Goal: Information Seeking & Learning: Check status

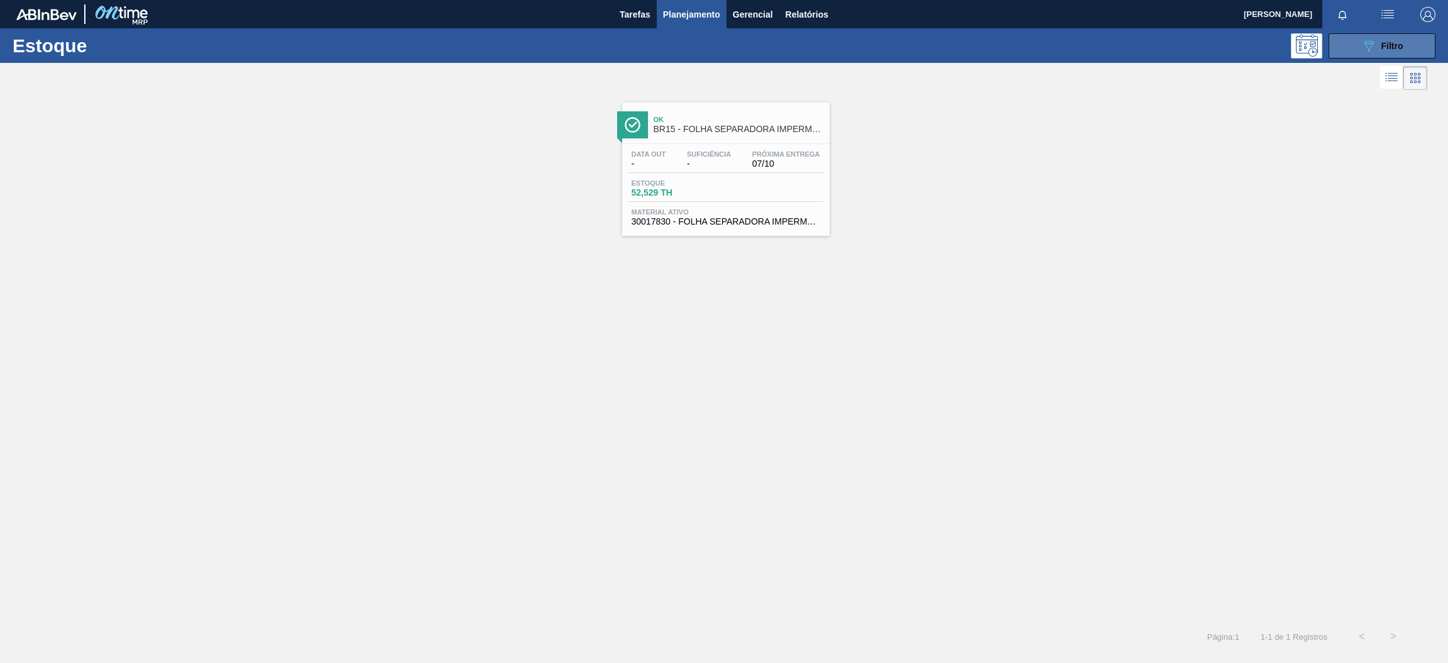
click at [1352, 40] on button "089F7B8B-B2A5-4AFE-B5C0-19BA573D28AC Filtro" at bounding box center [1382, 45] width 107 height 25
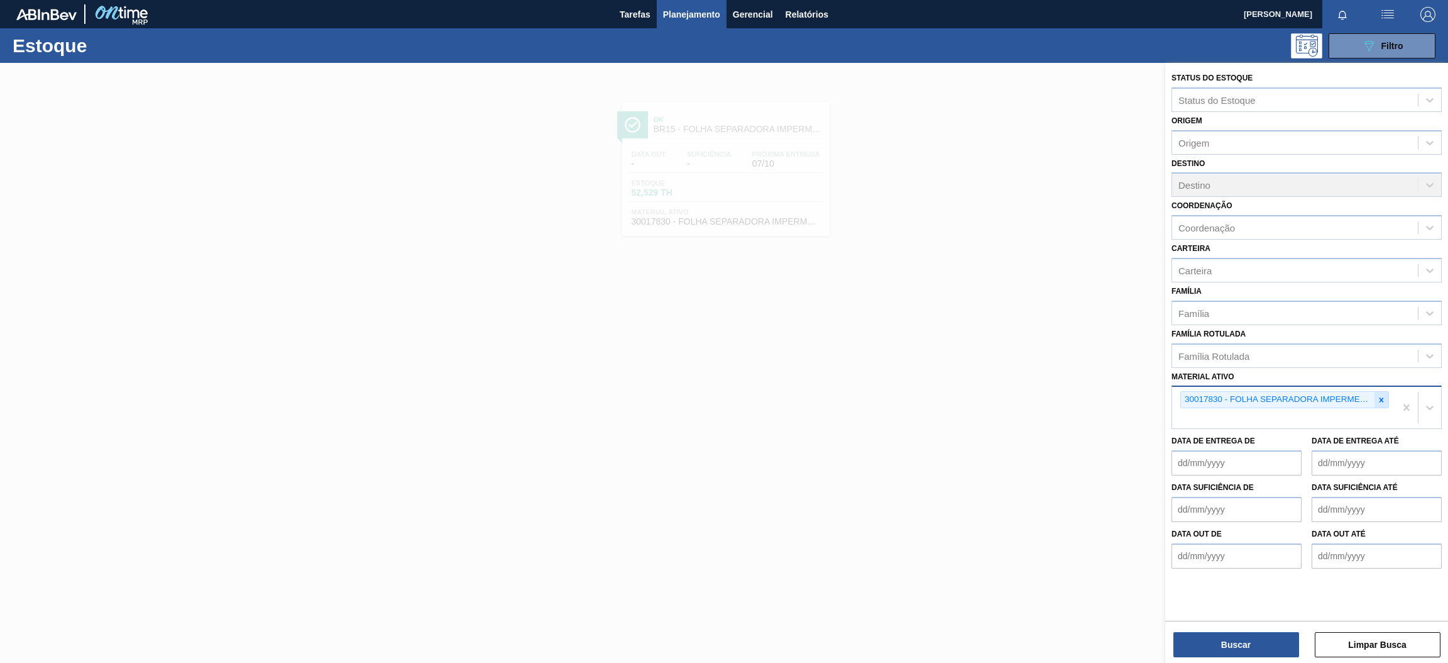
click at [1383, 397] on icon at bounding box center [1382, 399] width 4 height 4
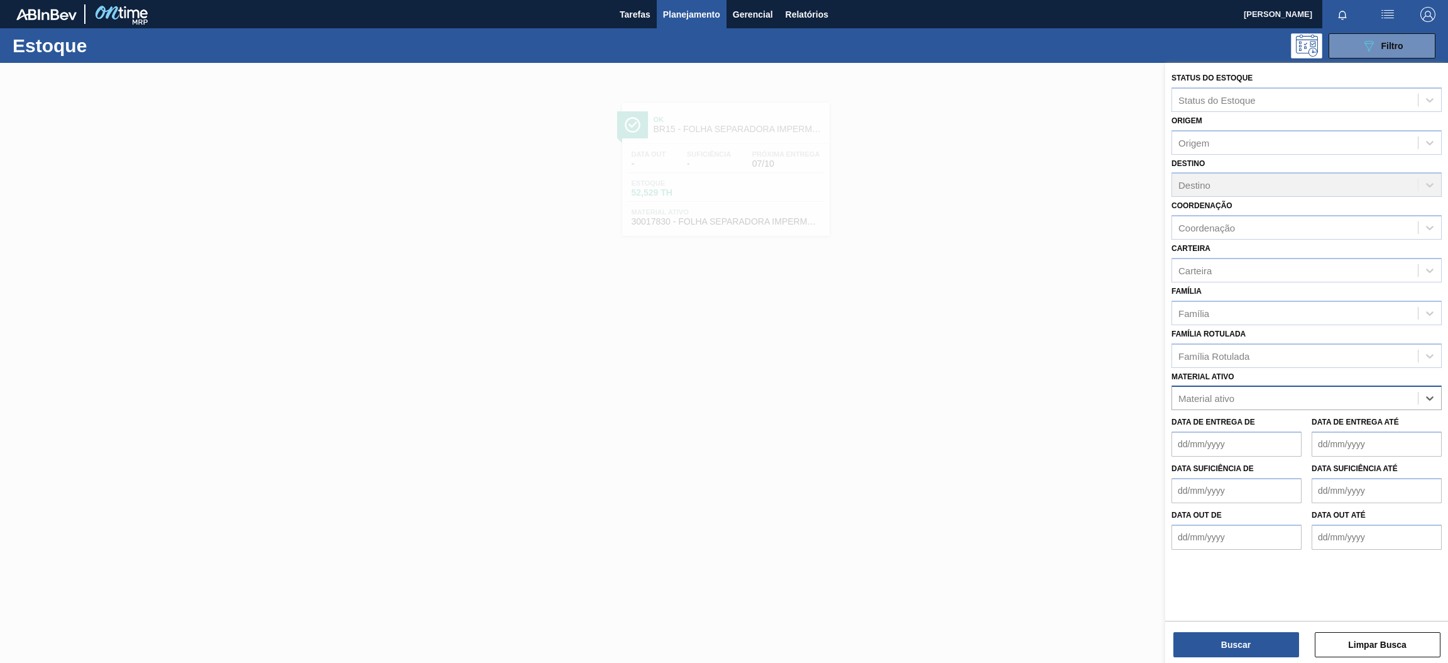
paste ativo "30003582"
type ativo "30003582"
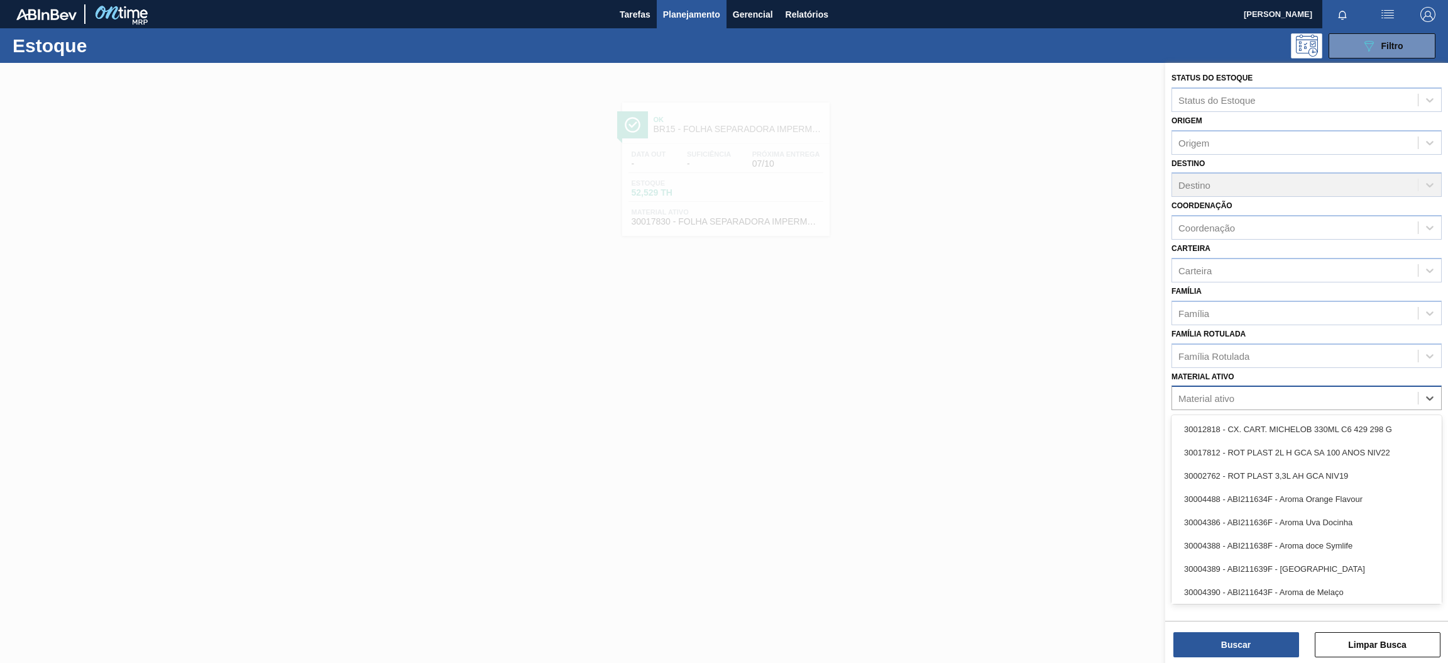
click at [1282, 406] on div "Material ativo" at bounding box center [1307, 397] width 270 height 25
paste ativo "30003355"
type ativo "30003355"
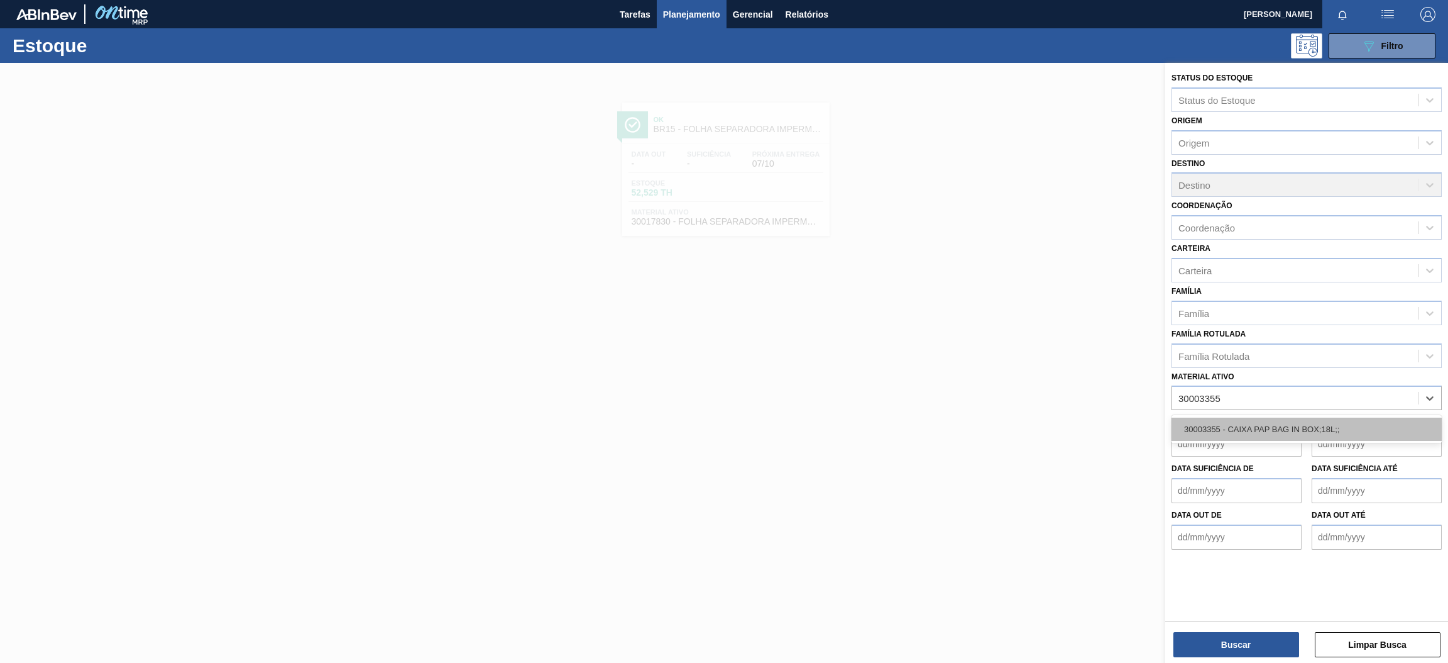
click at [1279, 429] on div "30003355 - CAIXA PAP BAG IN BOX;18L;;" at bounding box center [1307, 428] width 270 height 23
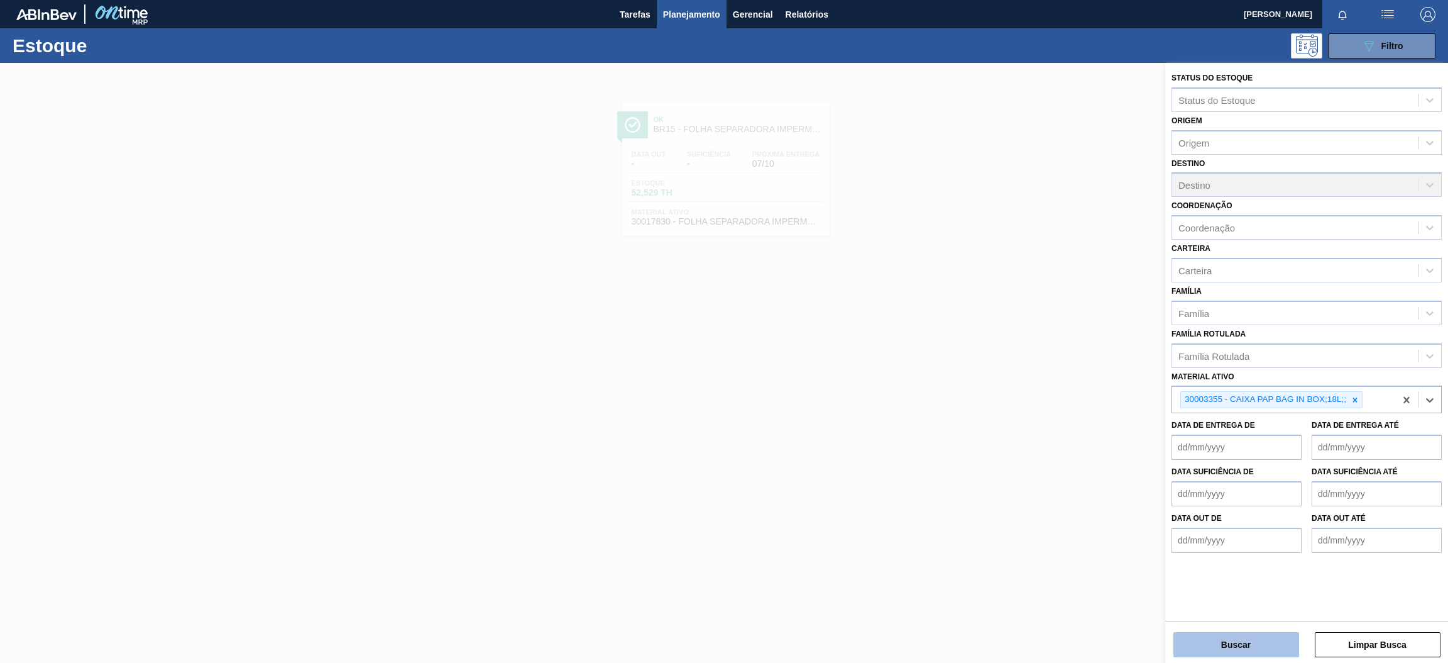
click at [1235, 639] on button "Buscar" at bounding box center [1237, 644] width 126 height 25
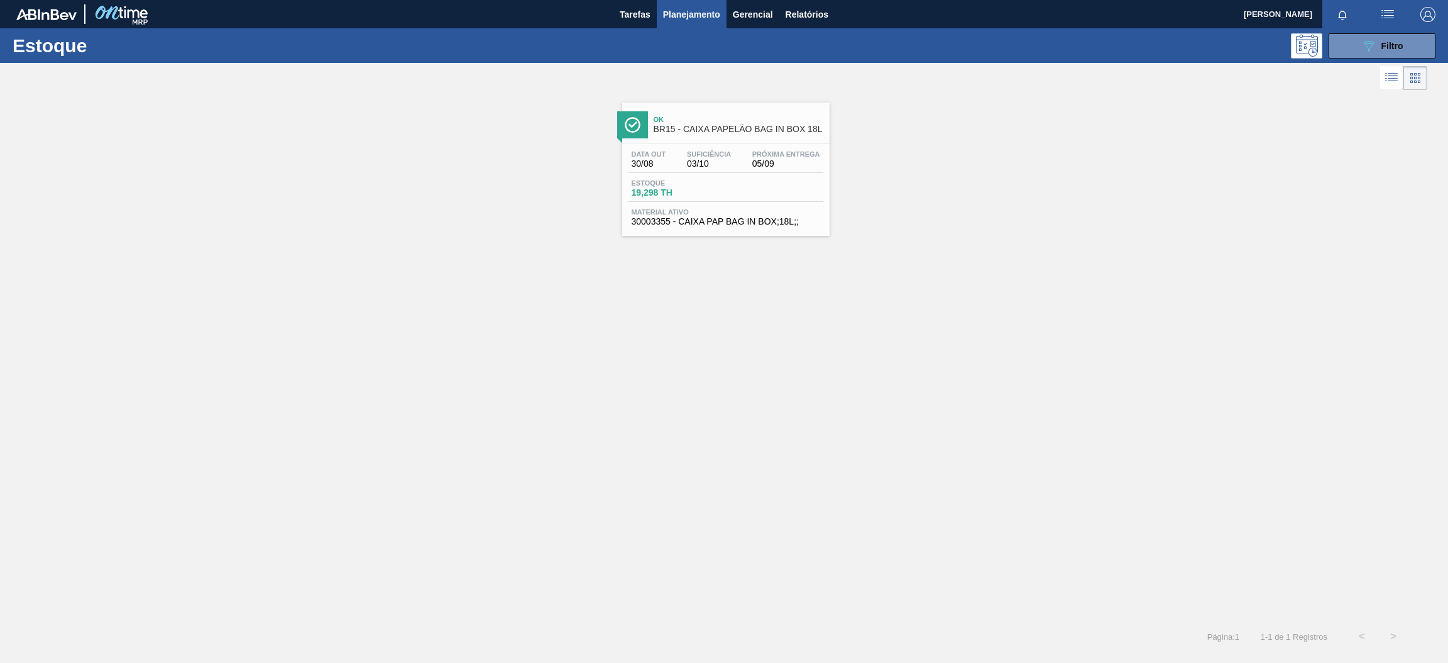
click at [674, 160] on div "Data out 30/08 Suficiência 03/10 Próxima Entrega 05/09" at bounding box center [726, 161] width 195 height 23
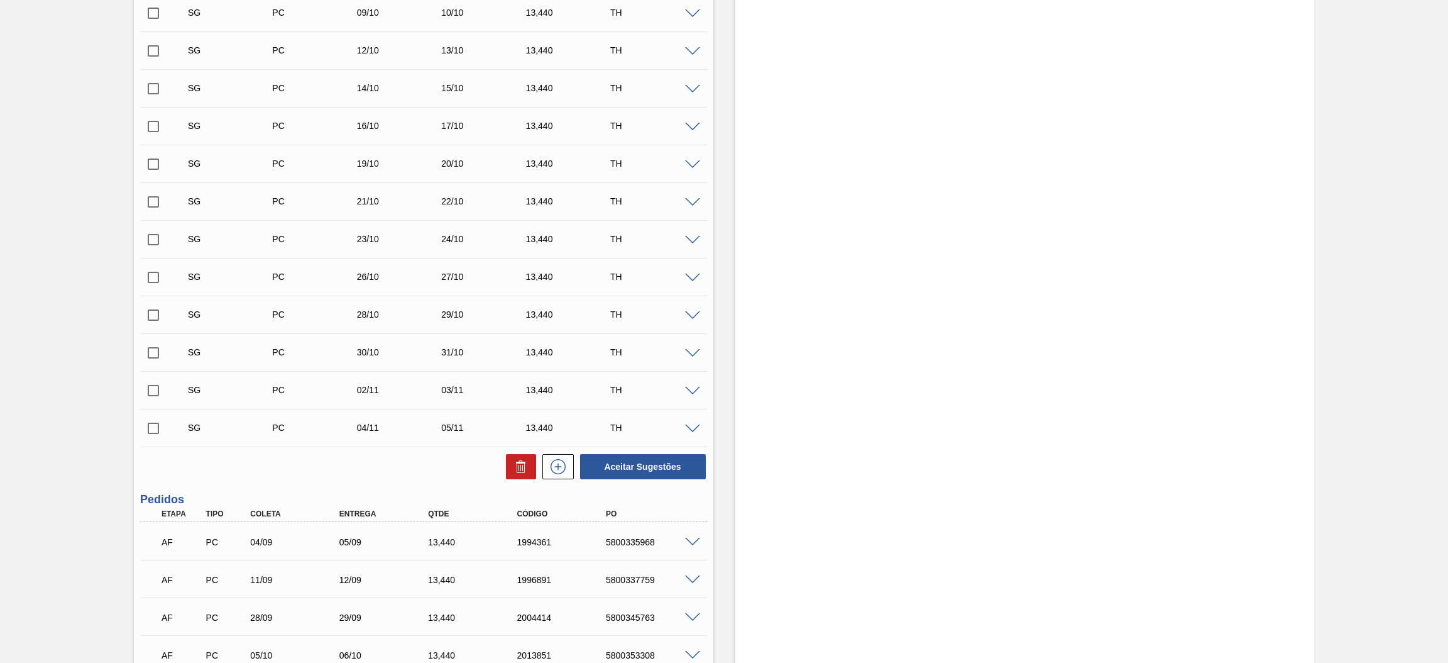
scroll to position [471, 0]
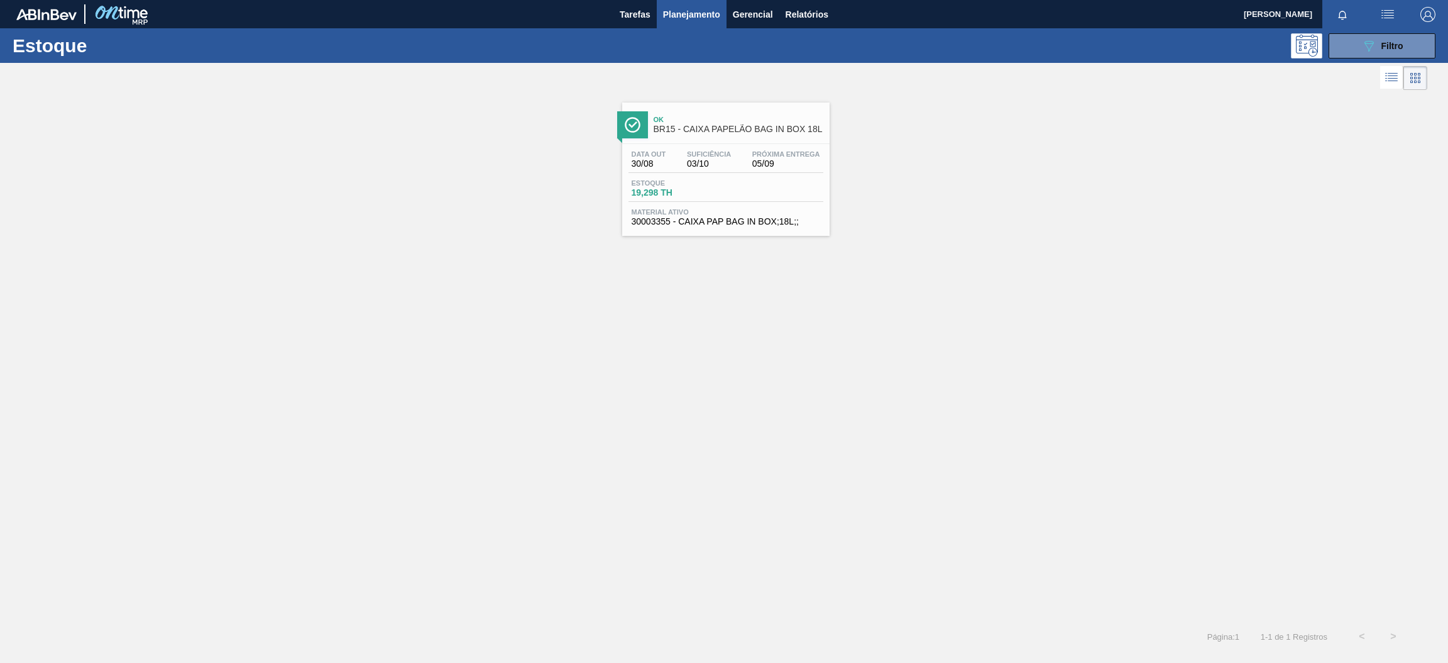
click at [749, 150] on div "Próxima Entrega 05/09" at bounding box center [786, 159] width 74 height 18
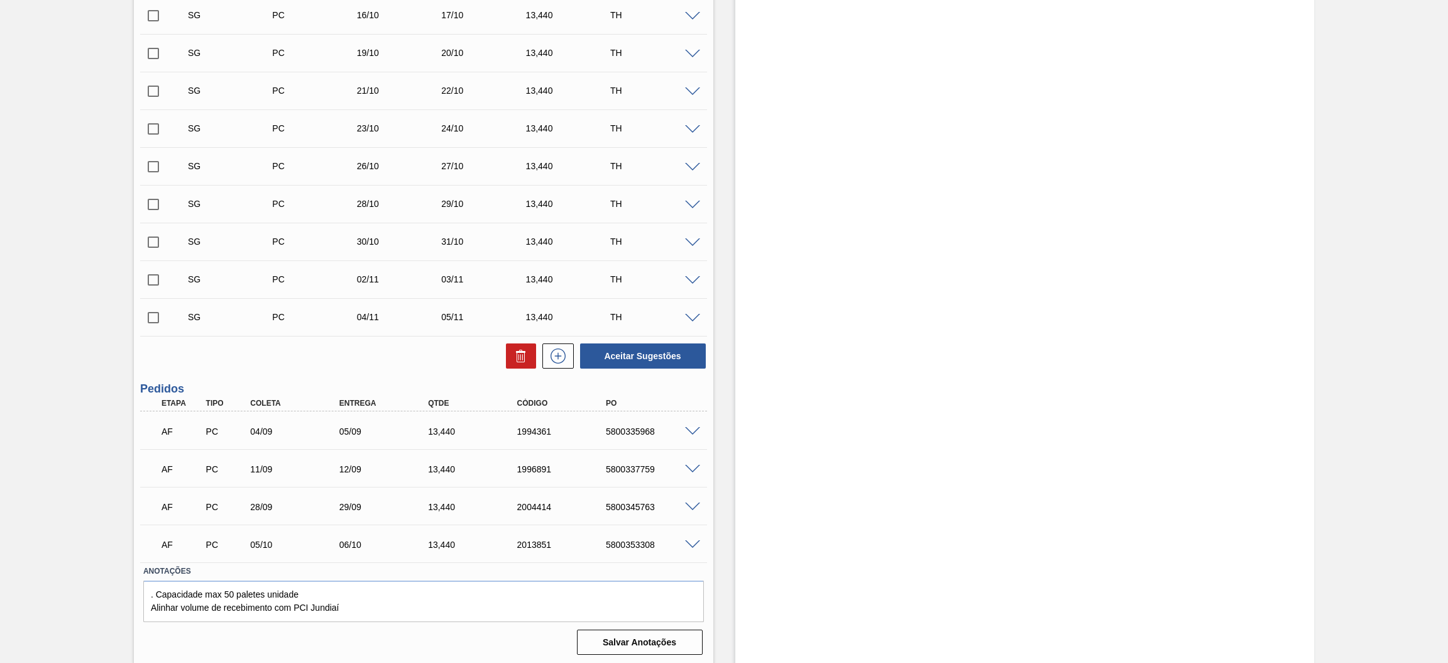
scroll to position [299, 0]
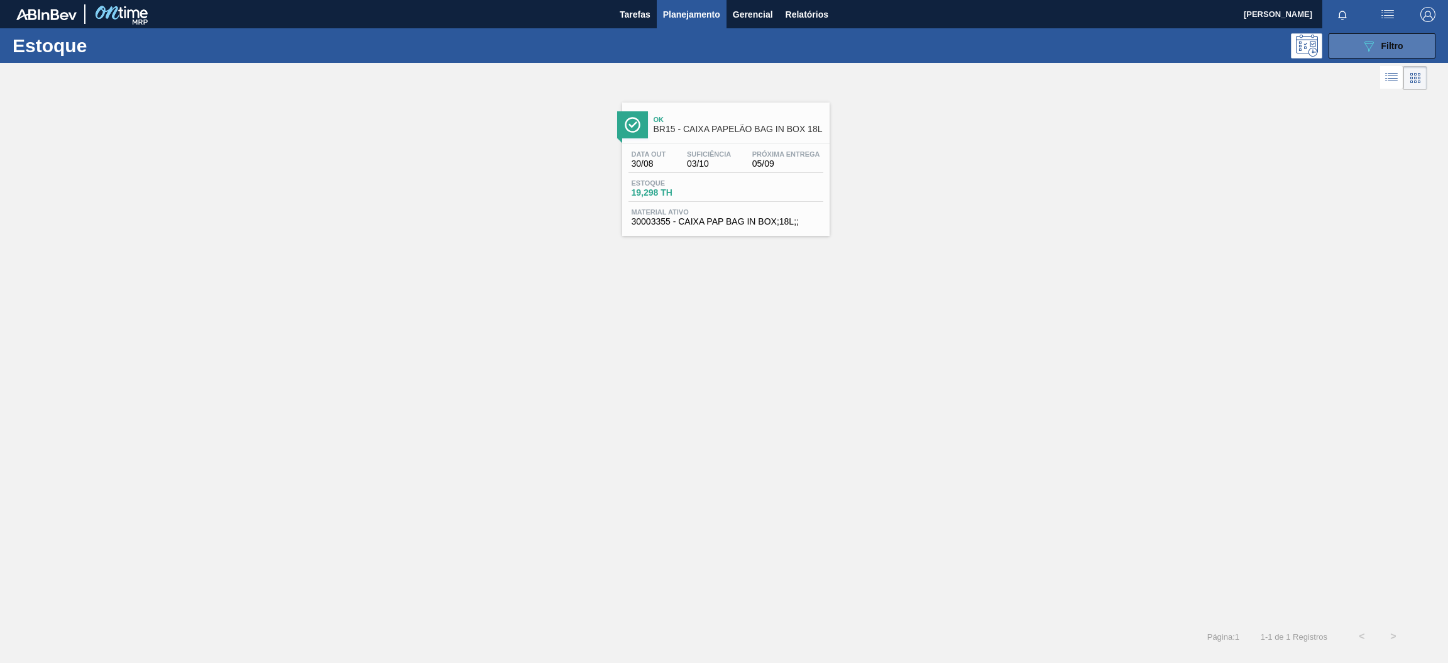
click at [1377, 45] on div "089F7B8B-B2A5-4AFE-B5C0-19BA573D28AC Filtro" at bounding box center [1383, 45] width 42 height 15
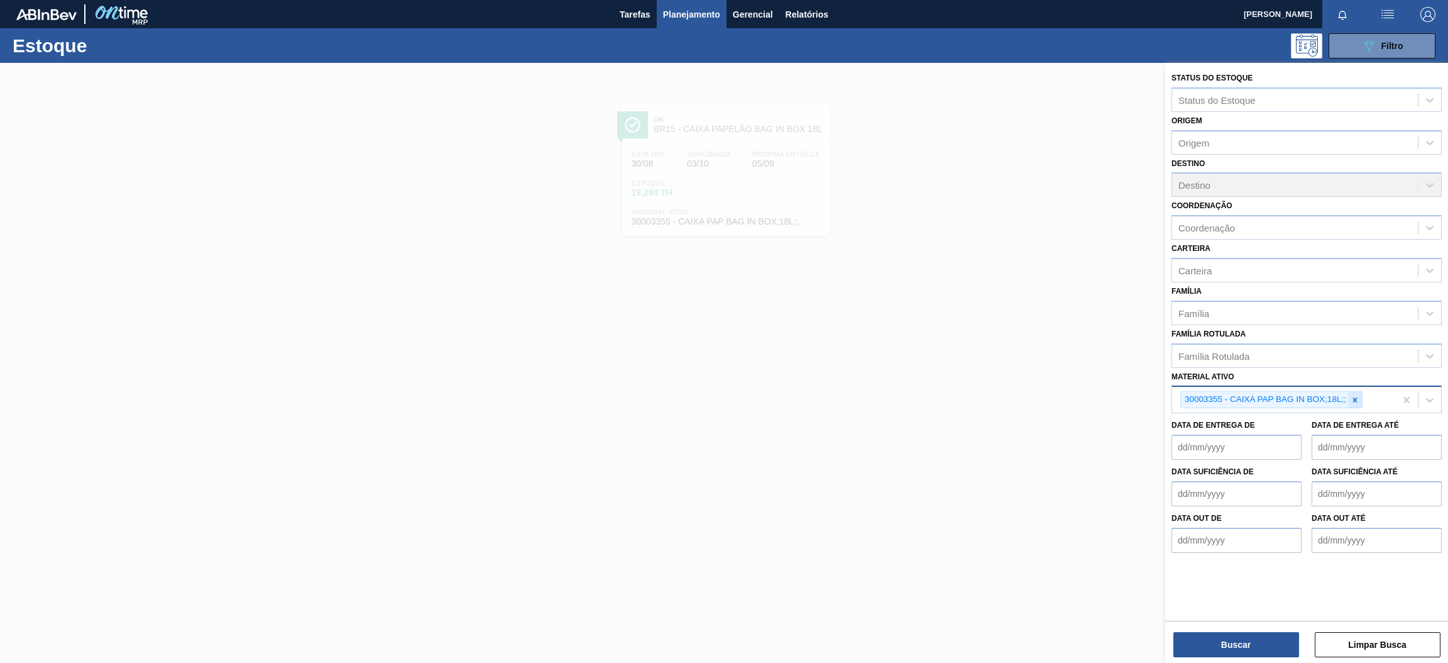
click at [1352, 397] on icon at bounding box center [1355, 399] width 9 height 9
paste ativo "30011084"
type ativo "30011084"
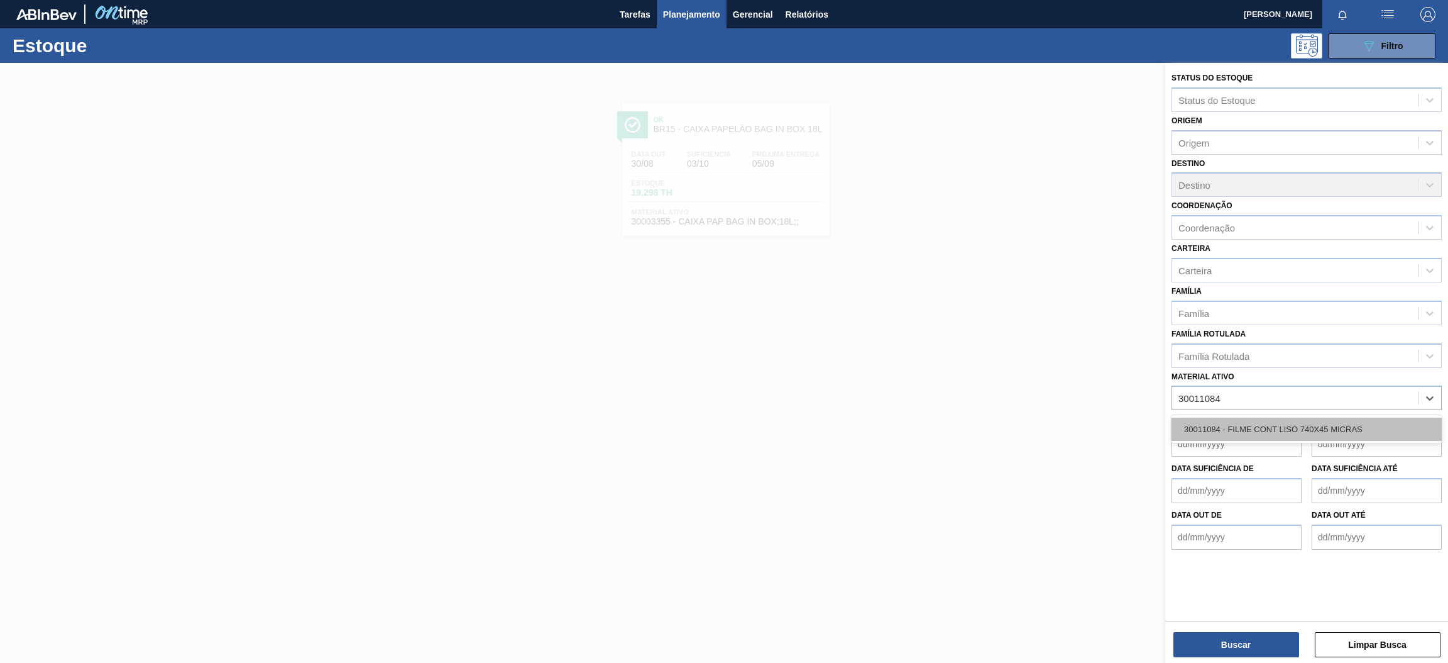
click at [1326, 427] on div "30011084 - FILME CONT LISO 740X45 MICRAS" at bounding box center [1307, 428] width 270 height 23
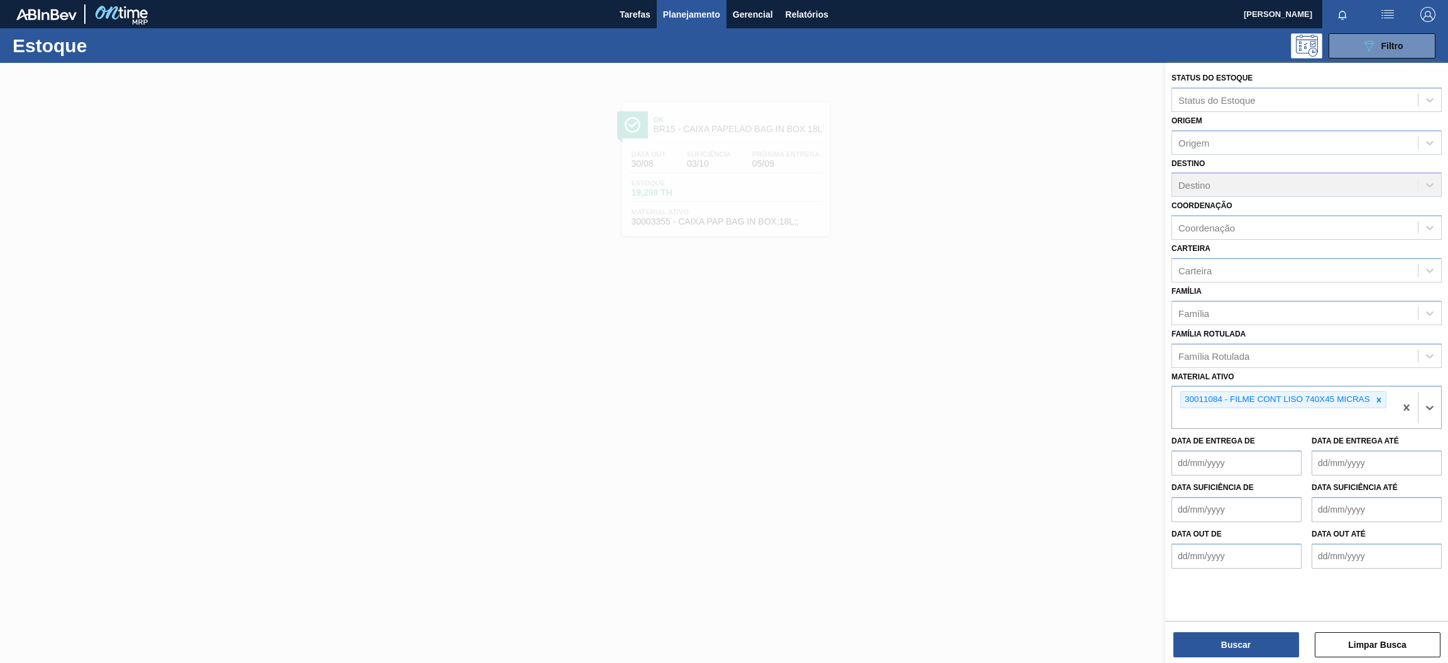
paste ativo "30003071"
type ativo "30003071"
click at [1242, 445] on div "30003071 - FILME CONT LISO 800X60 MICRAS" at bounding box center [1307, 447] width 270 height 23
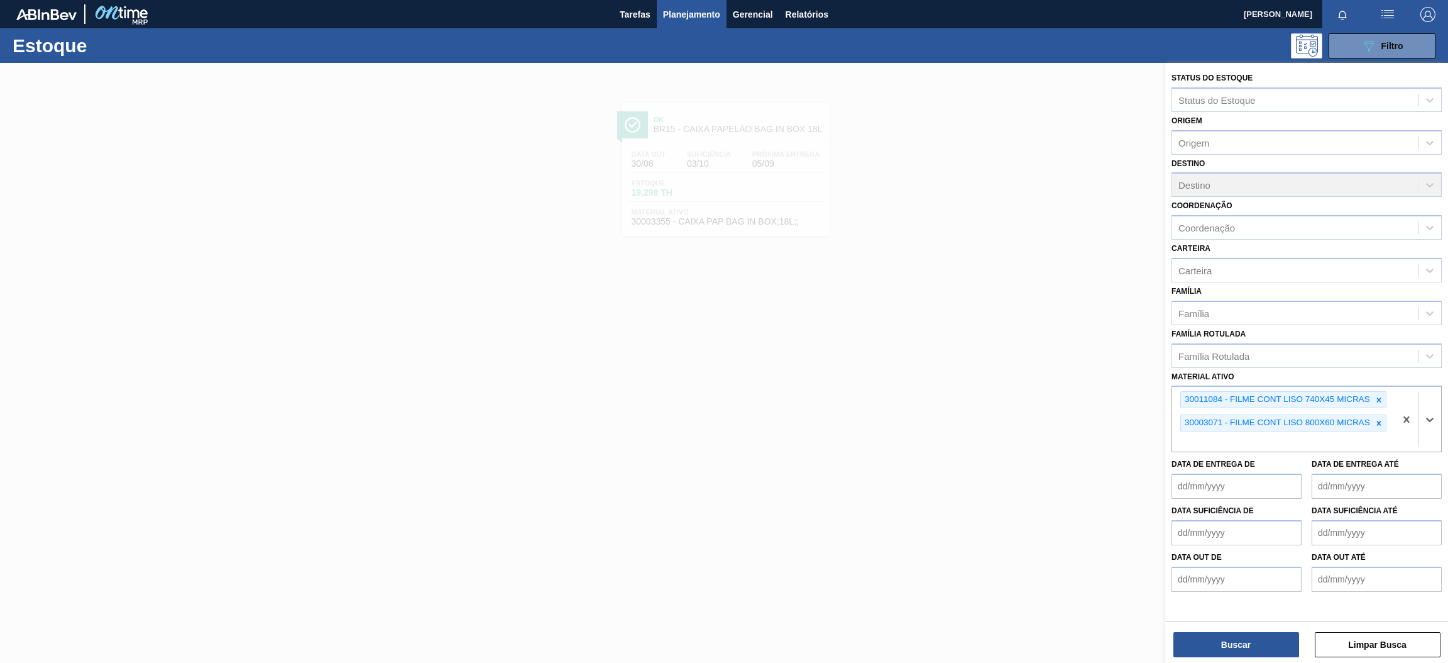
paste ativo "30017362"
type ativo "30017362"
click at [1254, 475] on div "30017362 - FILME CONTR 780X60 SODA ZERO LT350 429" at bounding box center [1307, 471] width 270 height 23
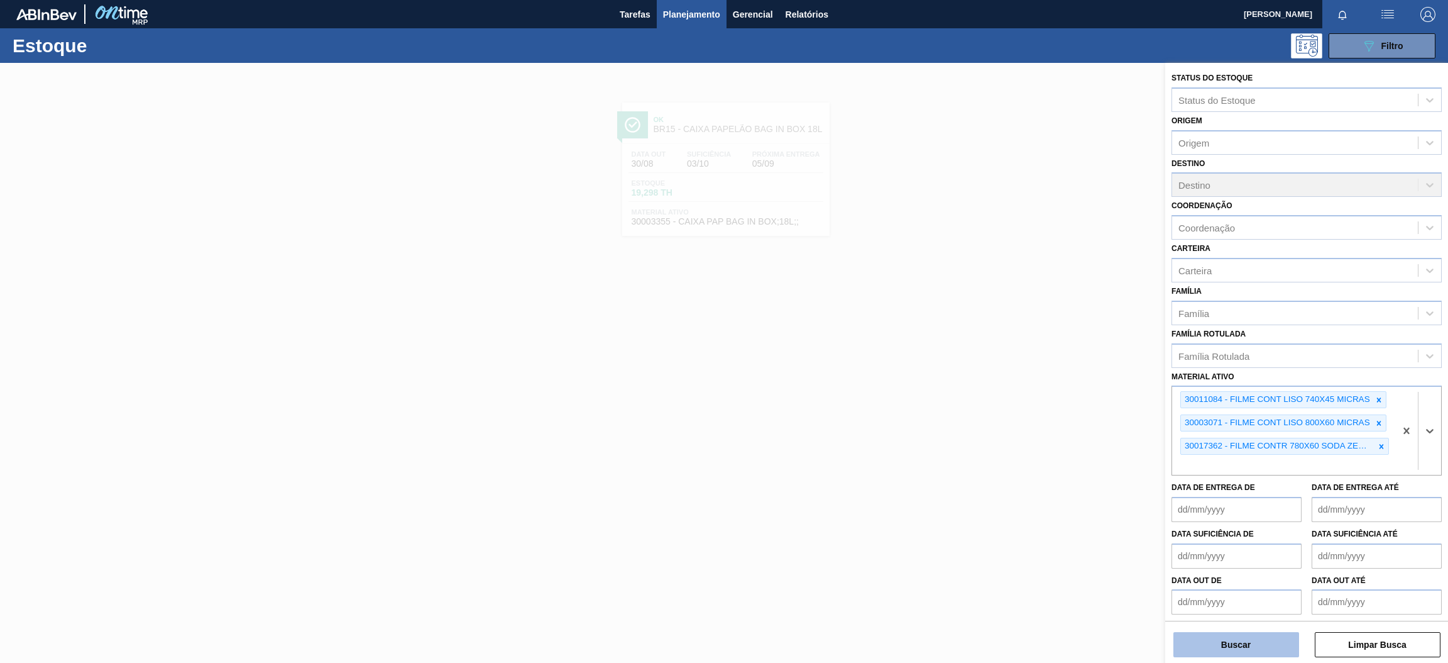
click at [1244, 639] on button "Buscar" at bounding box center [1237, 644] width 126 height 25
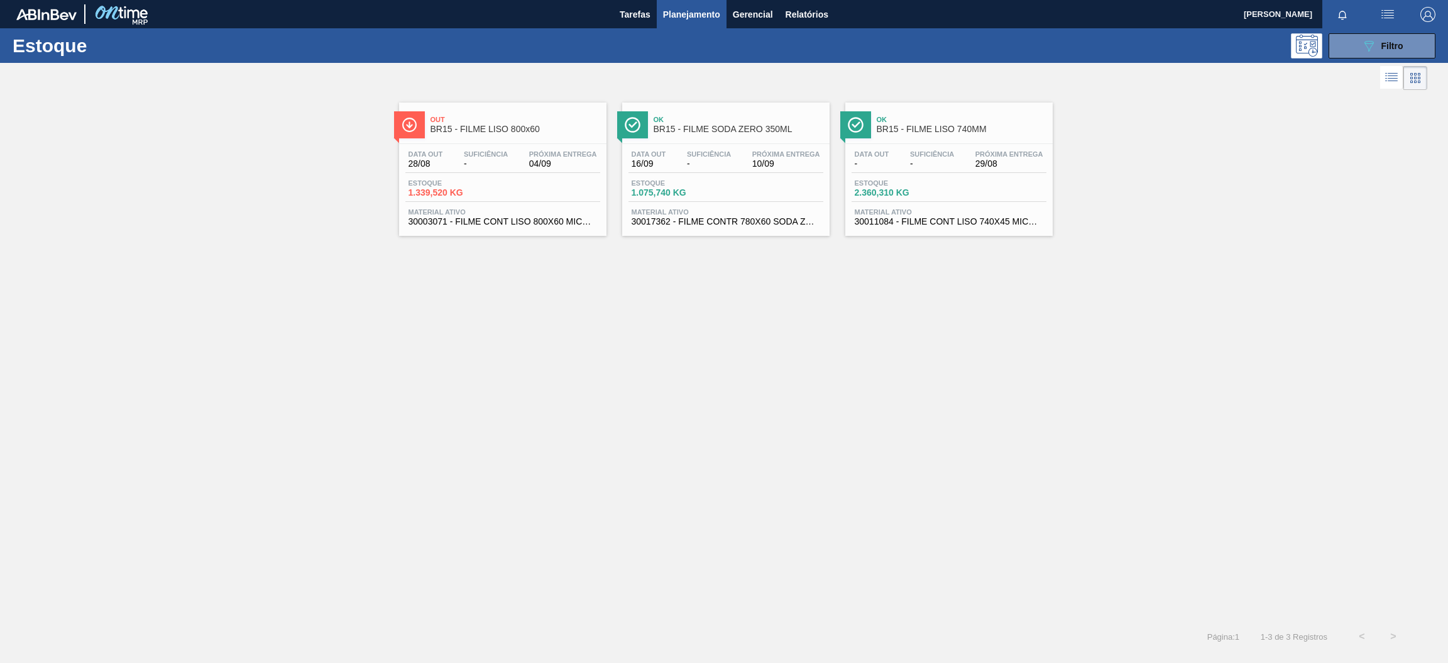
click at [548, 157] on span "Próxima Entrega" at bounding box center [563, 154] width 68 height 8
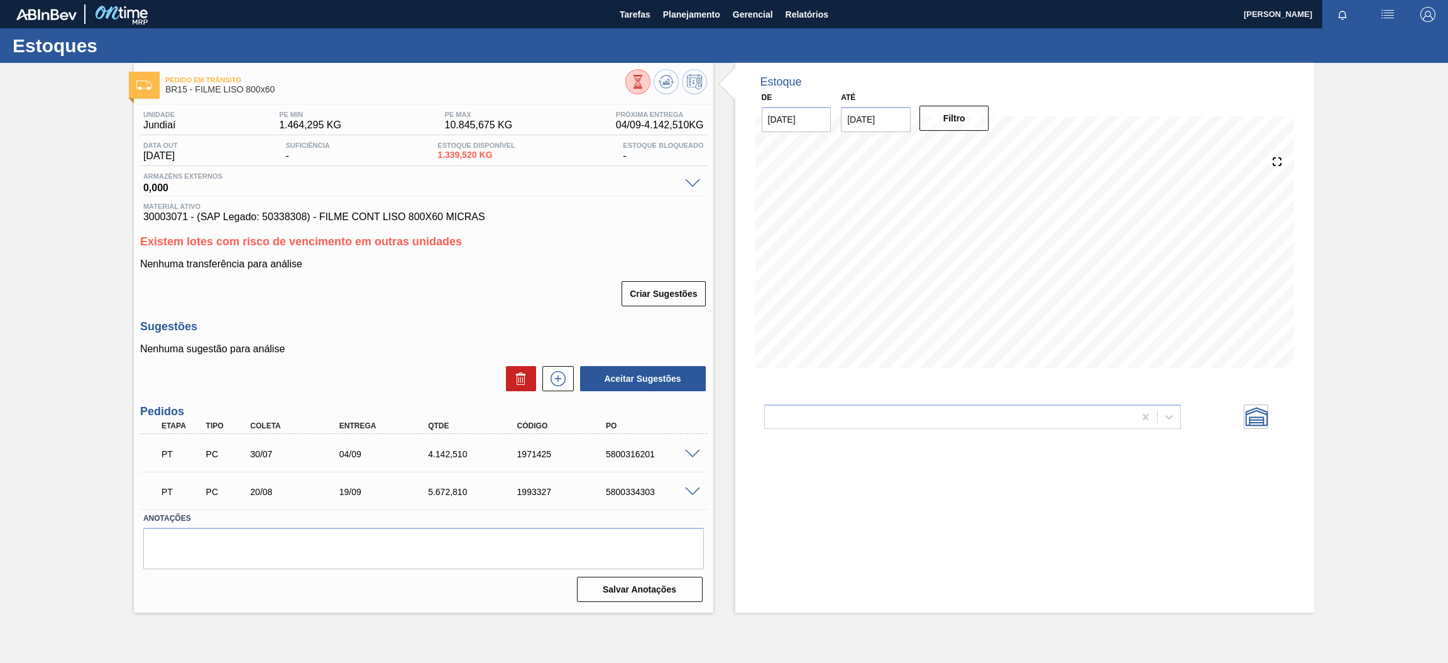
click at [695, 449] on span at bounding box center [692, 453] width 15 height 9
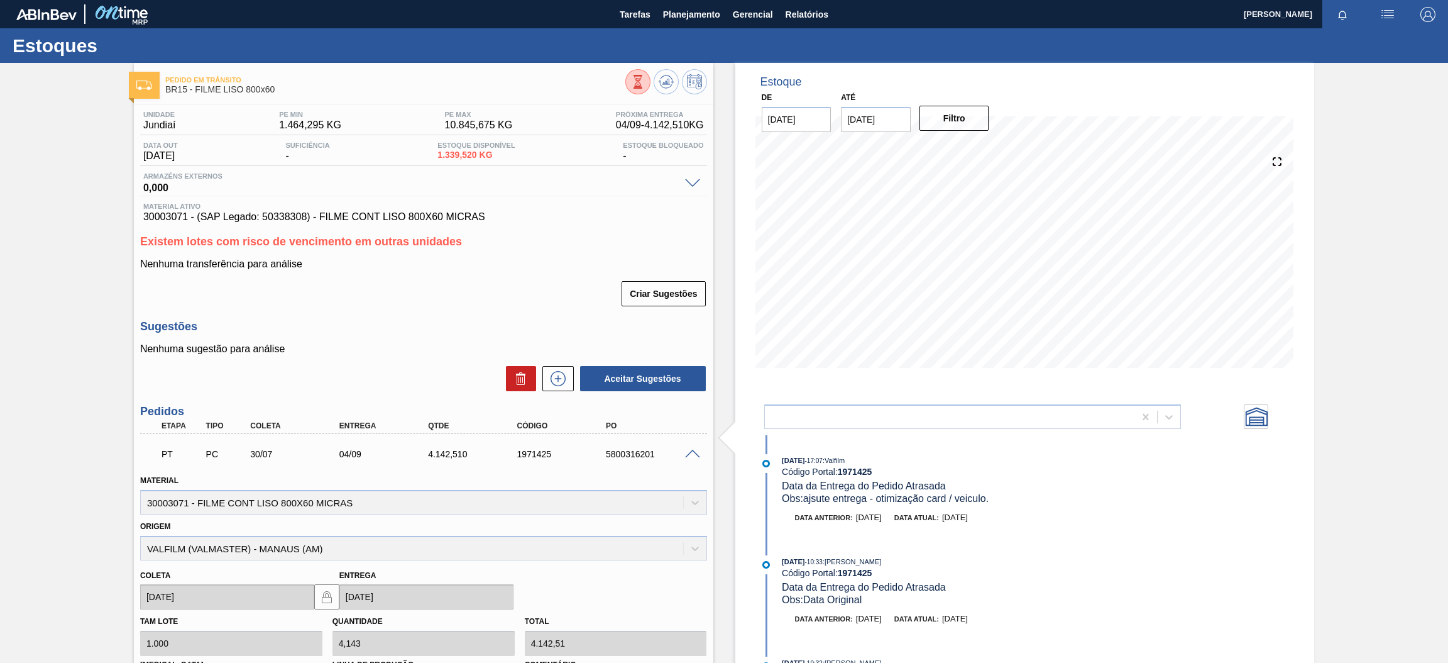
click at [695, 449] on span at bounding box center [692, 453] width 15 height 9
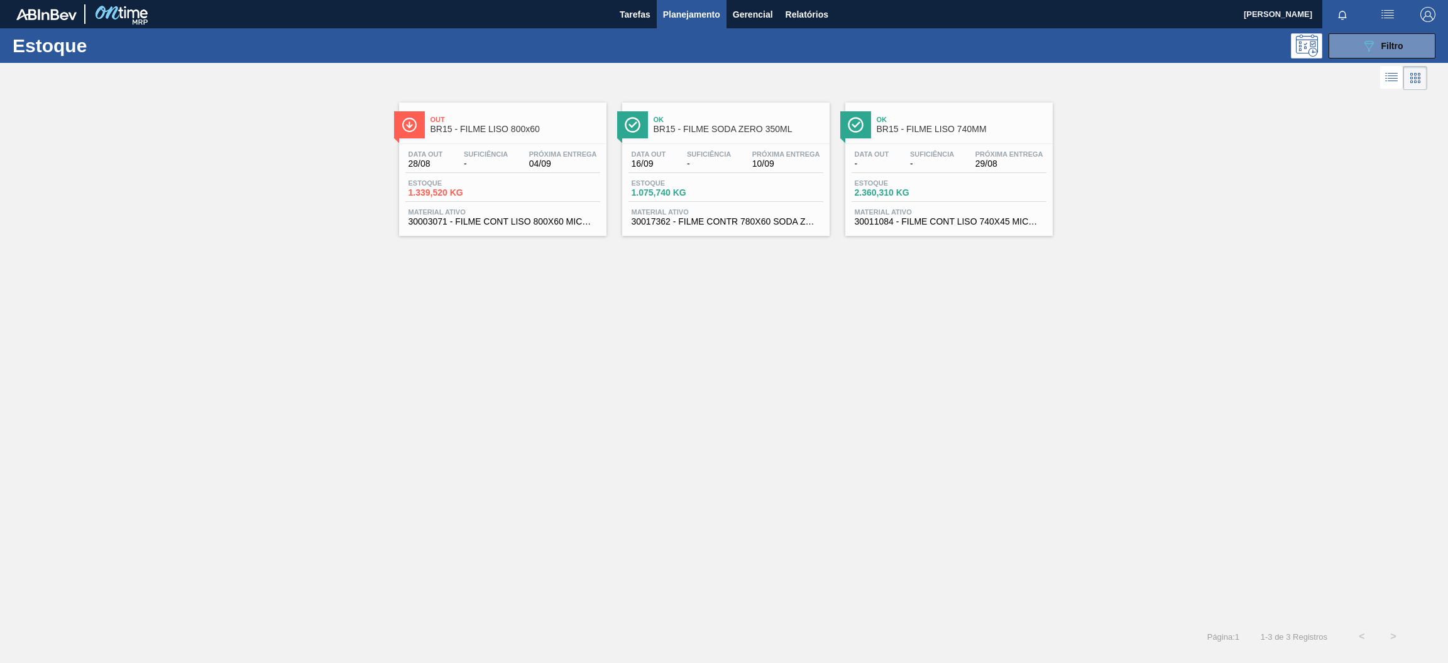
click at [751, 179] on div "Data out 16/09 Suficiência - Próxima Entrega 10/09 Estoque 1.075,740 KG Materia…" at bounding box center [725, 186] width 207 height 85
click at [970, 150] on div "Data out - Suficiência - Próxima Entrega 29/08" at bounding box center [949, 161] width 195 height 23
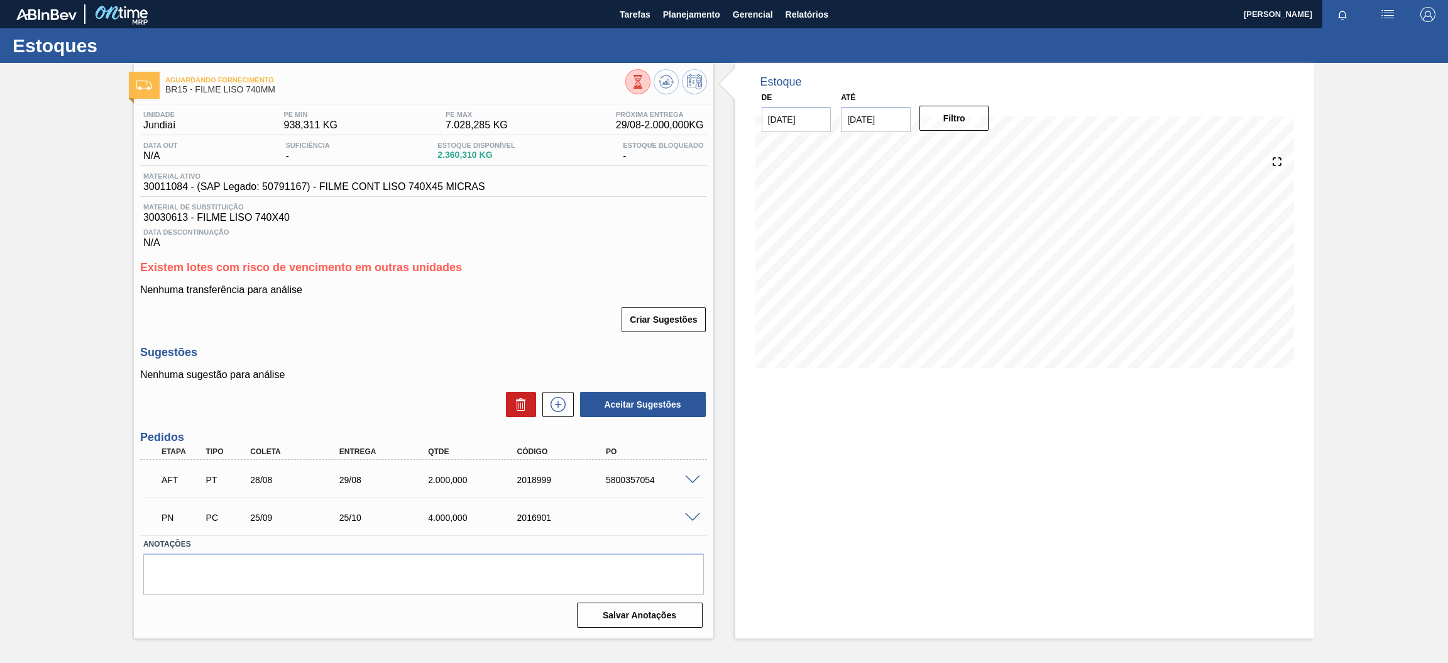
click at [695, 475] on span at bounding box center [692, 479] width 15 height 9
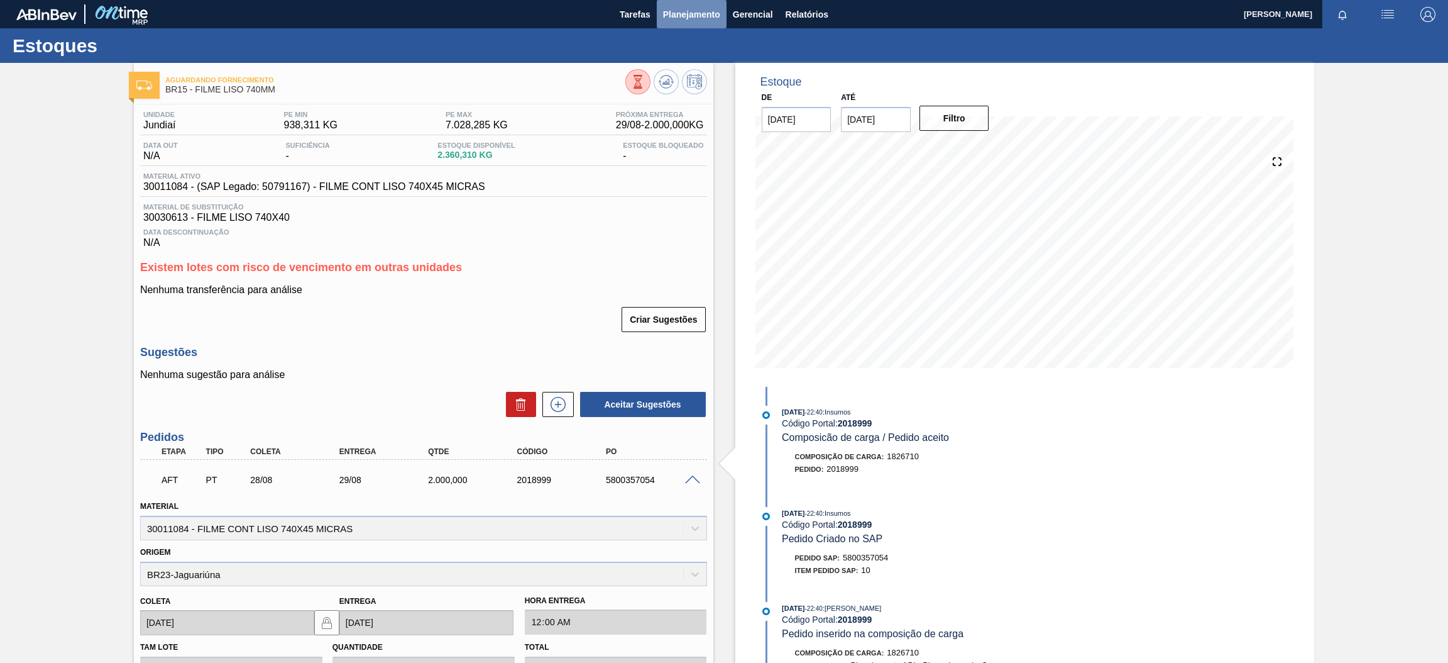
click at [670, 13] on span "Planejamento" at bounding box center [691, 14] width 57 height 15
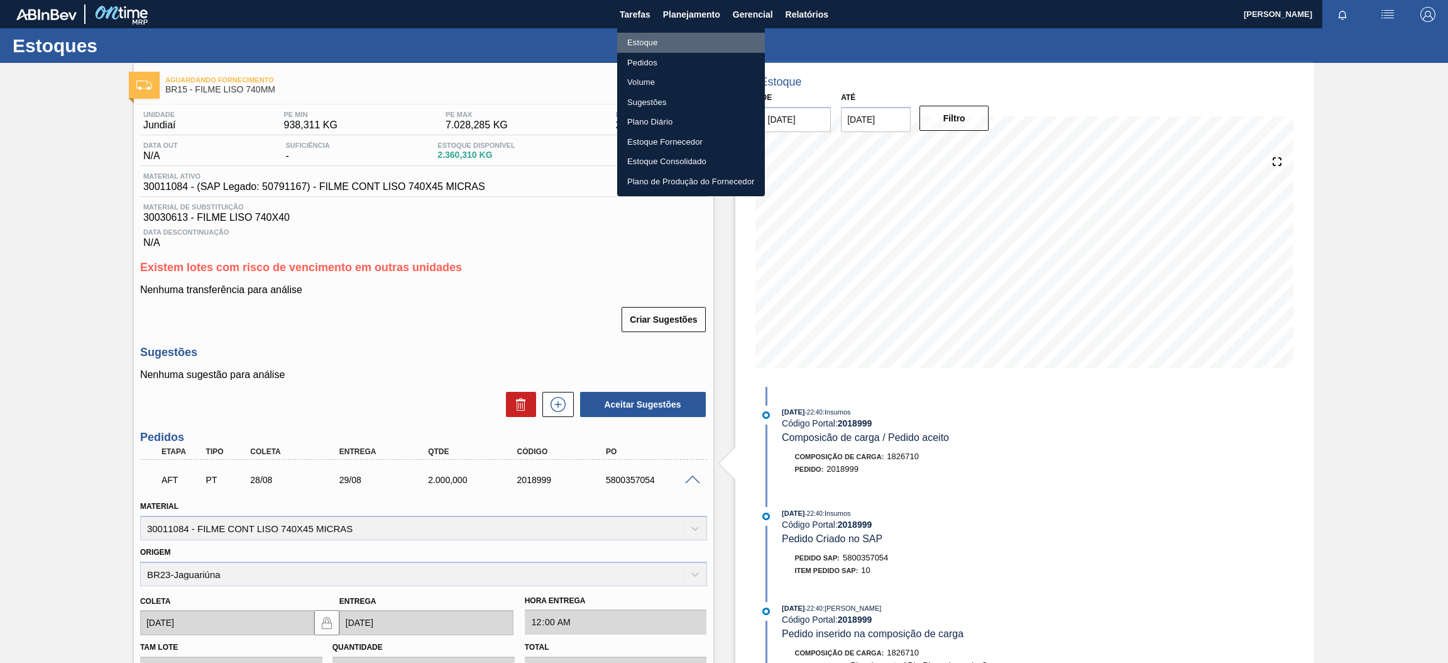
click at [681, 40] on li "Estoque" at bounding box center [691, 43] width 148 height 20
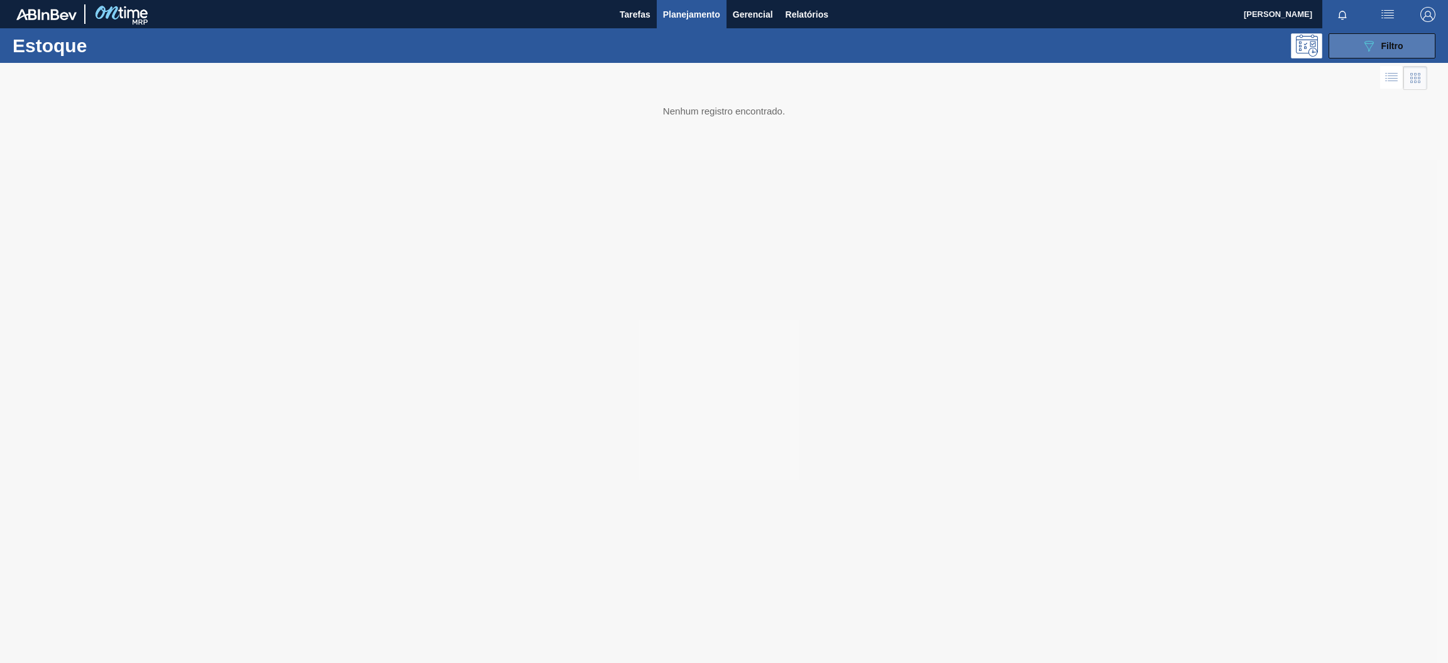
click at [1380, 45] on div "089F7B8B-B2A5-4AFE-B5C0-19BA573D28AC Filtro" at bounding box center [1383, 45] width 42 height 15
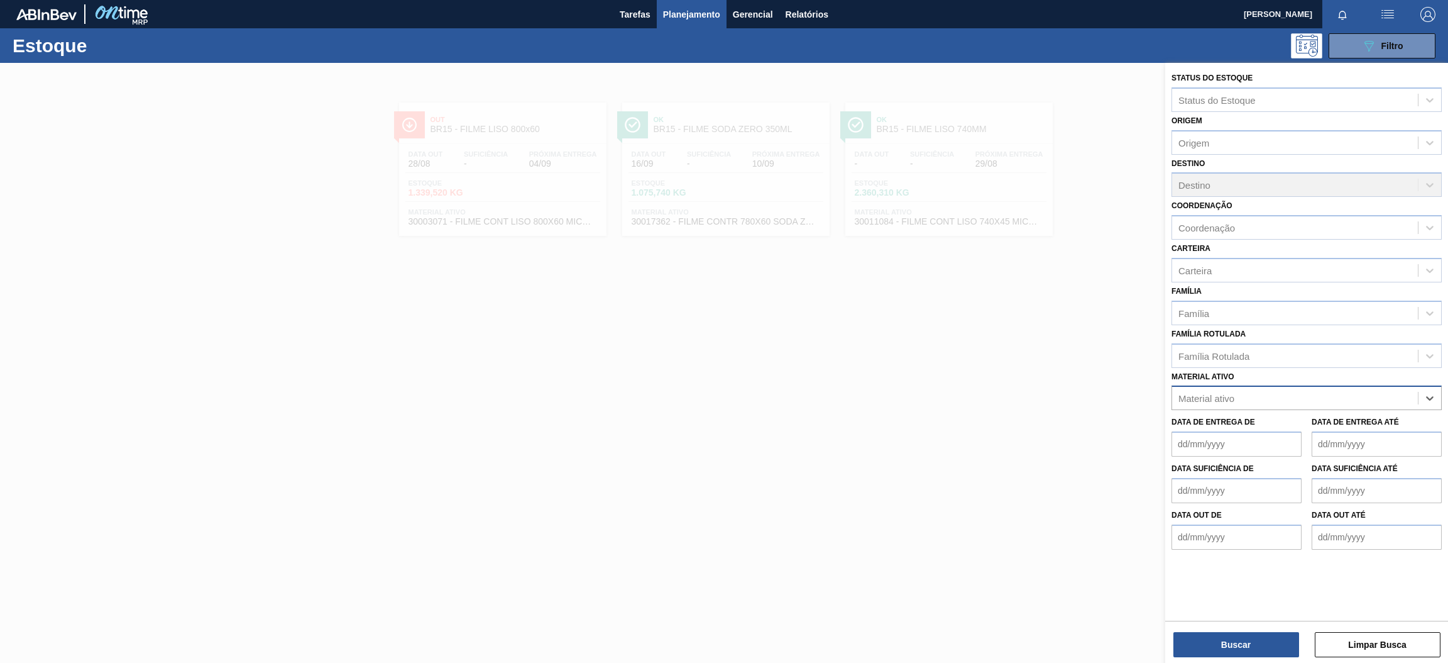
paste ativo "30004716"
type ativo "30004716"
click at [1304, 432] on div "30004716 - KIT H2OH CITRUS NF" at bounding box center [1307, 428] width 270 height 23
paste ativo "30006636"
type ativo "30006636"
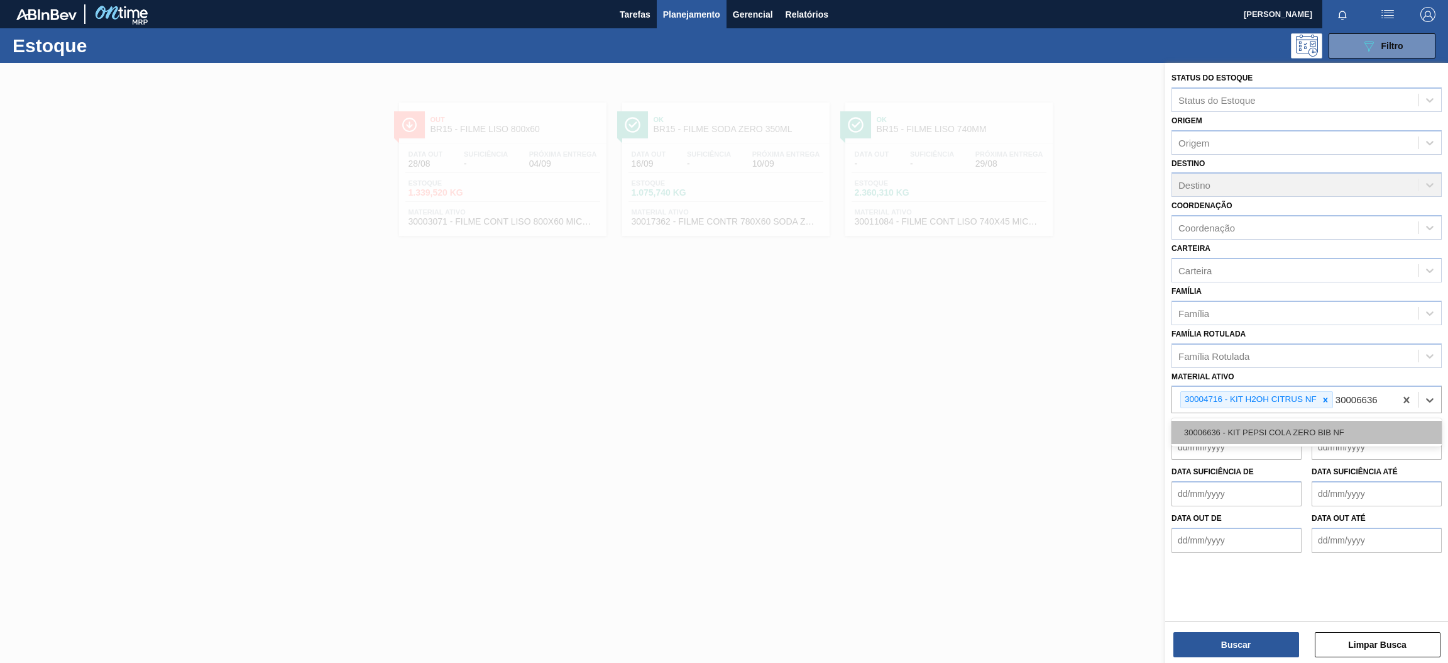
click at [1330, 435] on div "30006636 - KIT PEPSI COLA ZERO BIB NF" at bounding box center [1307, 432] width 270 height 23
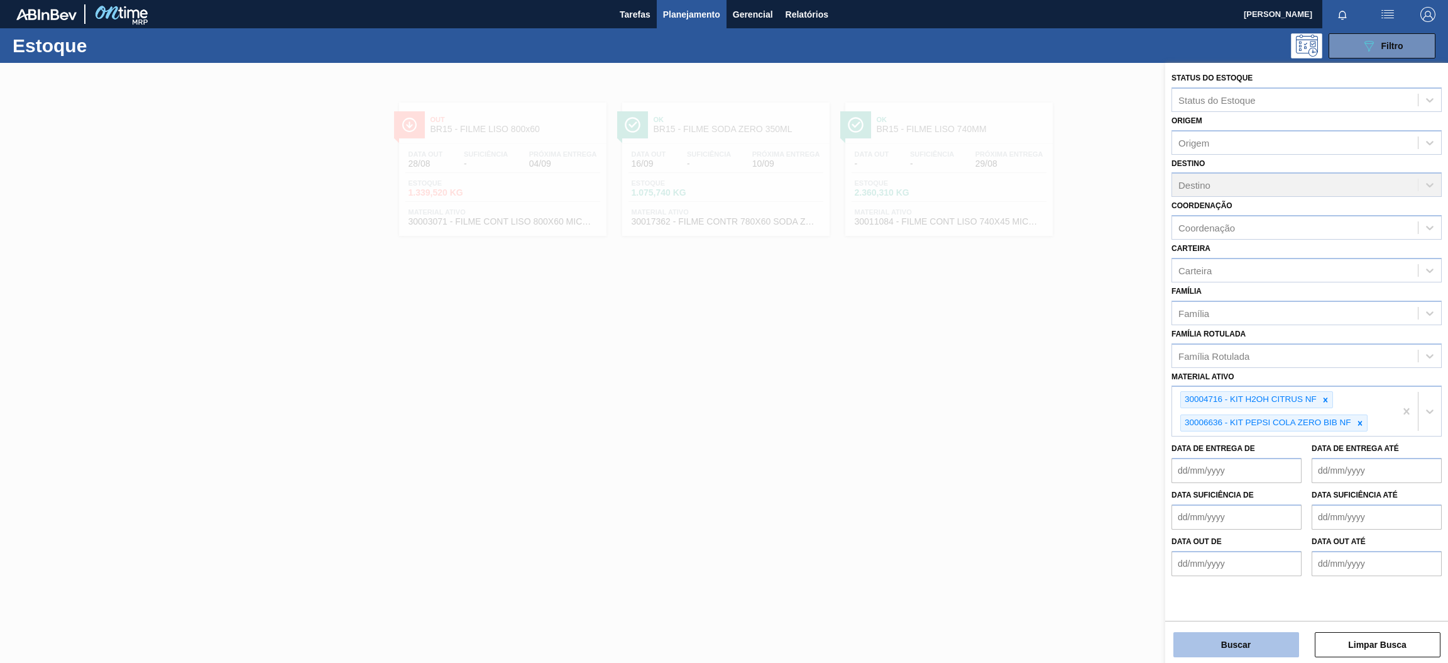
click at [1238, 648] on button "Buscar" at bounding box center [1237, 644] width 126 height 25
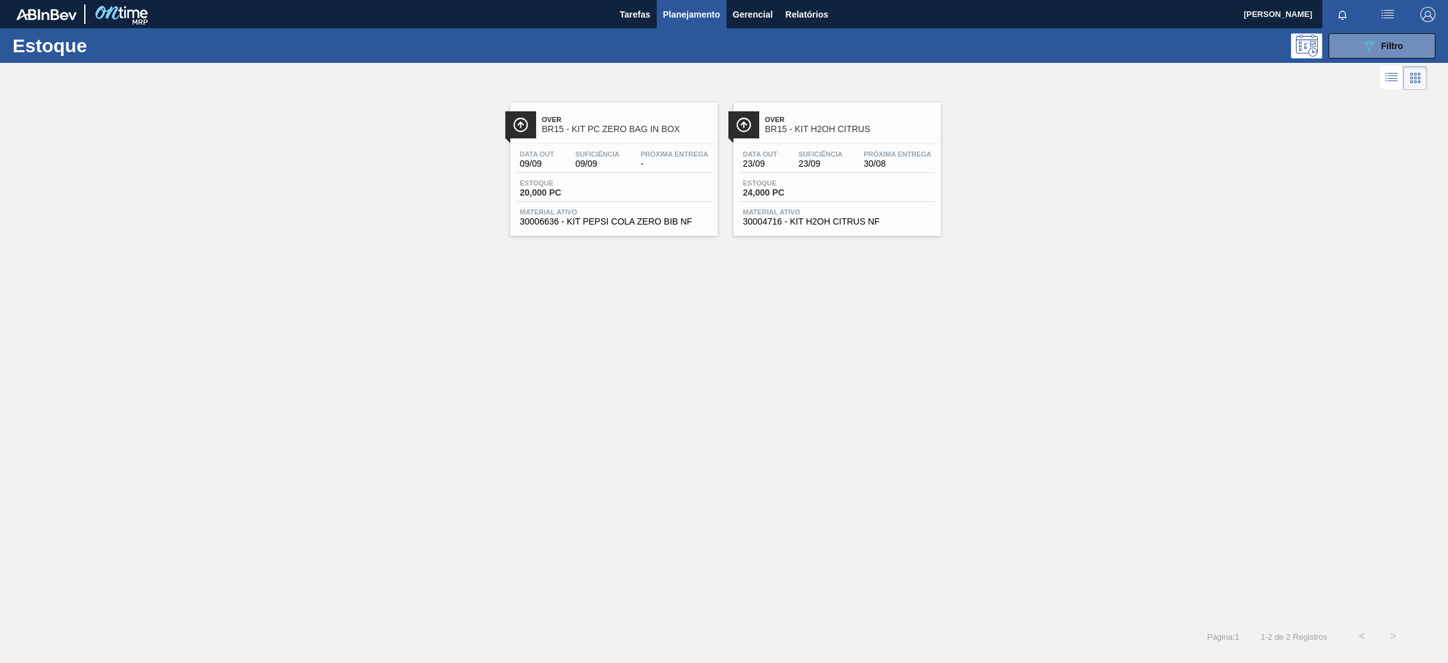
click at [607, 190] on span "20,000 PC" at bounding box center [564, 192] width 88 height 9
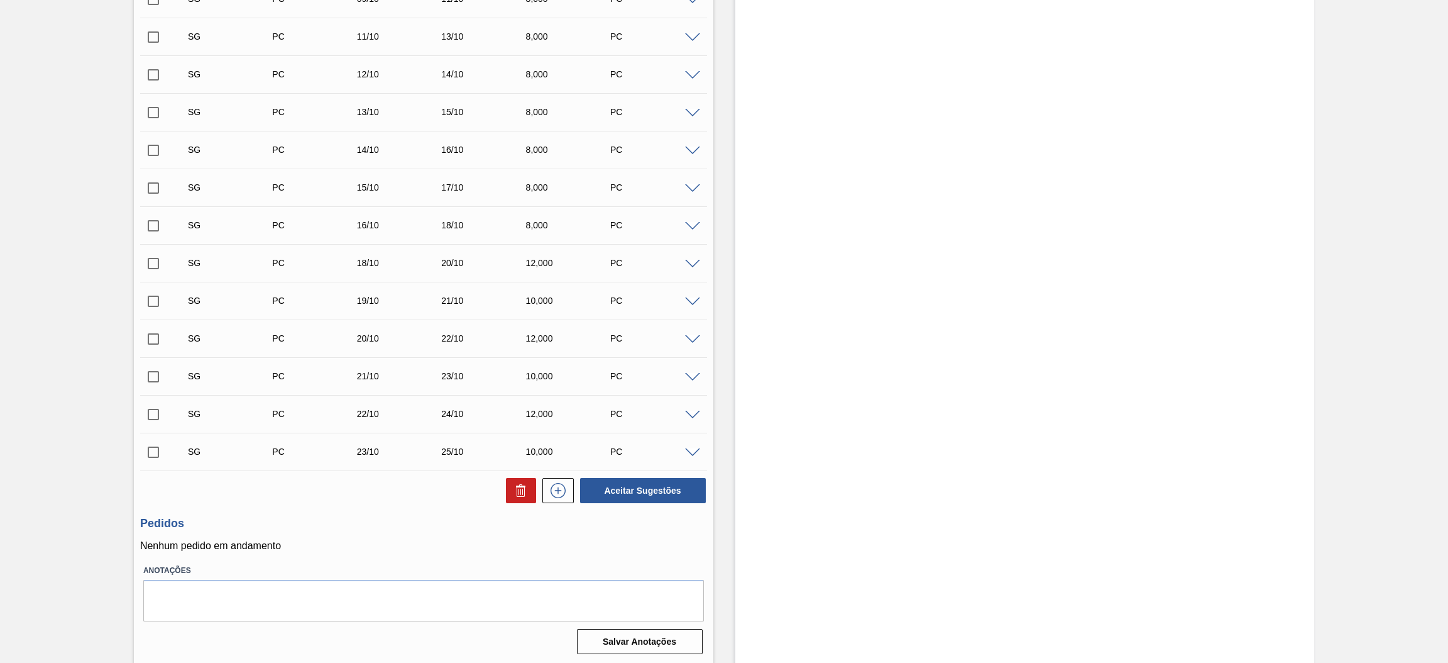
scroll to position [108, 0]
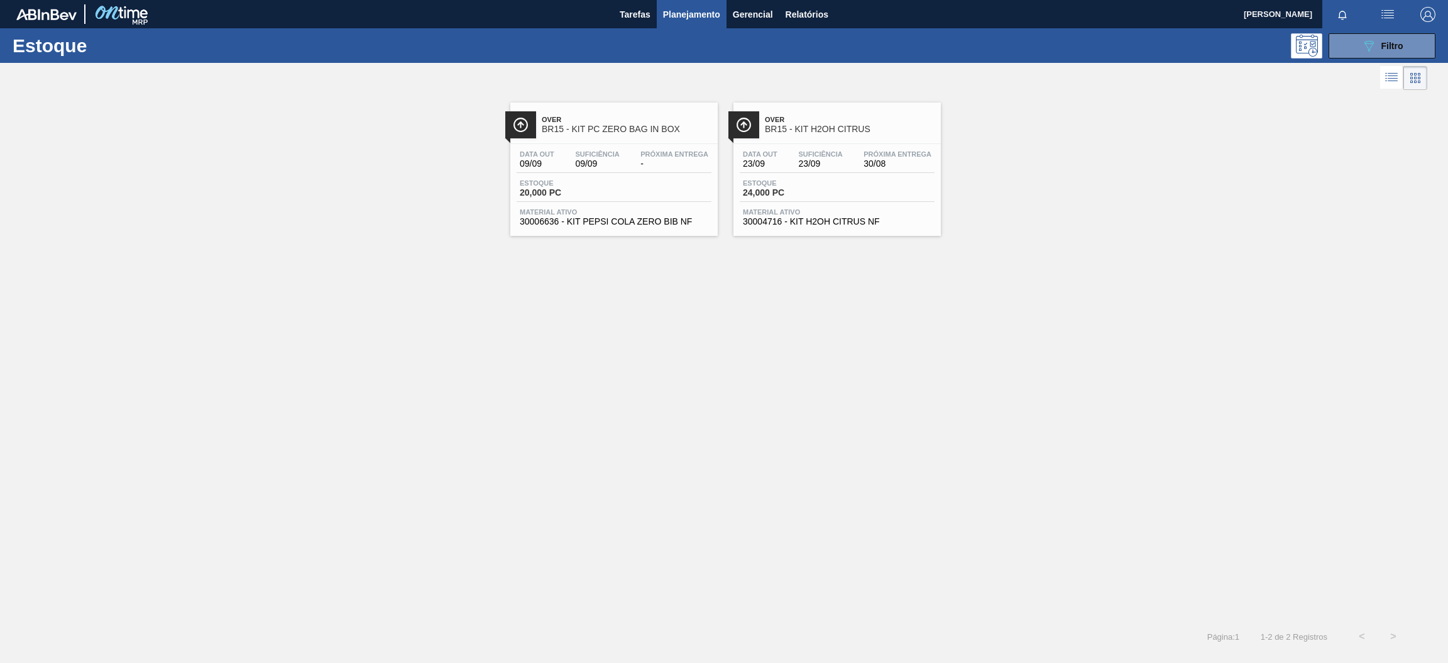
click at [870, 162] on span "30/08" at bounding box center [898, 163] width 68 height 9
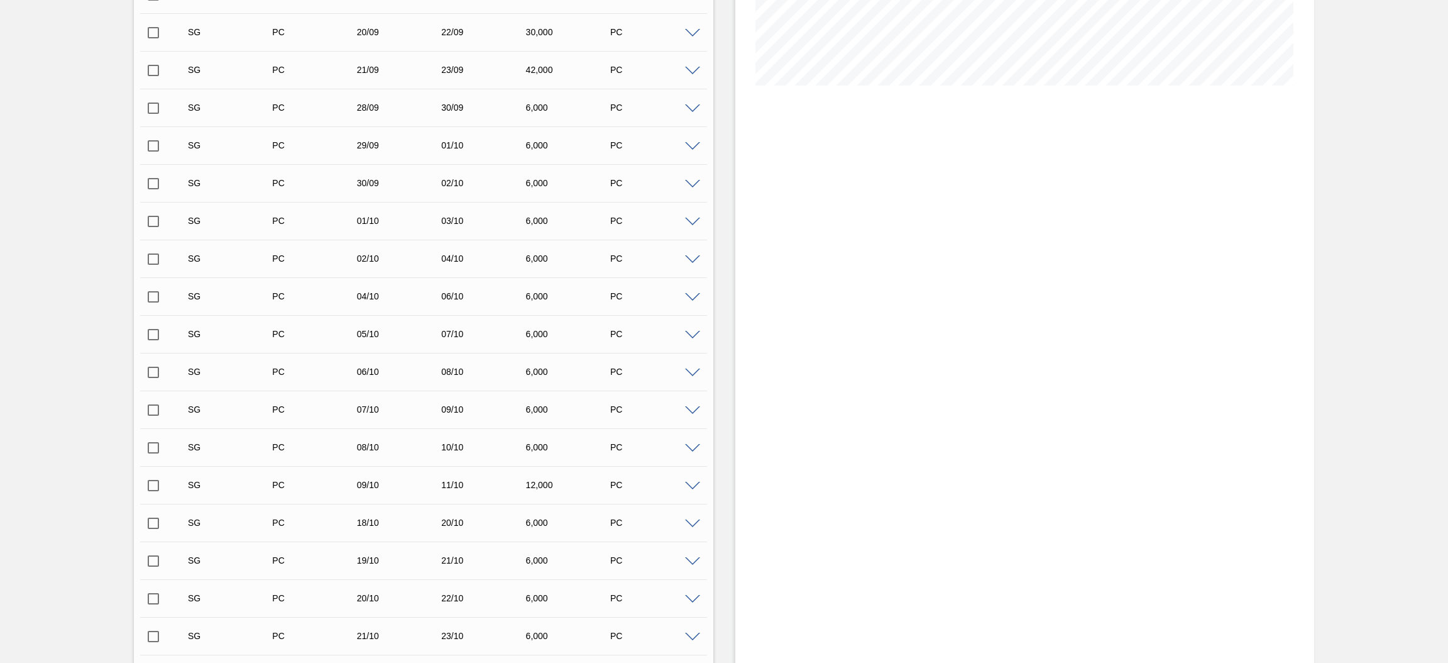
scroll to position [563, 0]
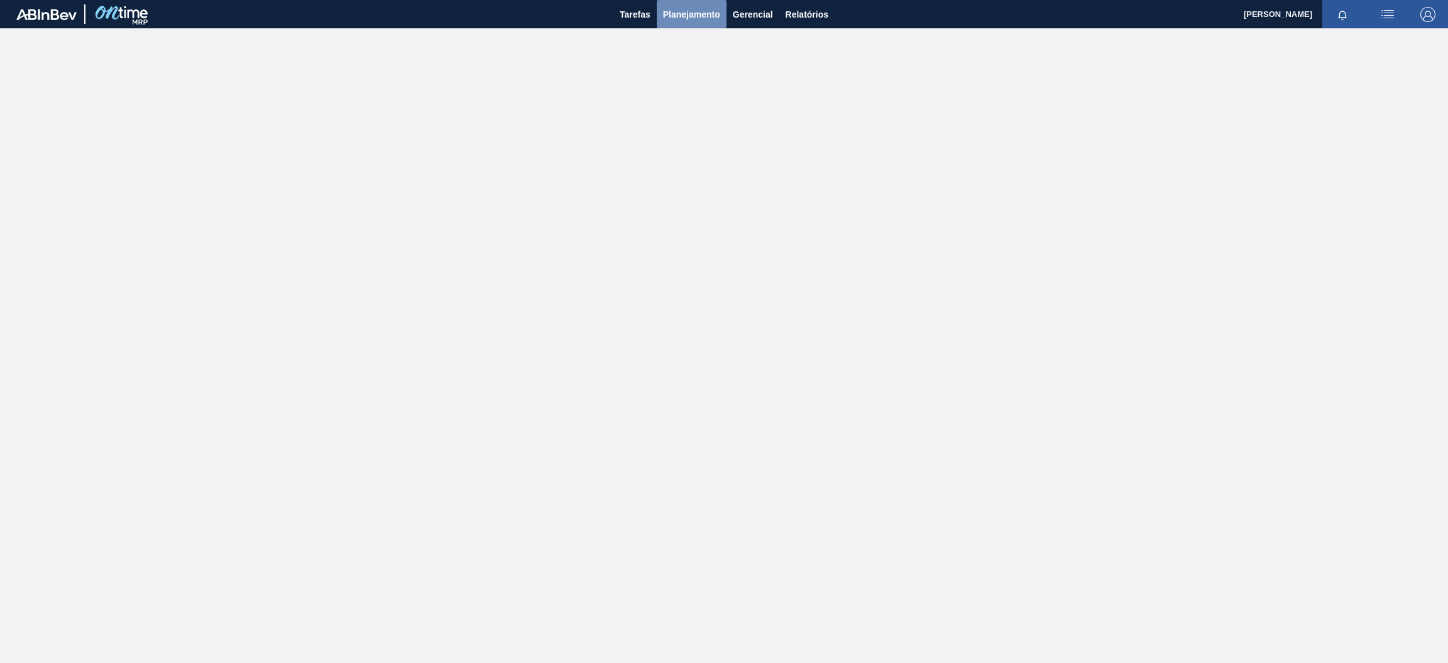
click at [670, 18] on span "Planejamento" at bounding box center [691, 14] width 57 height 15
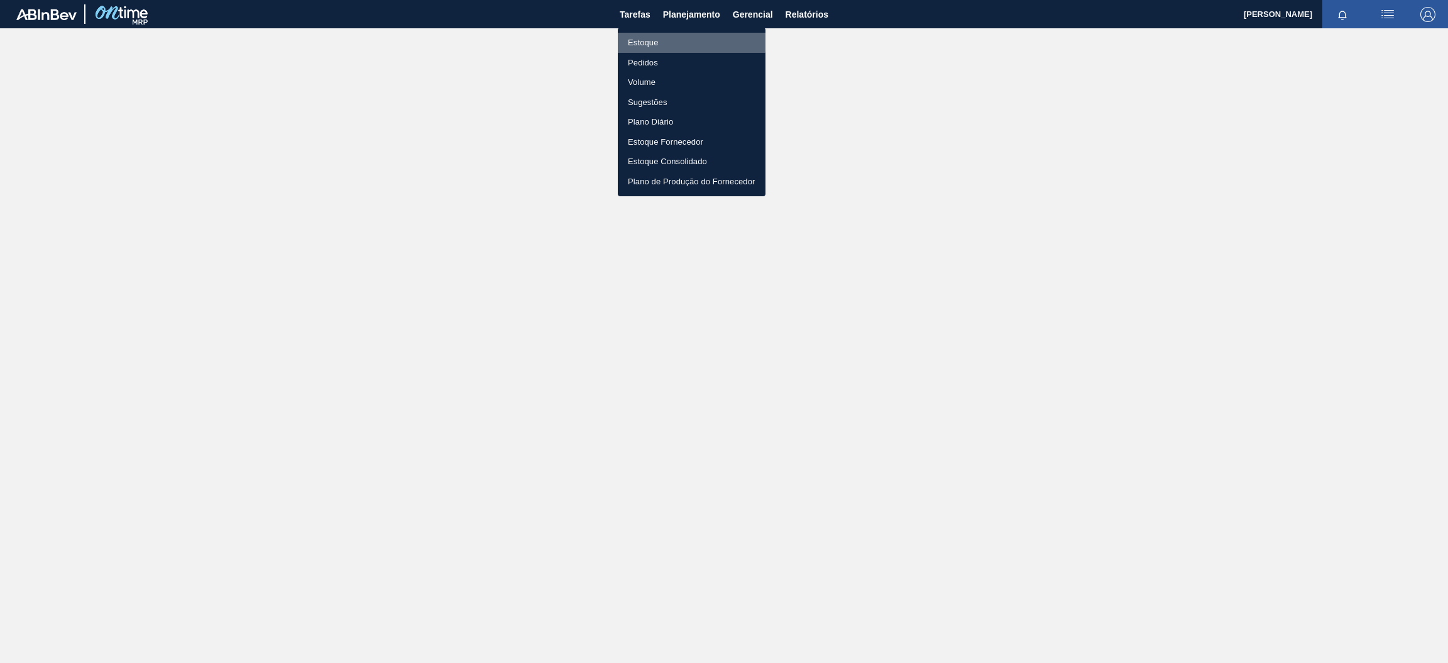
click at [664, 40] on li "Estoque" at bounding box center [692, 43] width 148 height 20
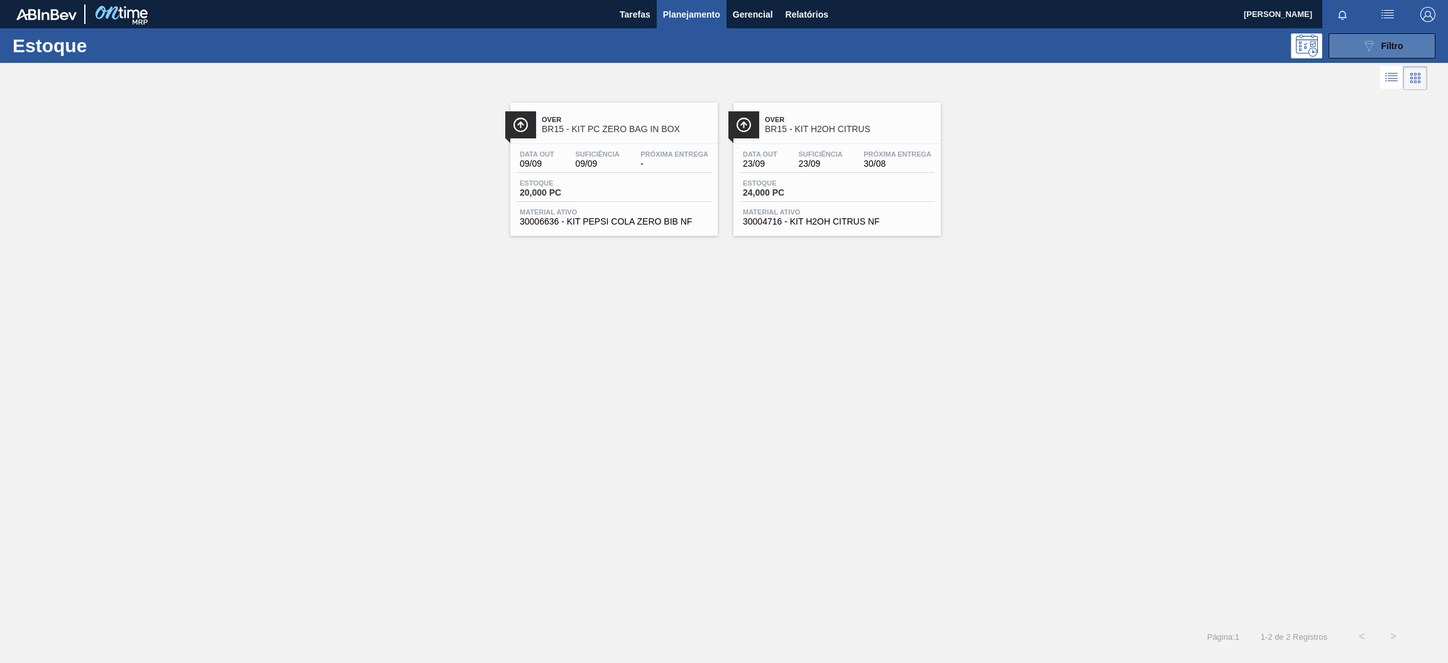
click at [1394, 51] on div "089F7B8B-B2A5-4AFE-B5C0-19BA573D28AC Filtro" at bounding box center [1383, 45] width 42 height 15
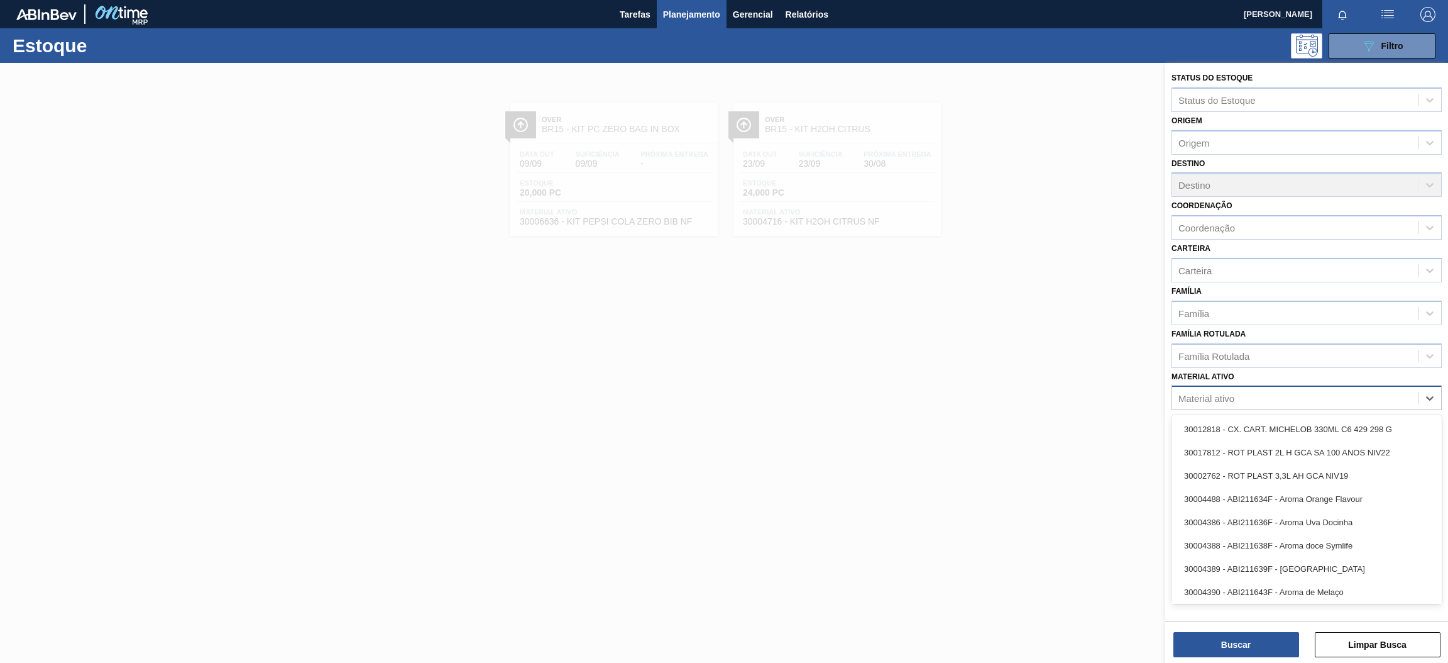
click at [1294, 391] on div "Material ativo" at bounding box center [1295, 398] width 246 height 18
paste ativo "30004536"
type ativo "30004536"
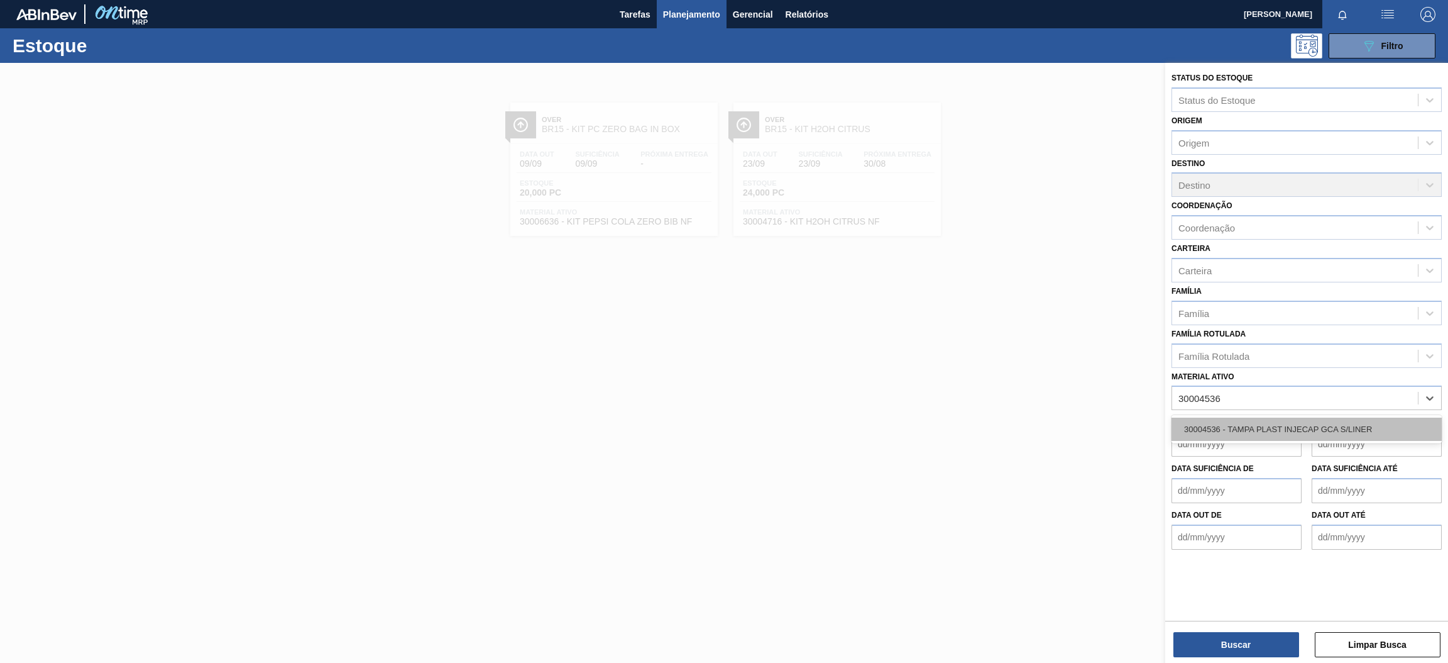
click at [1299, 422] on div "30004536 - TAMPA PLAST INJECAP GCA S/LINER" at bounding box center [1307, 428] width 270 height 23
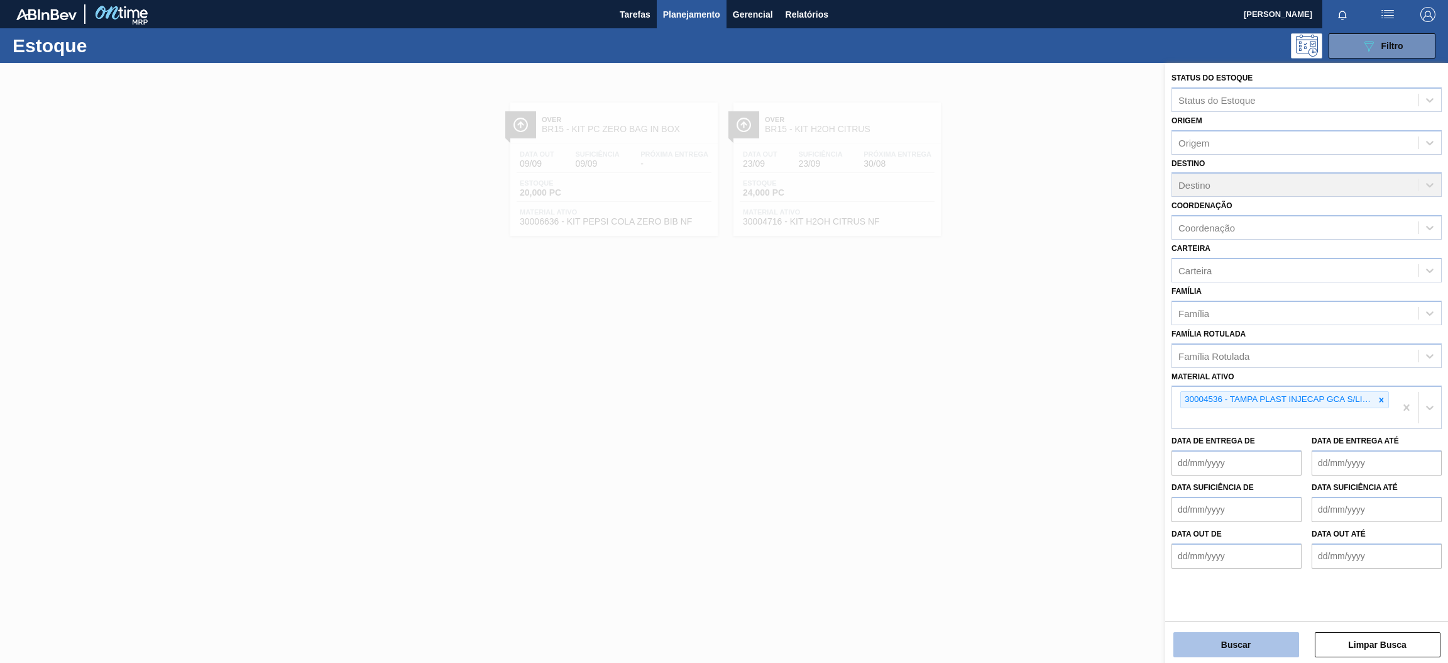
click at [1240, 643] on button "Buscar" at bounding box center [1237, 644] width 126 height 25
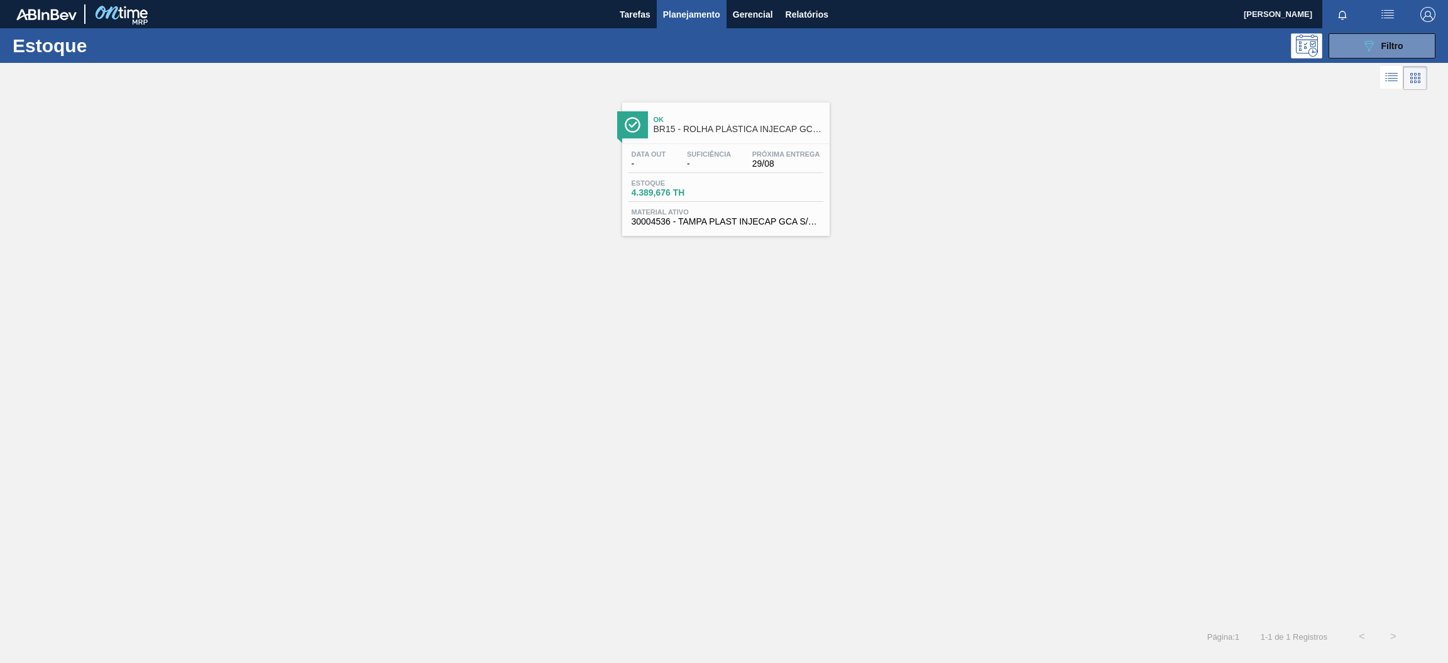
click at [695, 175] on div "Data out - Suficiência - Próxima Entrega 29/08 Estoque 4.389,676 TH Material at…" at bounding box center [725, 186] width 207 height 85
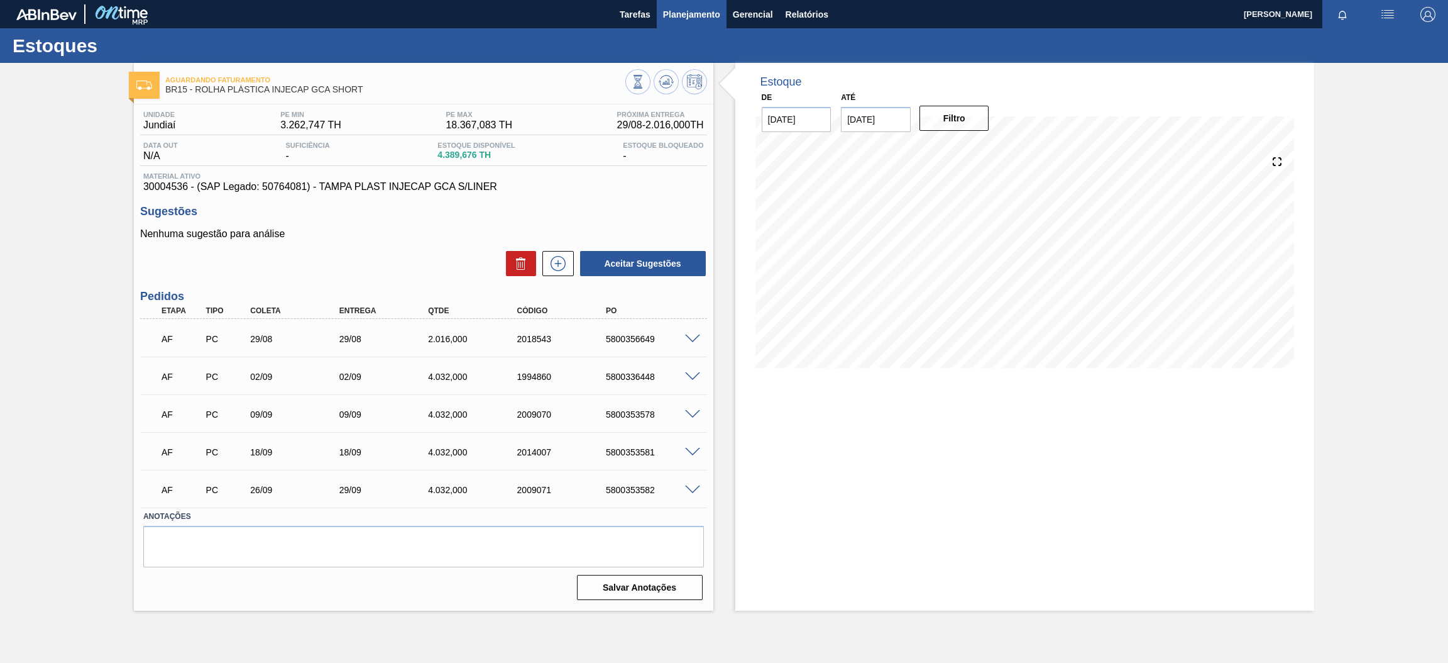
click at [692, 18] on span "Planejamento" at bounding box center [691, 14] width 57 height 15
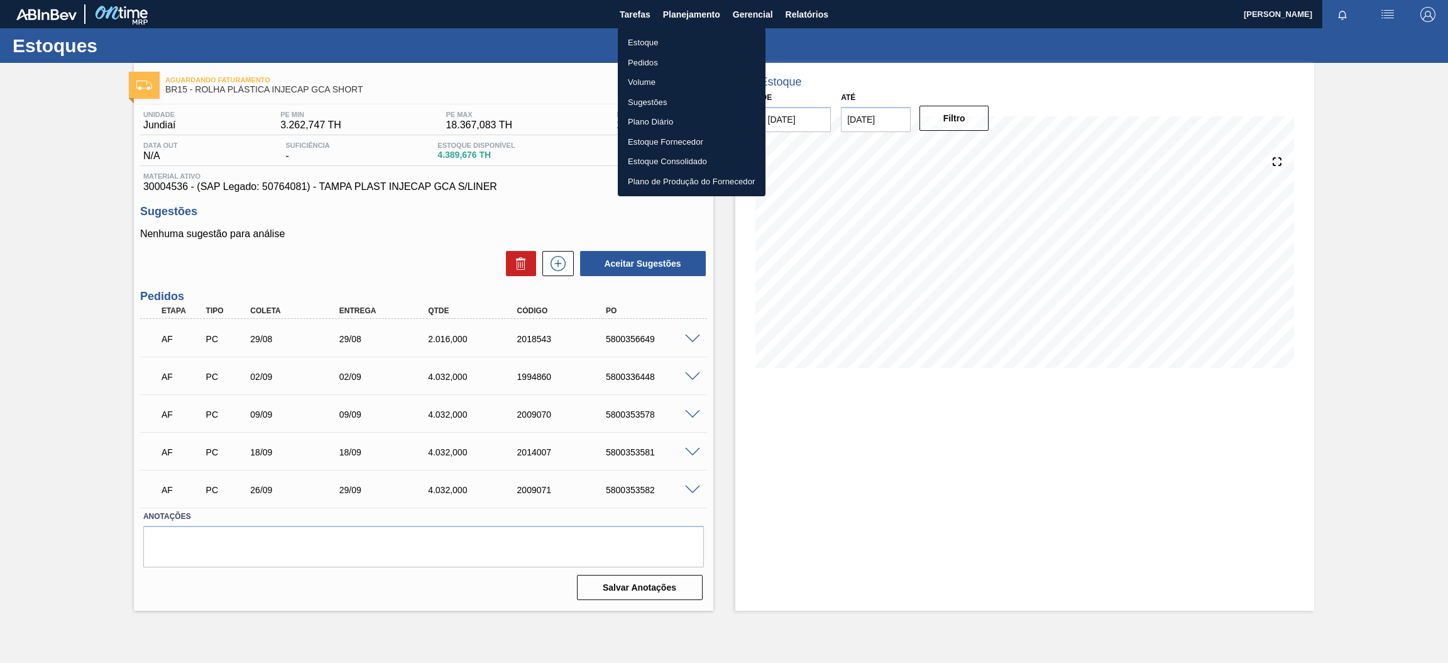
click at [671, 44] on li "Estoque" at bounding box center [692, 43] width 148 height 20
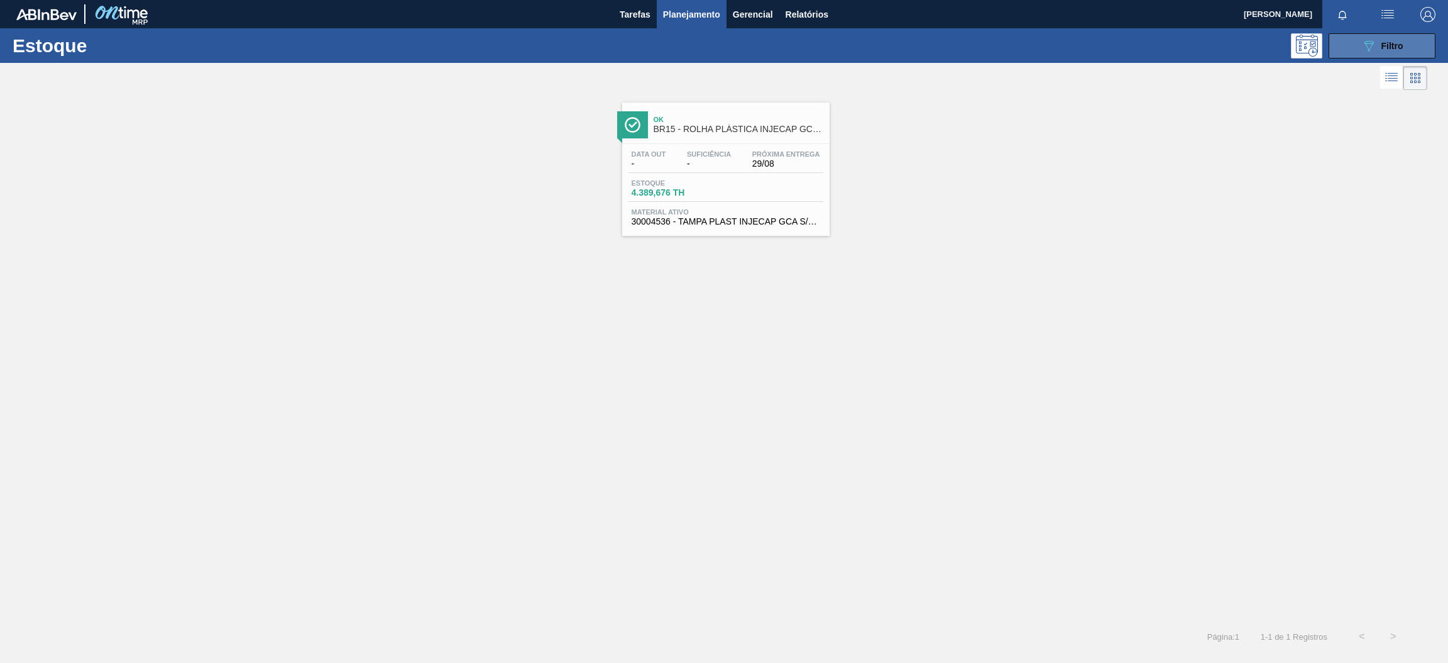
click at [1350, 51] on button "089F7B8B-B2A5-4AFE-B5C0-19BA573D28AC Filtro" at bounding box center [1382, 45] width 107 height 25
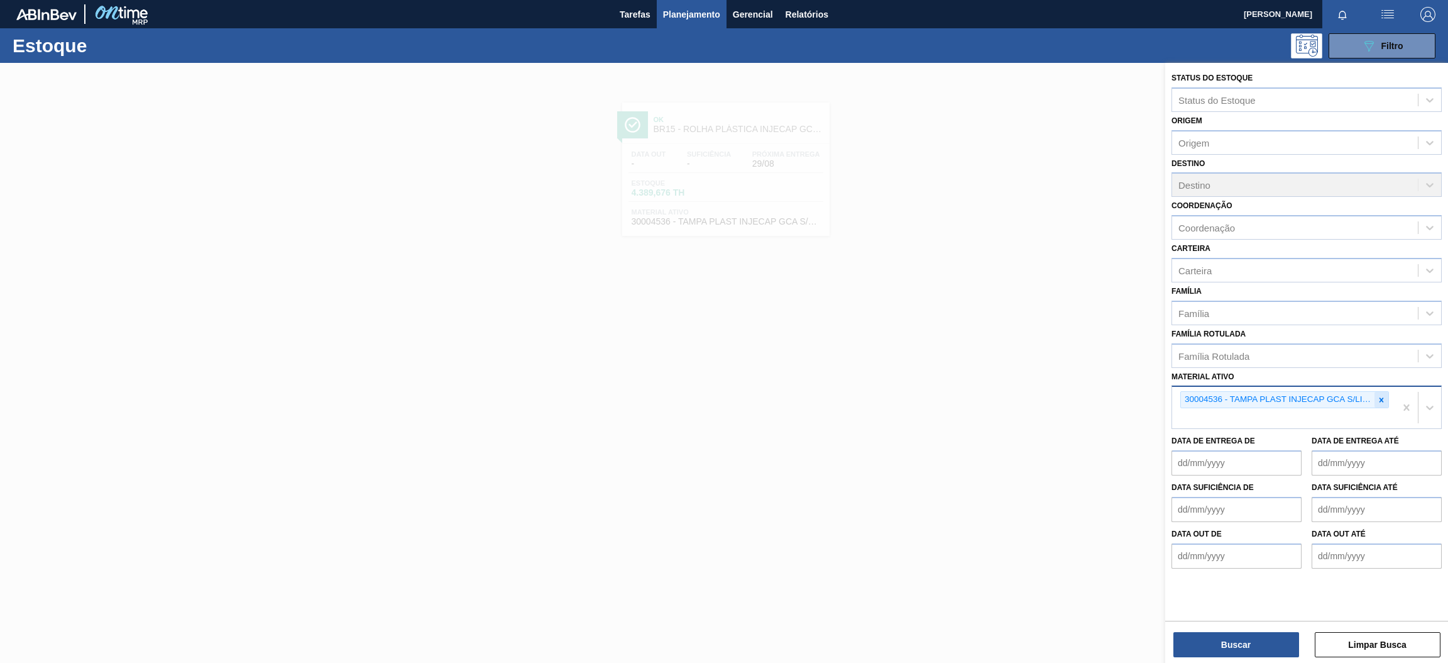
click at [1383, 395] on icon at bounding box center [1381, 399] width 9 height 9
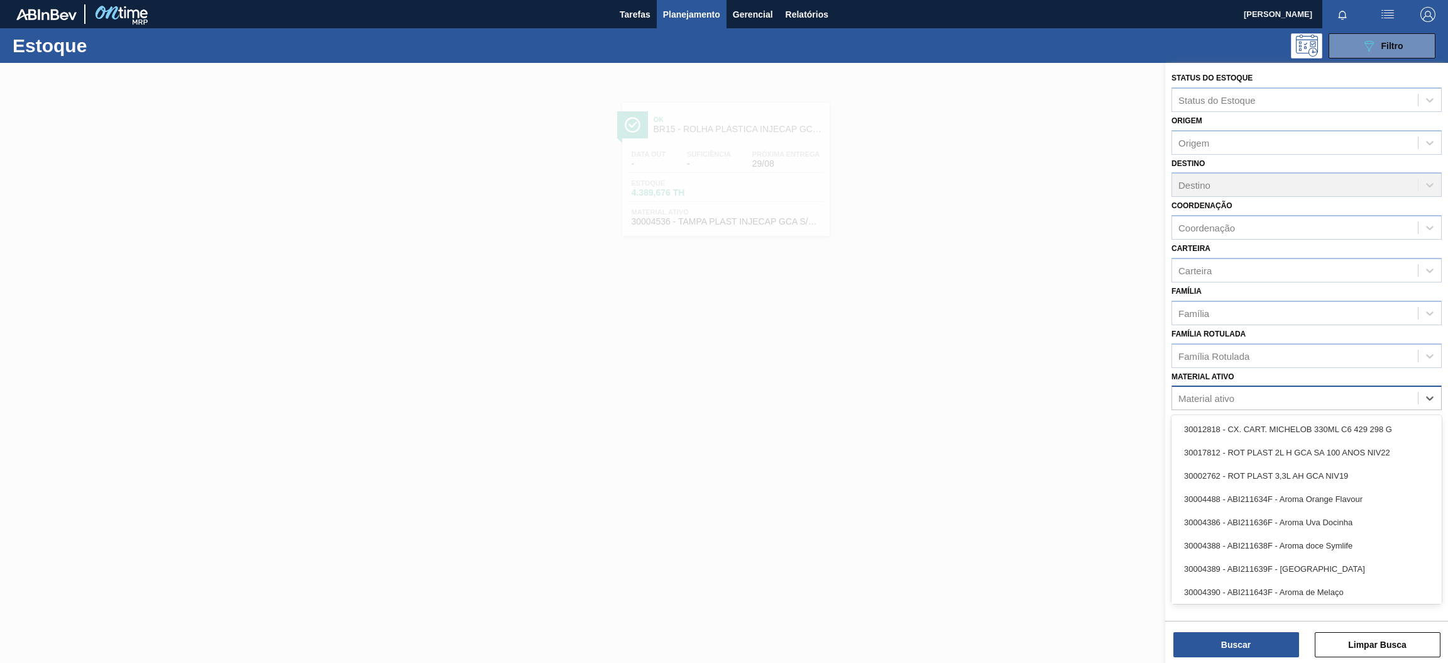
click at [1326, 394] on div "Material ativo" at bounding box center [1295, 398] width 246 height 18
paste ativo "30003816"
type ativo "30003816"
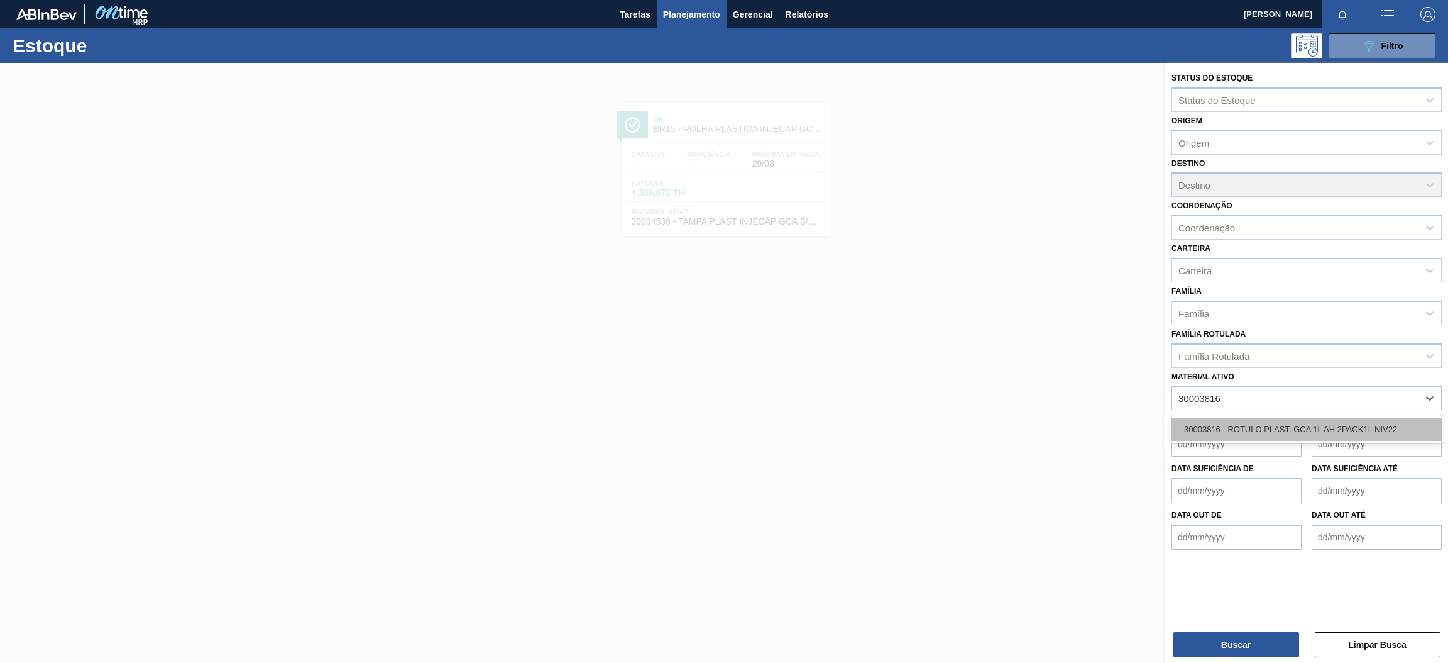
click at [1311, 418] on div "30003816 - ROTULO PLAST. GCA 1L AH 2PACK1L NIV22" at bounding box center [1307, 428] width 270 height 23
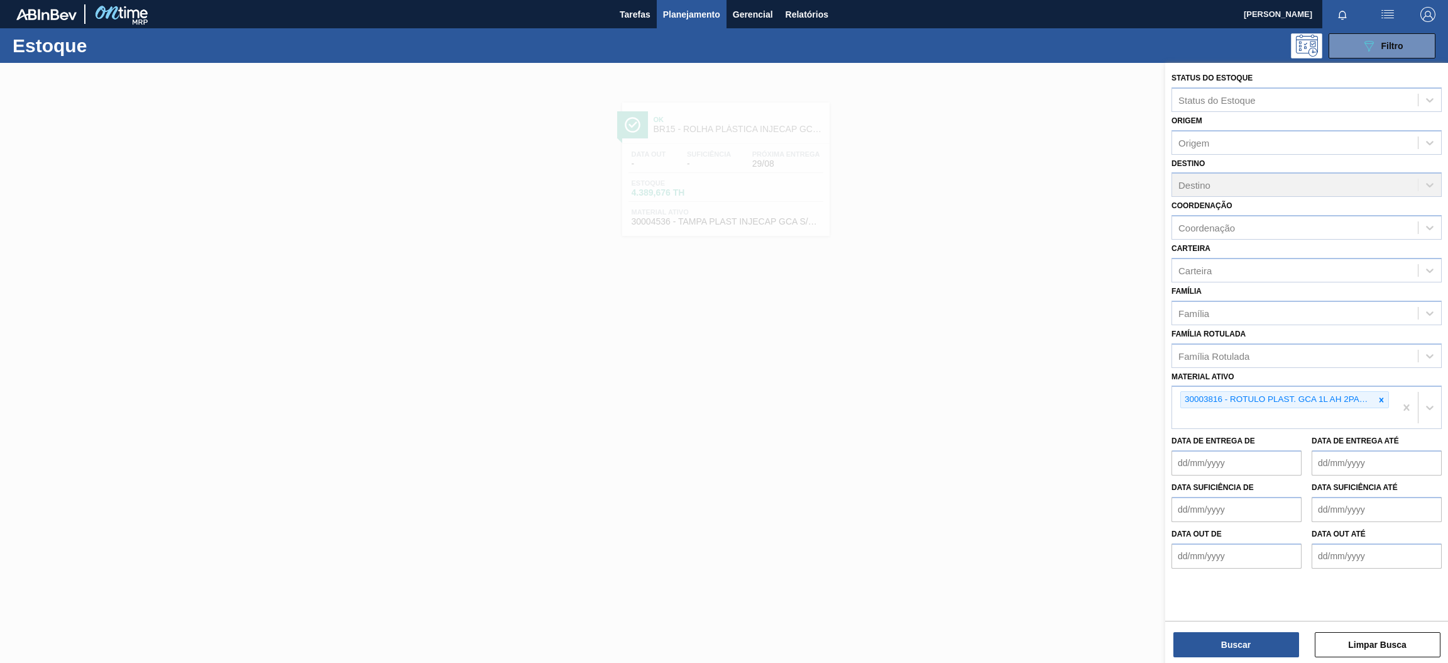
drag, startPoint x: 1243, startPoint y: 642, endPoint x: 1176, endPoint y: 631, distance: 67.6
click at [1243, 643] on button "Buscar" at bounding box center [1237, 644] width 126 height 25
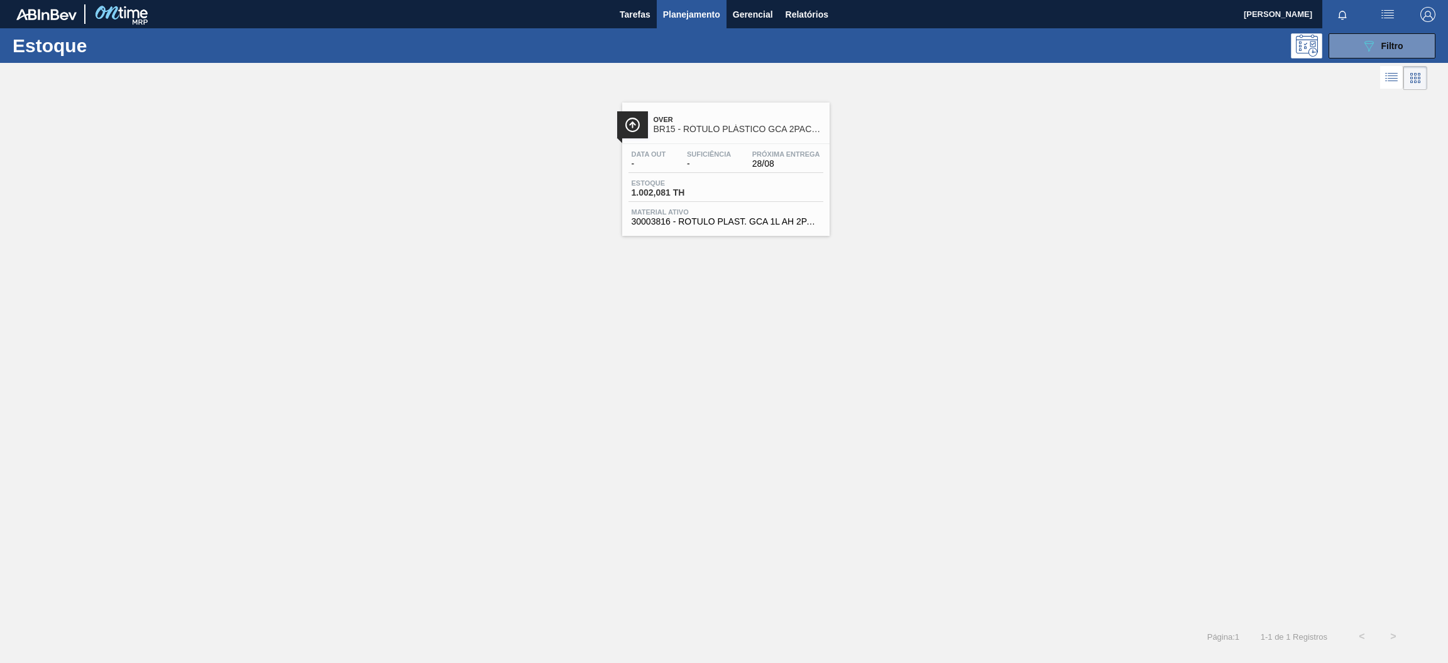
click at [701, 194] on span "1.002,081 TH" at bounding box center [676, 192] width 88 height 9
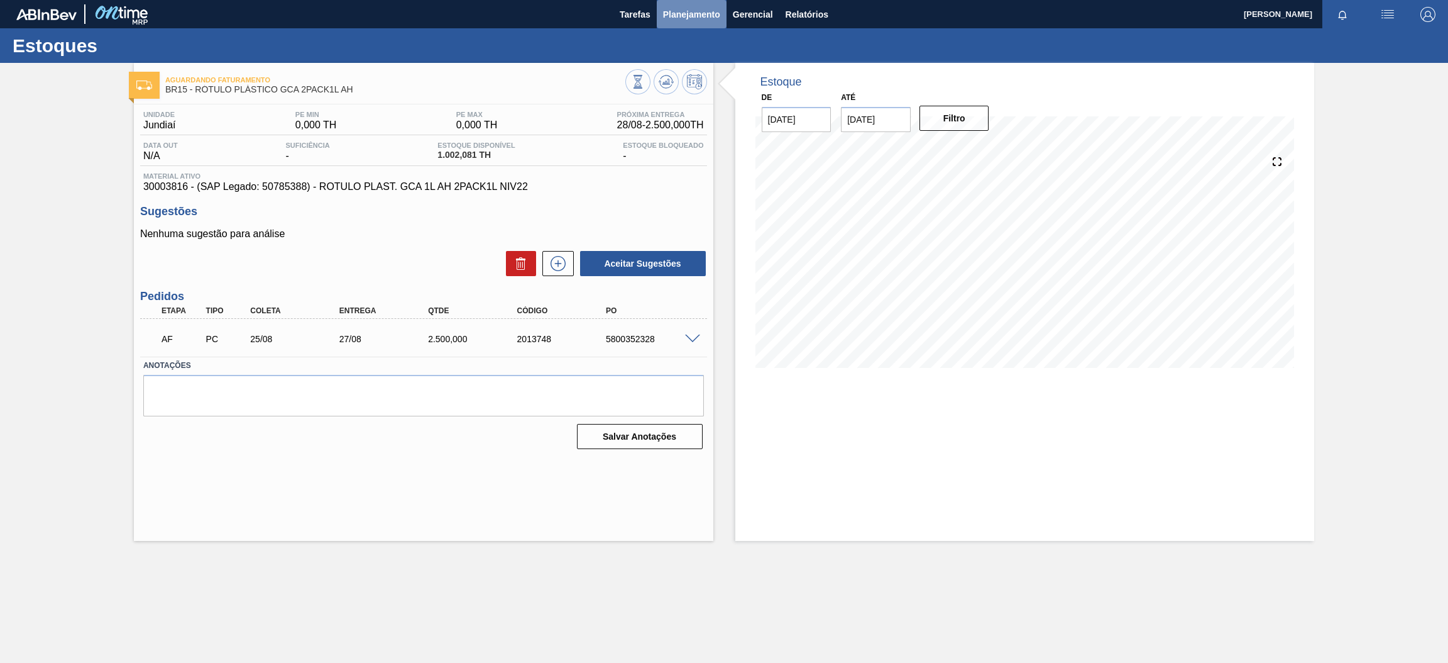
click at [712, 19] on span "Planejamento" at bounding box center [691, 14] width 57 height 15
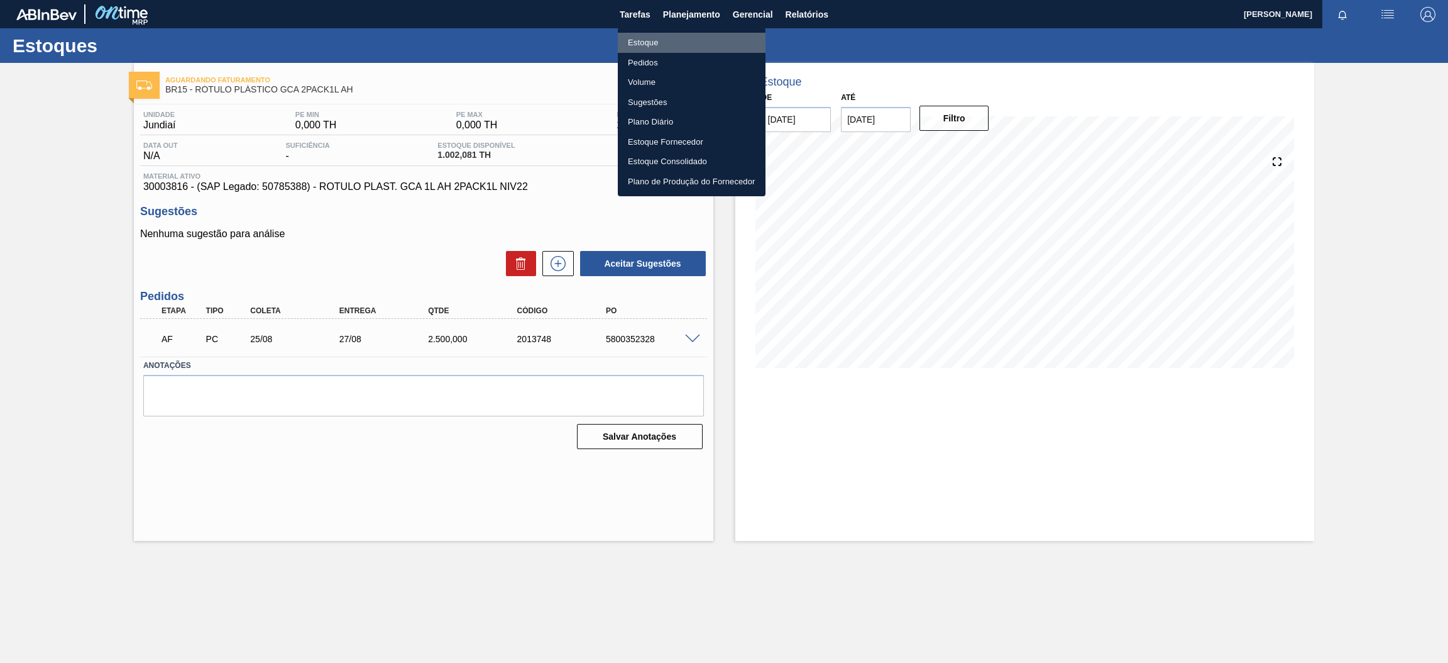
click at [693, 43] on li "Estoque" at bounding box center [692, 43] width 148 height 20
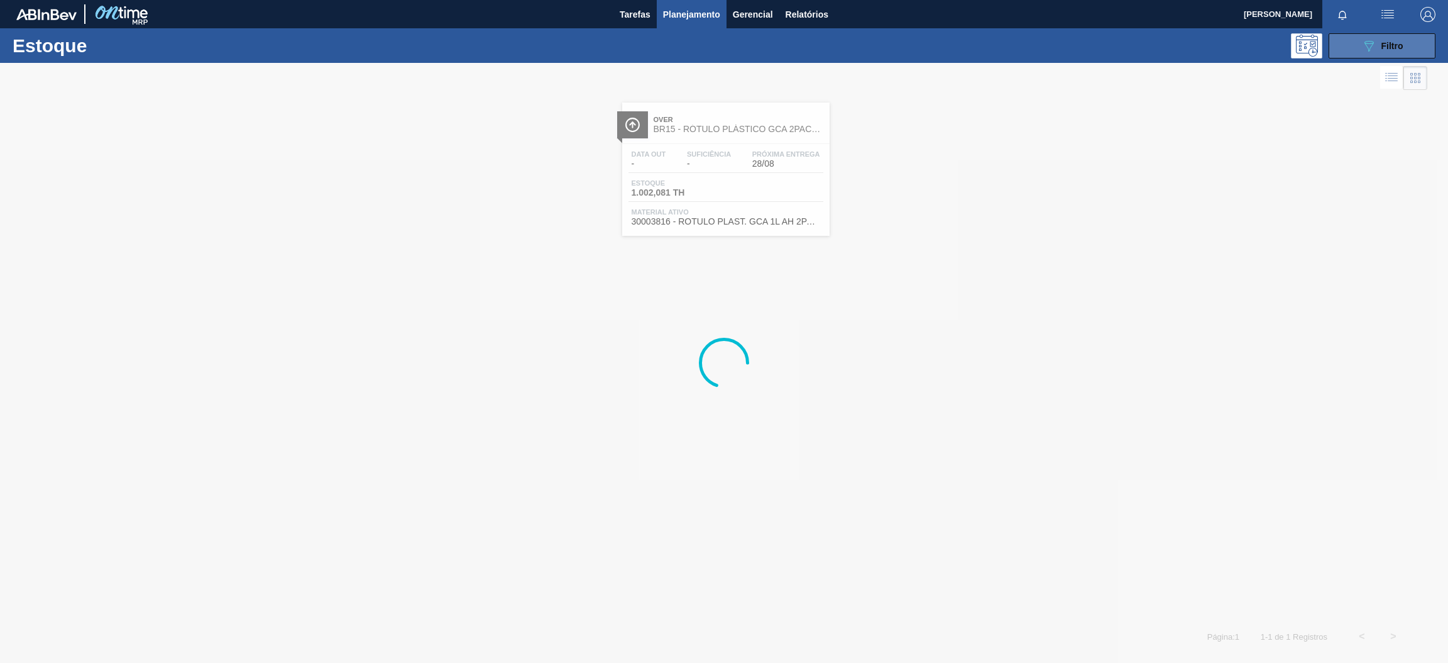
click at [1371, 47] on icon "089F7B8B-B2A5-4AFE-B5C0-19BA573D28AC" at bounding box center [1369, 45] width 15 height 15
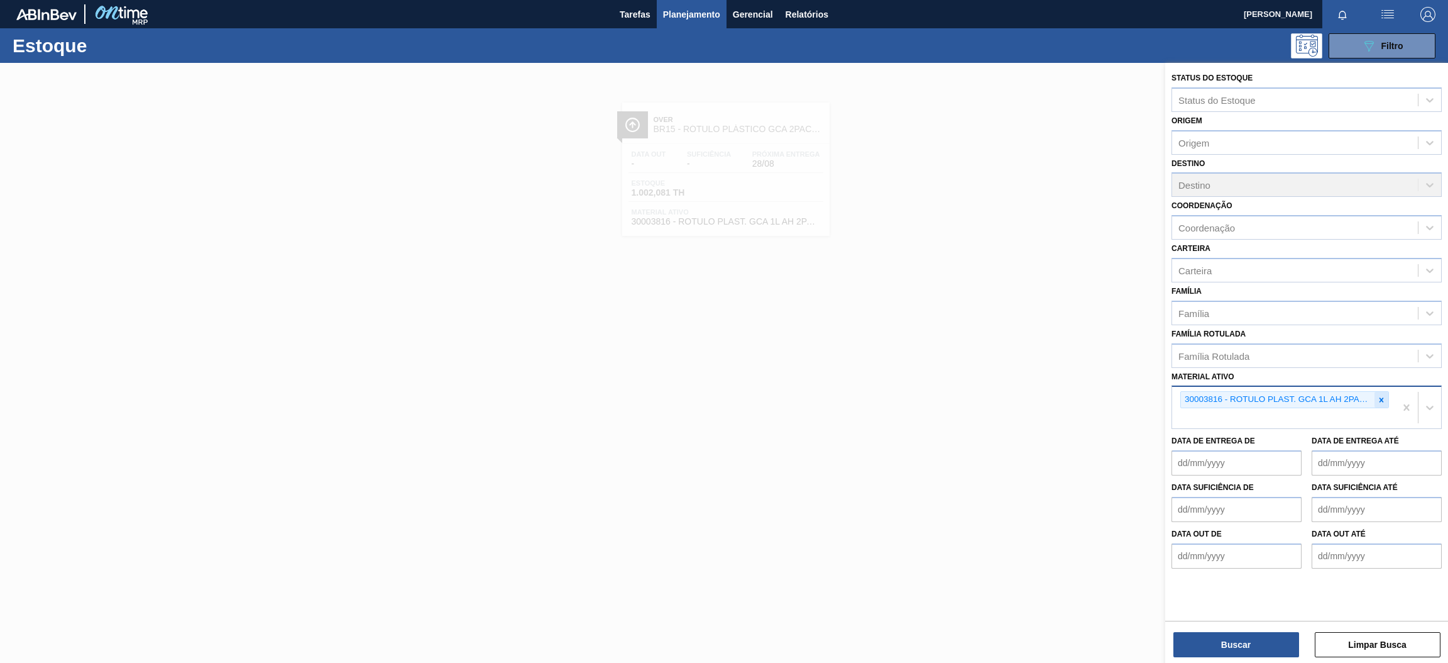
click at [1382, 397] on icon at bounding box center [1382, 399] width 4 height 4
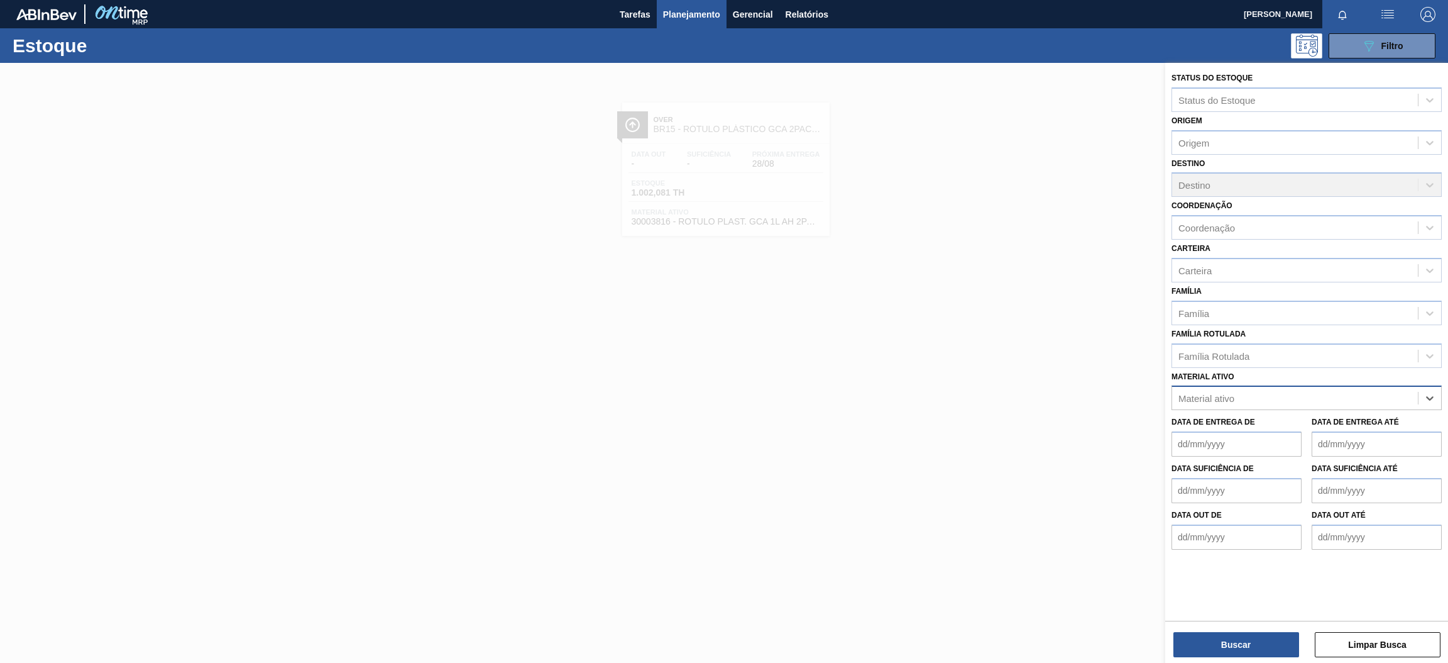
paste ativo "30030777"
type ativo "30030777"
click at [1313, 417] on div "30030777 - ROT PLAST 200ML H SUKITA NIV24" at bounding box center [1307, 428] width 270 height 23
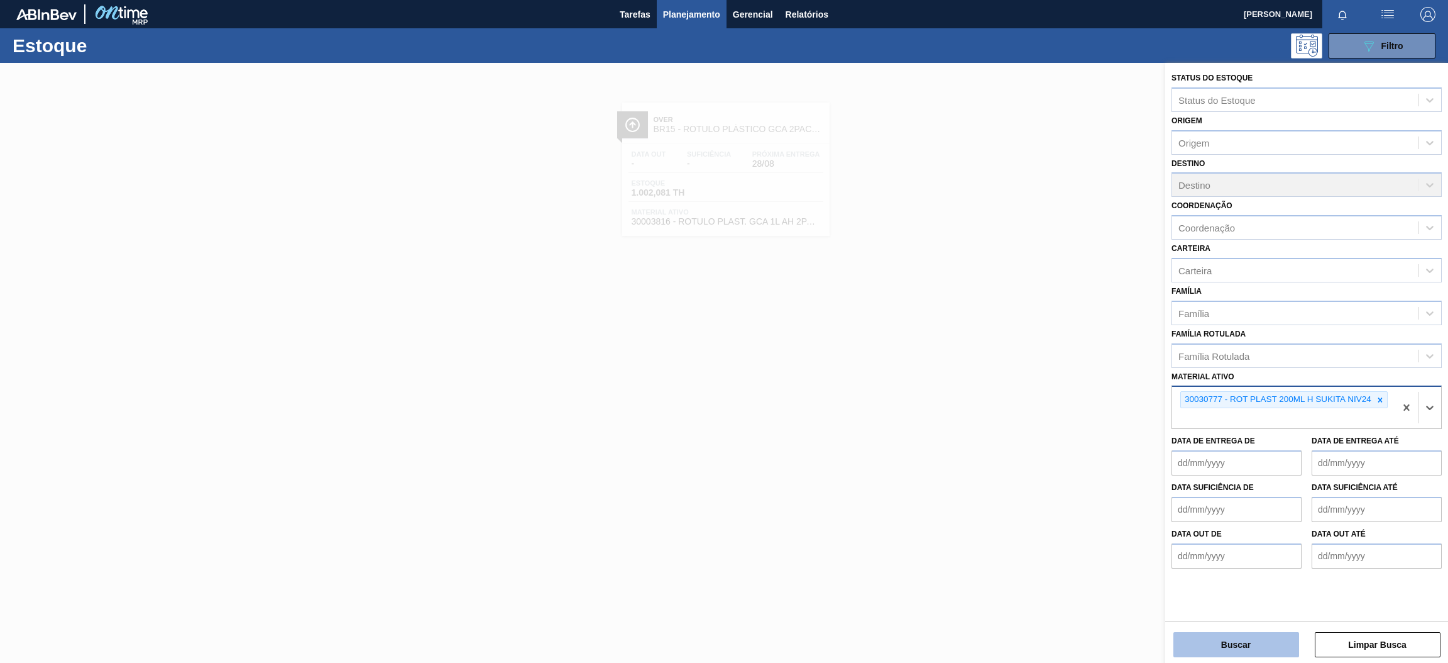
click at [1261, 644] on button "Buscar" at bounding box center [1237, 644] width 126 height 25
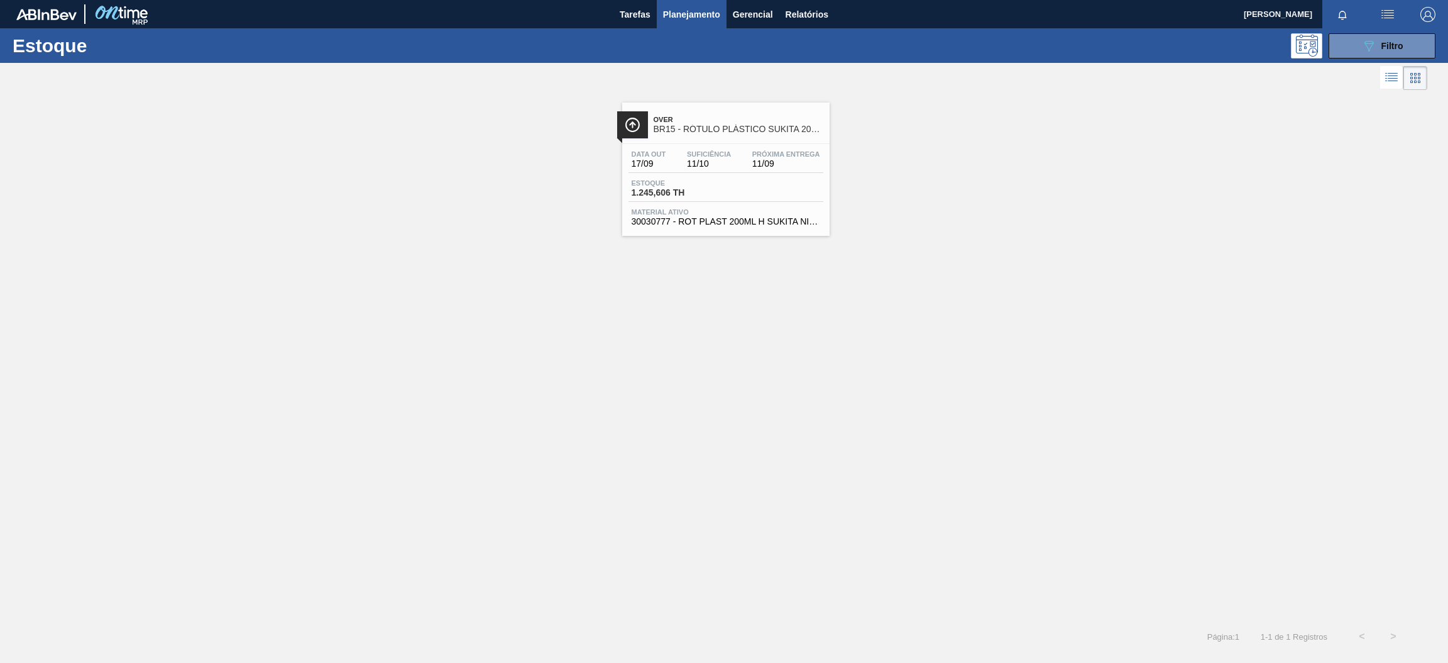
click at [756, 229] on div "Data out 17/09 Suficiência 11/10 Próxima Entrega 11/09 Estoque 1.245,606 TH Mat…" at bounding box center [725, 186] width 207 height 85
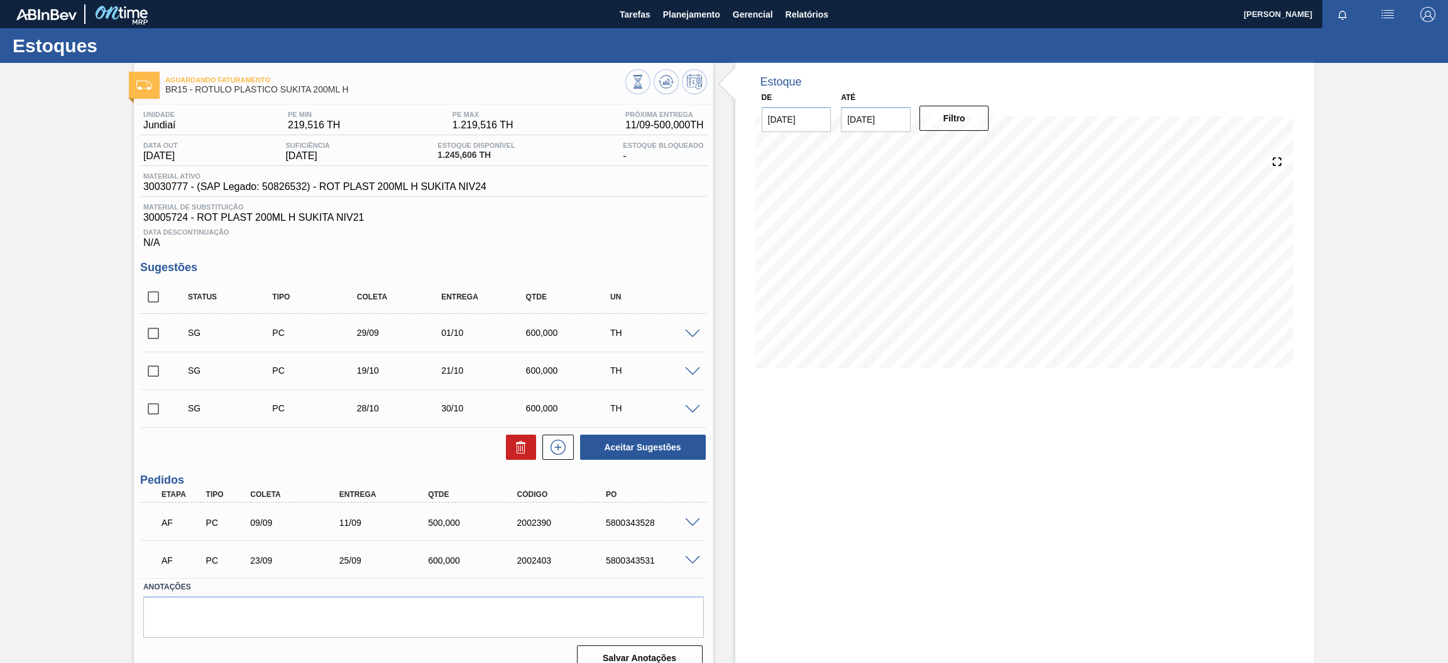
click at [688, 519] on span at bounding box center [692, 522] width 15 height 9
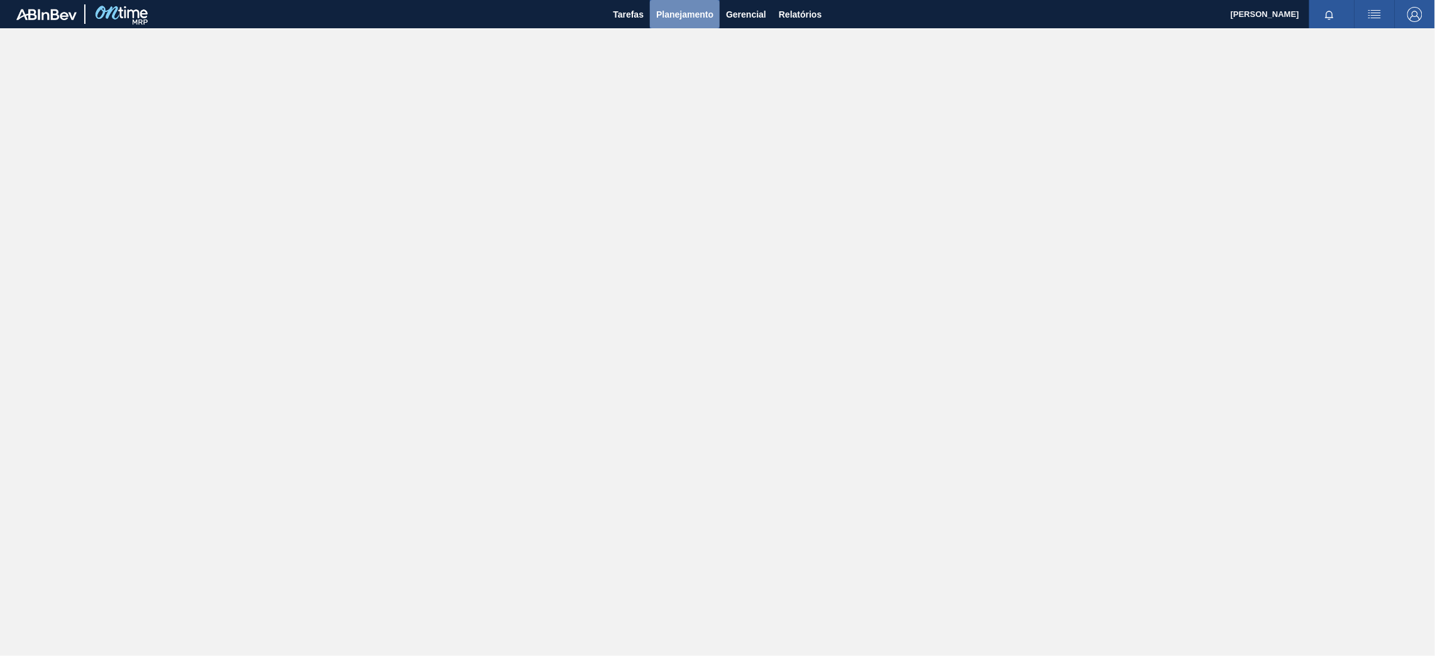
click at [672, 8] on span "Planejamento" at bounding box center [684, 14] width 57 height 15
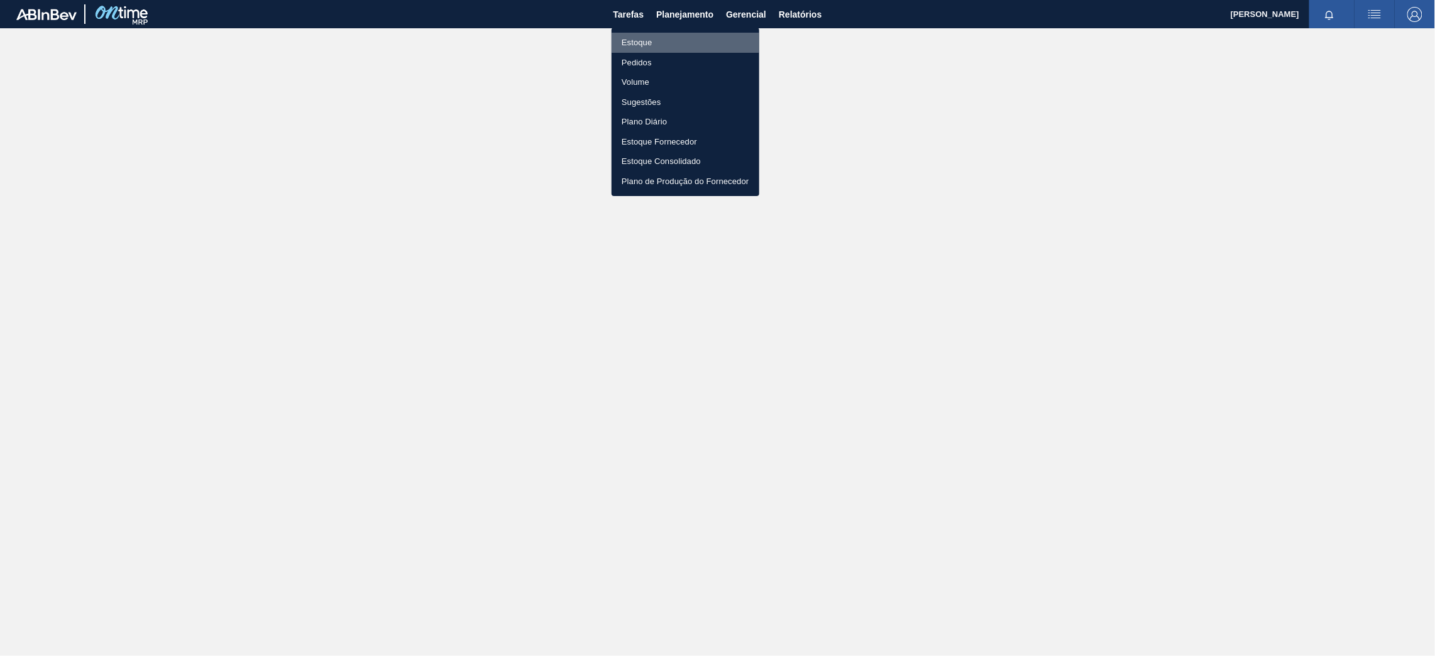
click at [658, 41] on li "Estoque" at bounding box center [686, 43] width 148 height 20
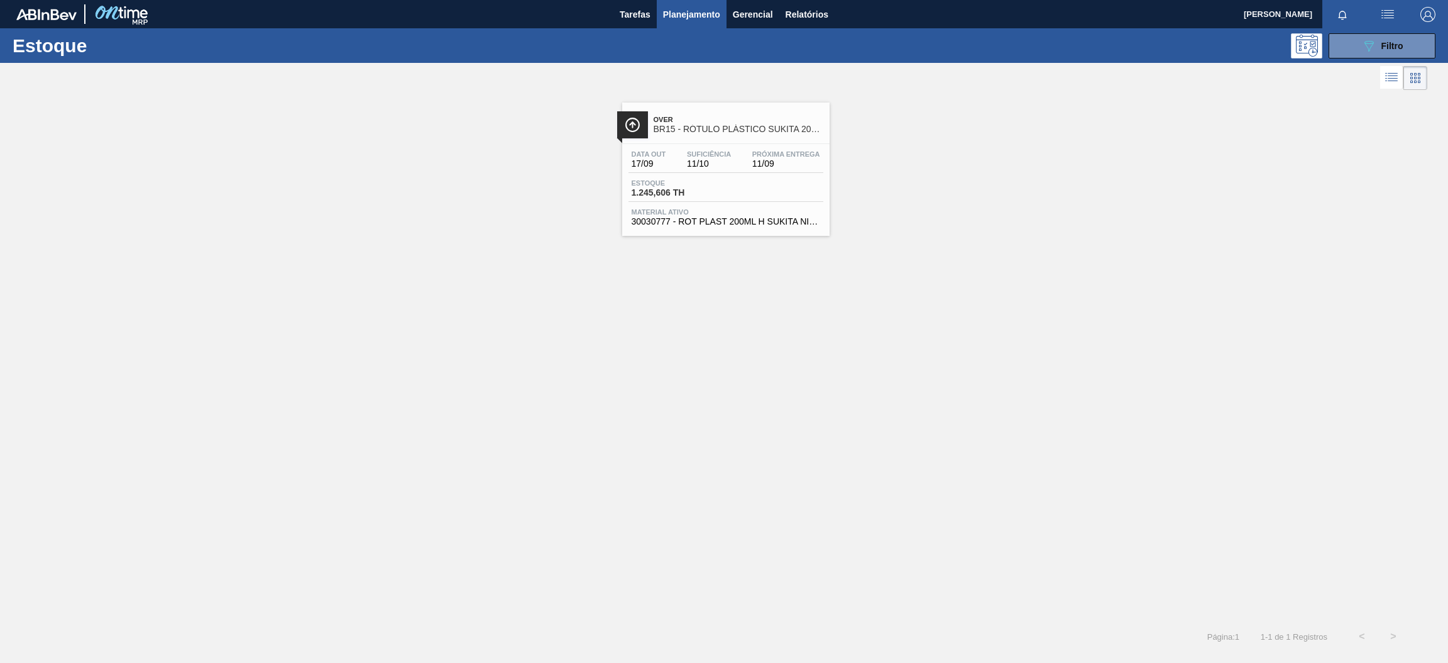
click at [813, 142] on div "Over BR15 - RÓTULO PLÁSTICO SUKITA 200ML H Data out 17/09 Suficiência 11/10 Pró…" at bounding box center [725, 168] width 207 height 133
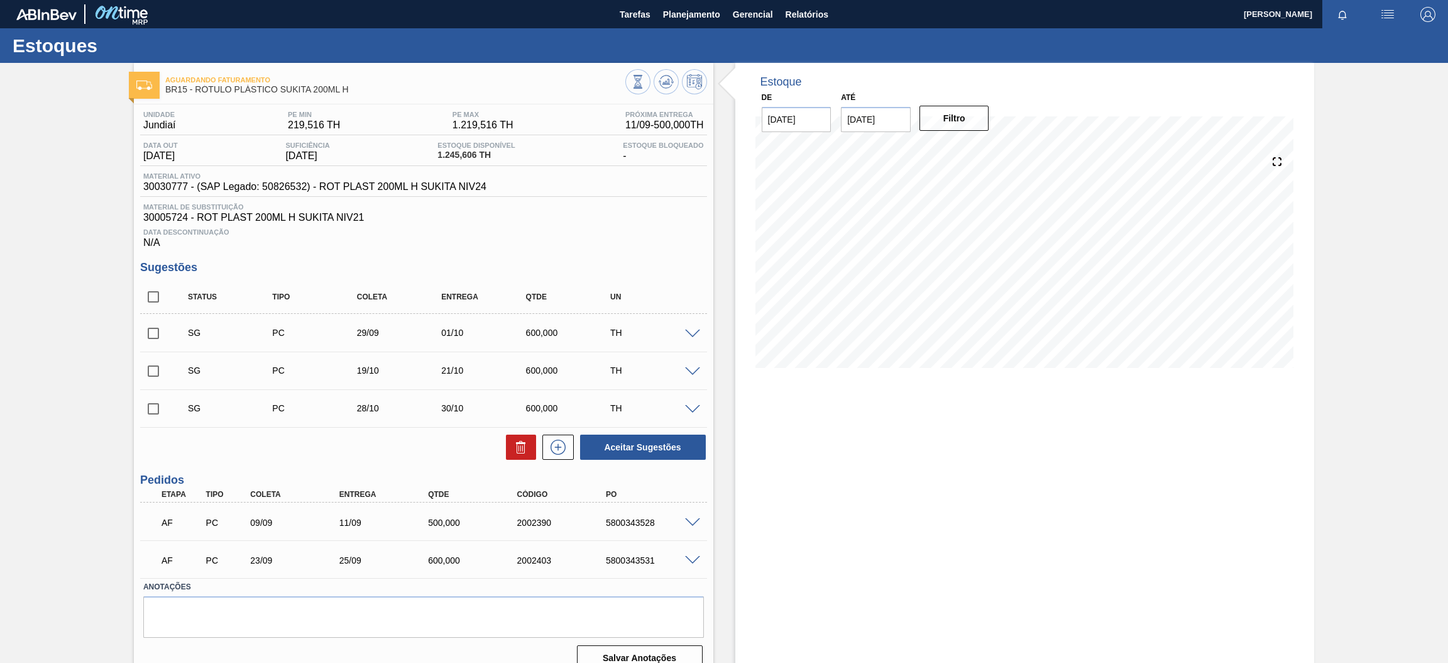
click at [685, 520] on span at bounding box center [692, 522] width 15 height 9
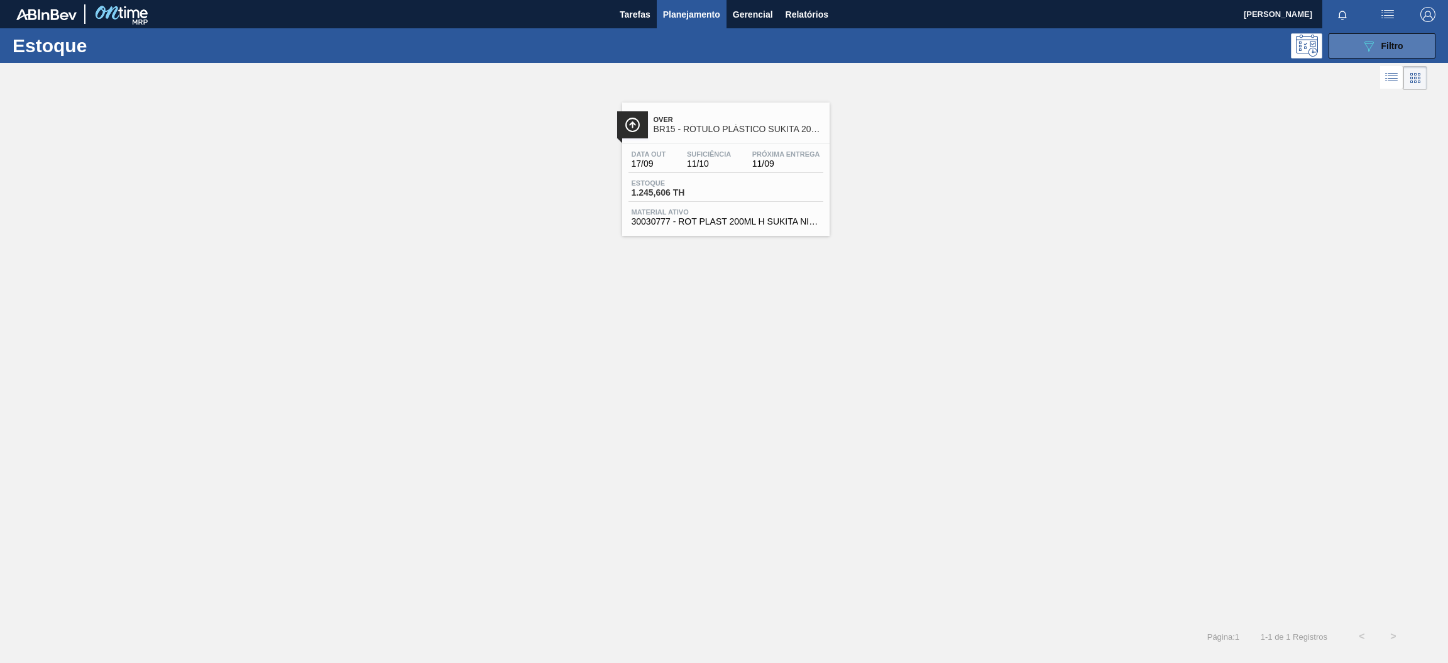
click at [1366, 50] on icon "089F7B8B-B2A5-4AFE-B5C0-19BA573D28AC" at bounding box center [1369, 45] width 15 height 15
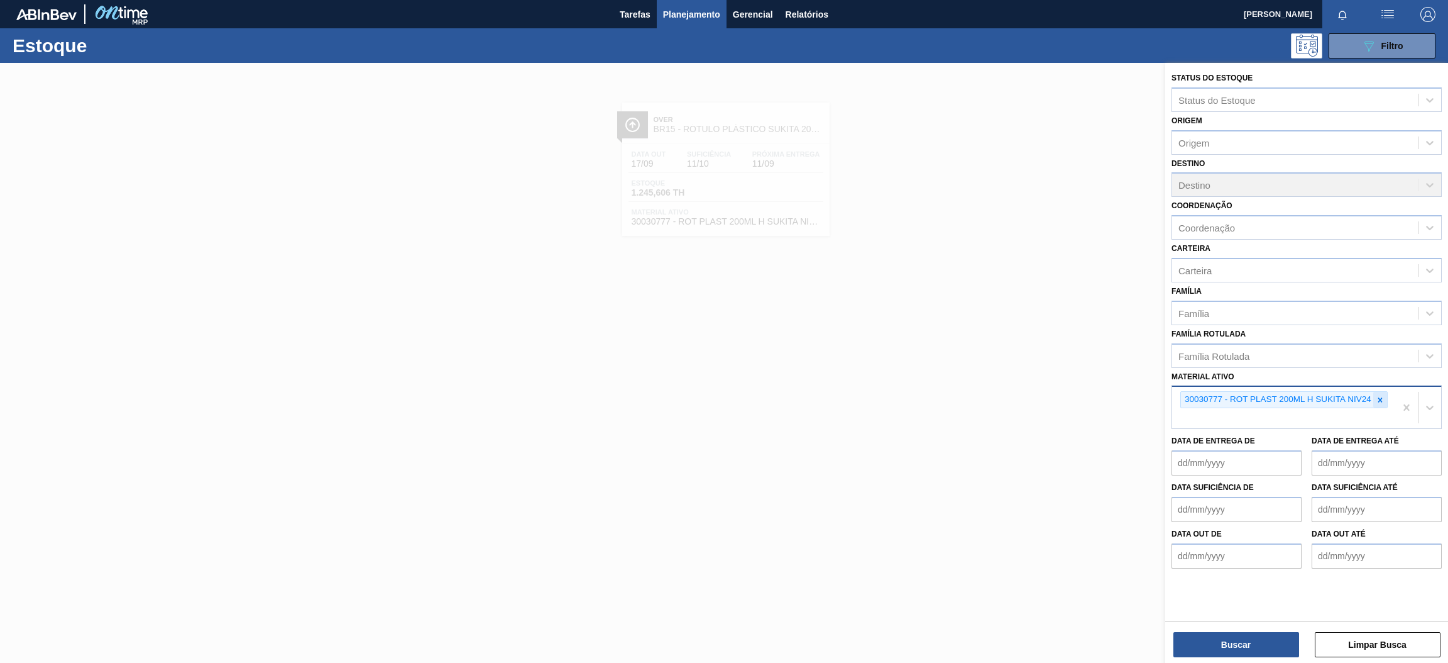
click at [1374, 392] on div at bounding box center [1381, 400] width 14 height 16
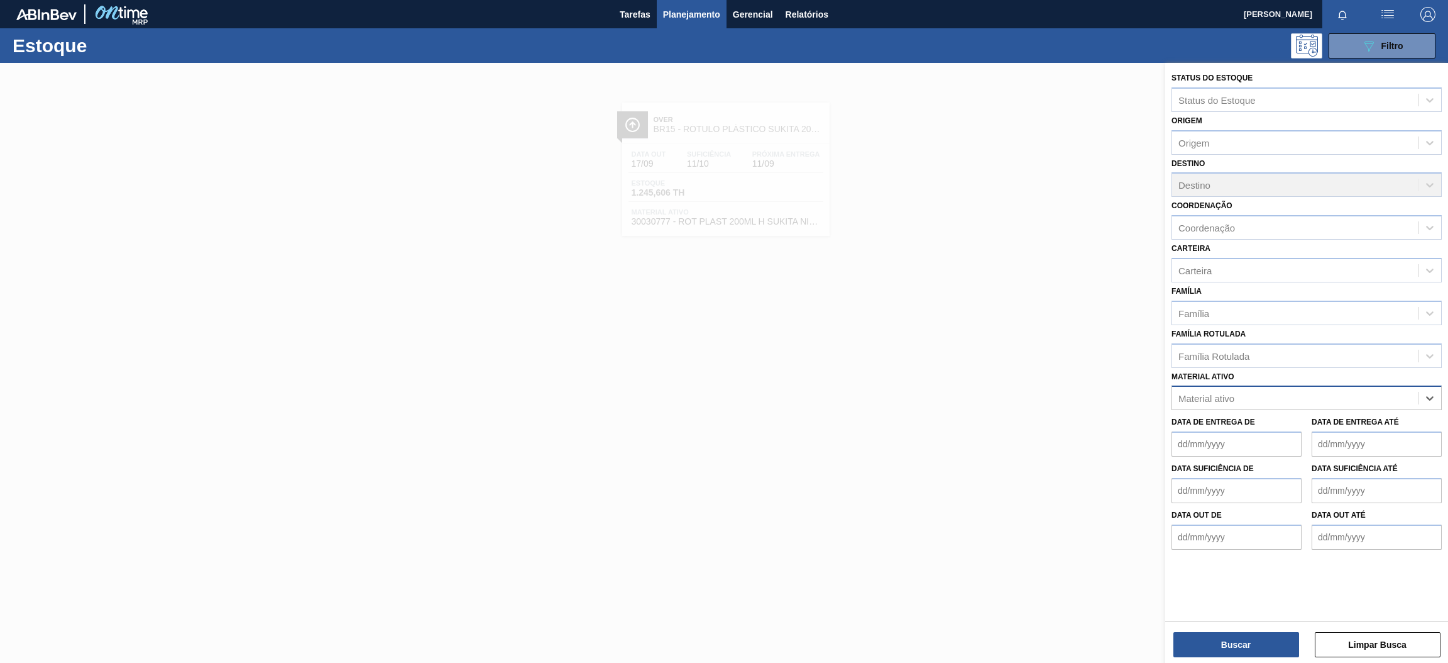
paste ativo "30004536"
type ativo "30004536"
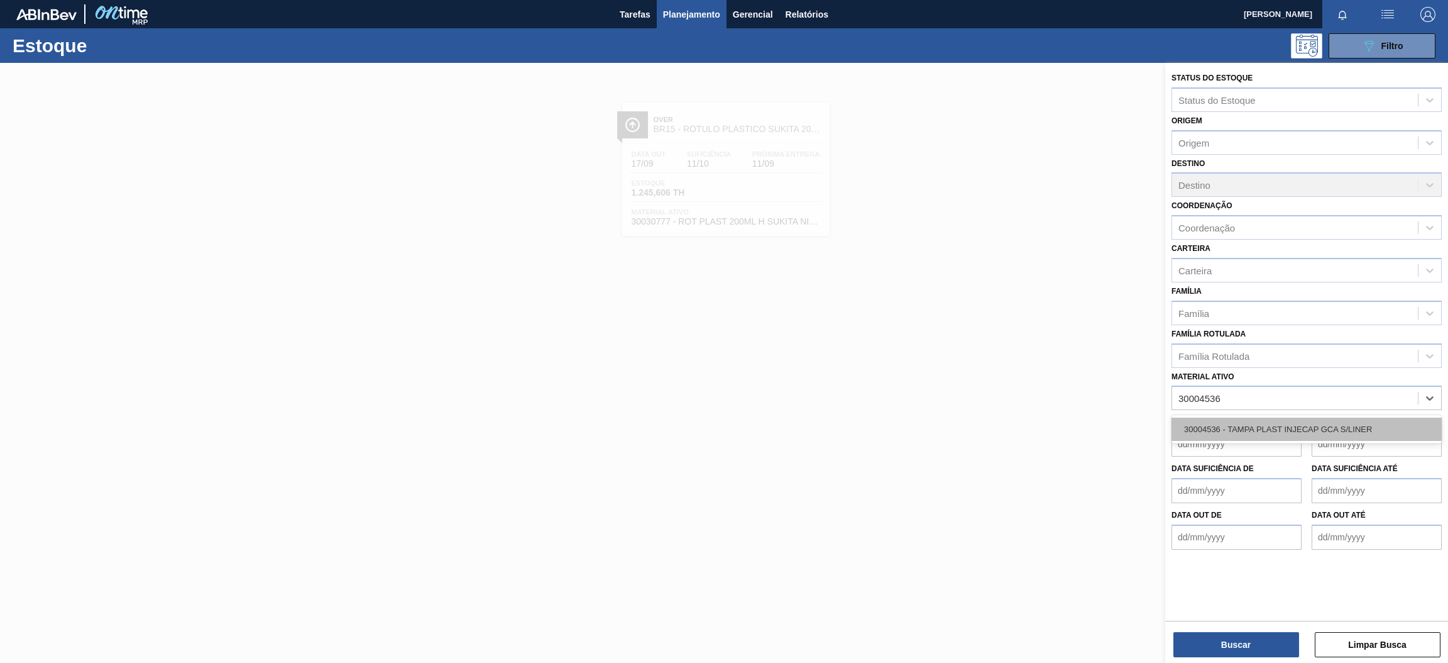
click at [1330, 427] on div "30004536 - TAMPA PLAST INJECAP GCA S/LINER" at bounding box center [1307, 428] width 270 height 23
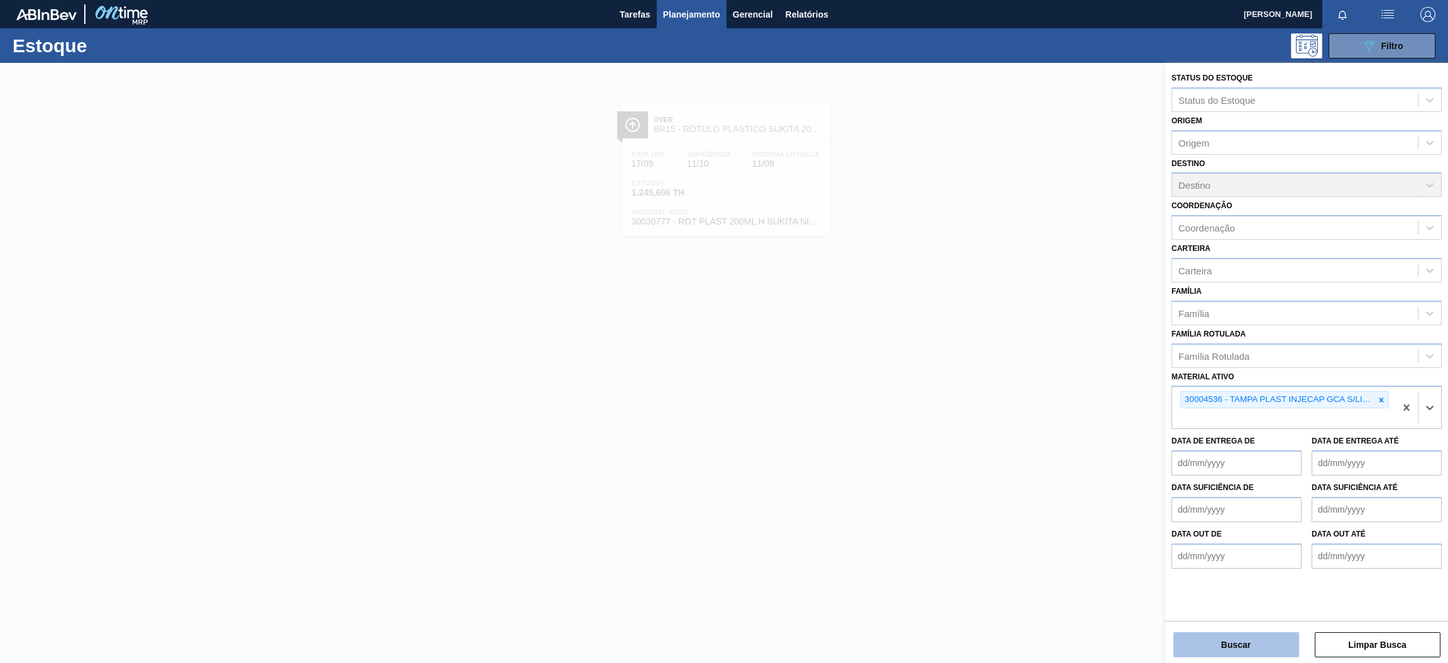
click at [1242, 647] on button "Buscar" at bounding box center [1237, 644] width 126 height 25
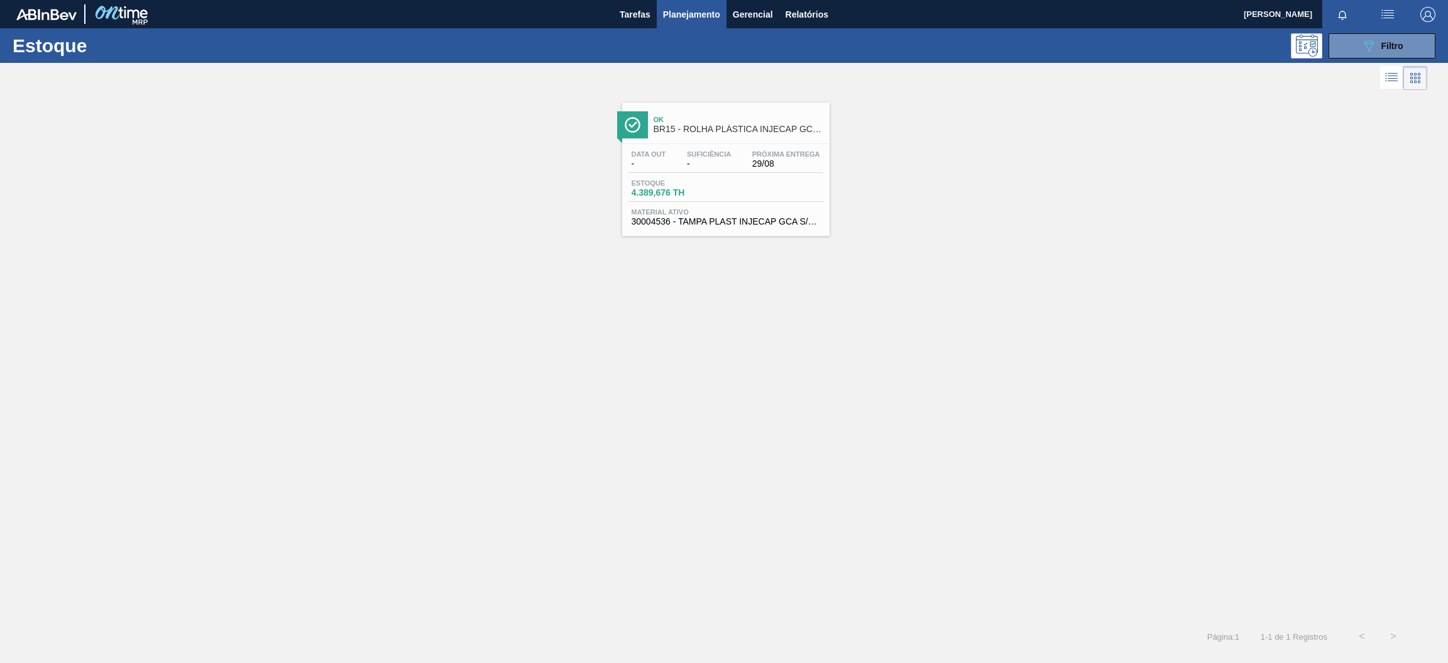
click at [742, 141] on div "Ok BR15 - ROLHA PLÁSTICA INJECAP GCA SHORT Data out - Suficiência - Próxima Ent…" at bounding box center [725, 168] width 207 height 133
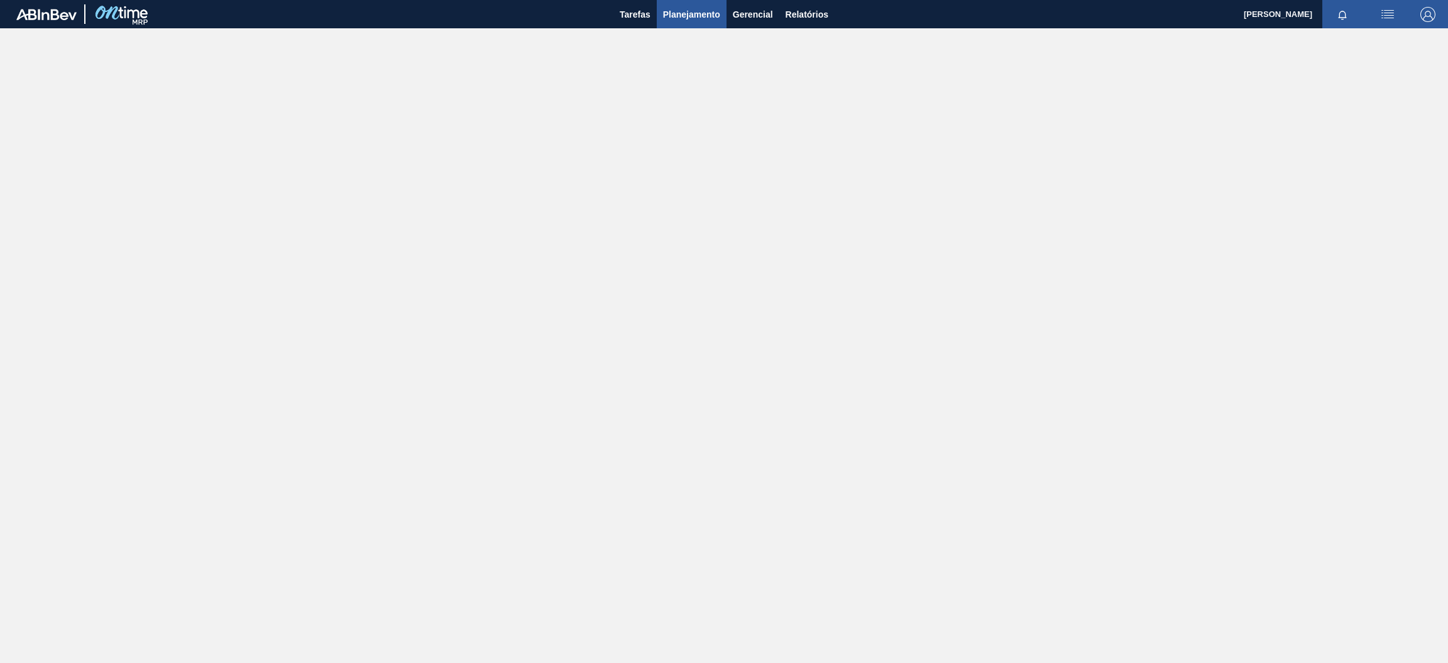
click at [680, 13] on span "Planejamento" at bounding box center [691, 14] width 57 height 15
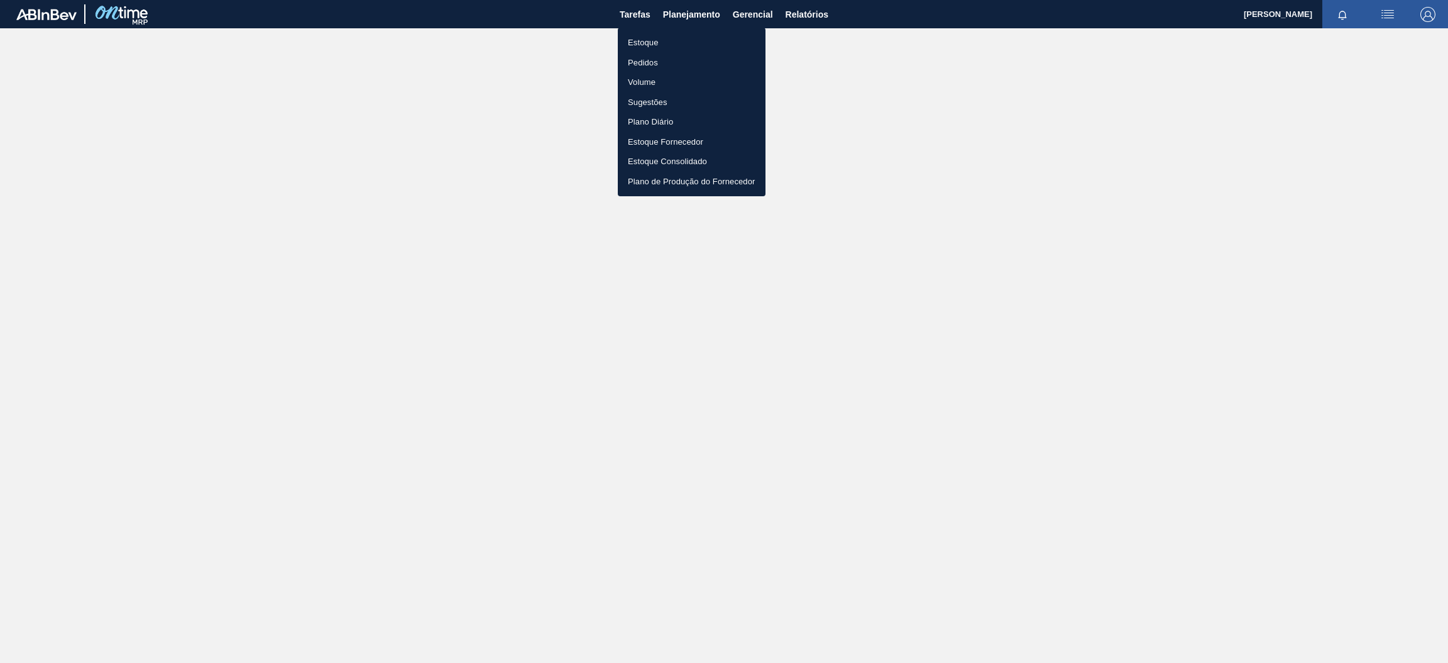
click at [671, 41] on li "Estoque" at bounding box center [692, 43] width 148 height 20
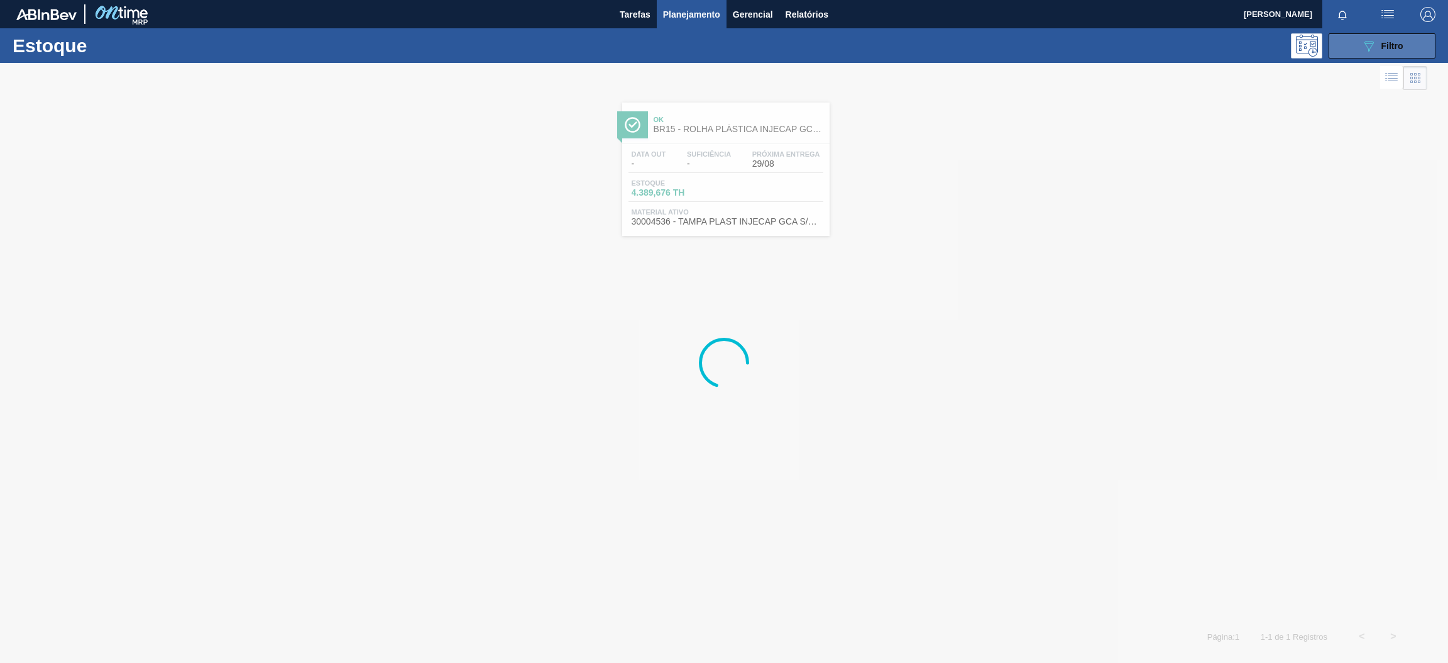
click at [1349, 48] on button "089F7B8B-B2A5-4AFE-B5C0-19BA573D28AC Filtro" at bounding box center [1382, 45] width 107 height 25
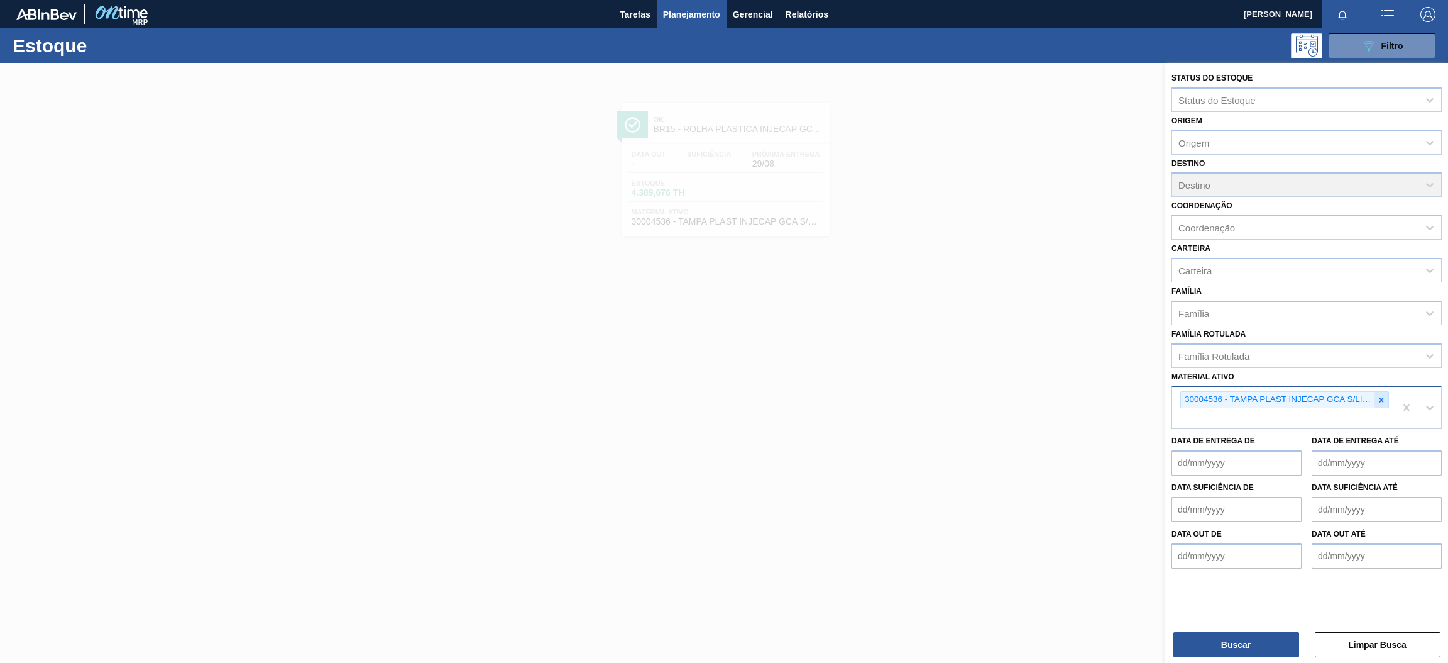
click at [1383, 399] on icon at bounding box center [1381, 399] width 9 height 9
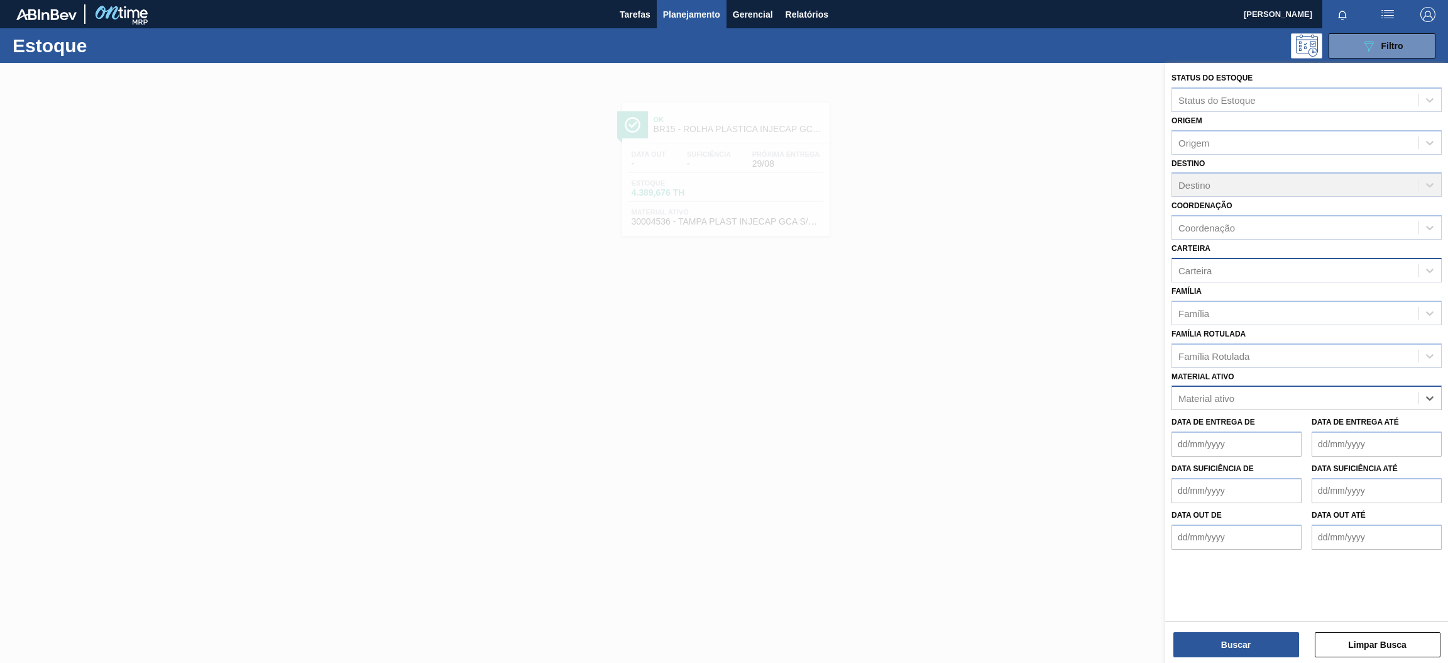
click at [1233, 263] on div "Carteira" at bounding box center [1295, 270] width 246 height 18
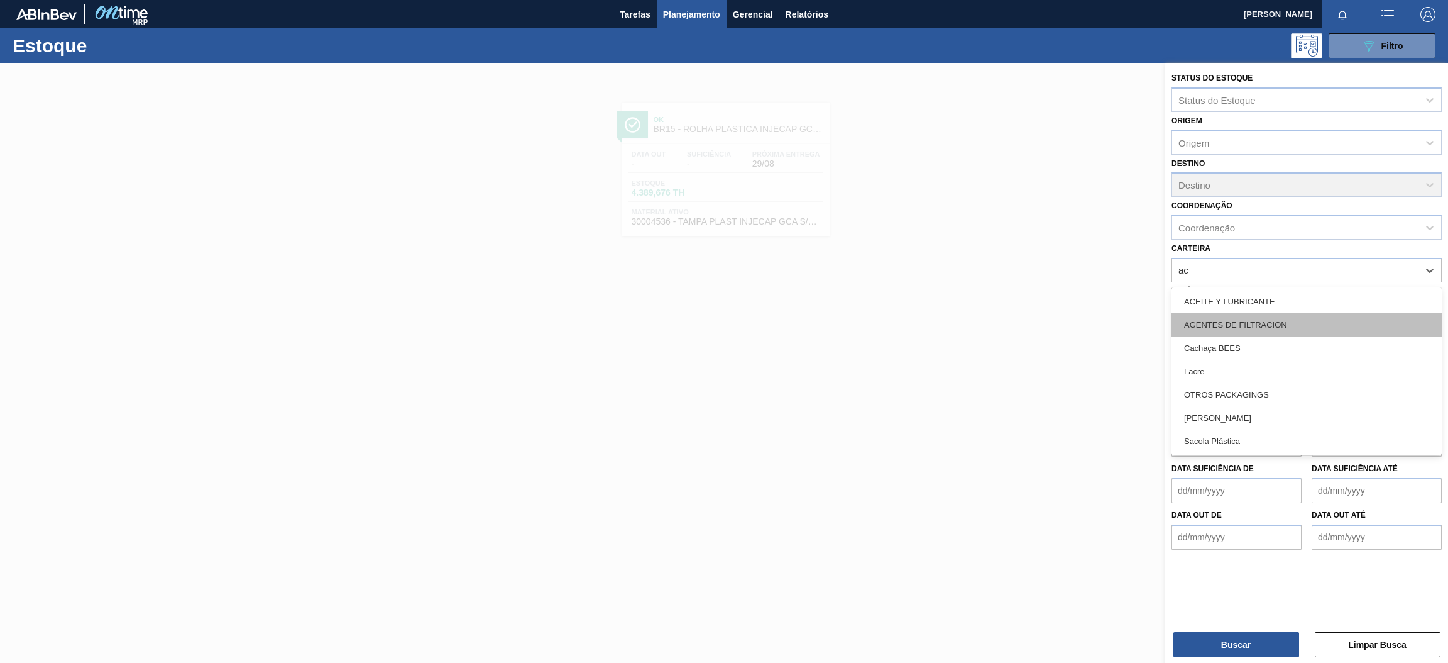
type input "a"
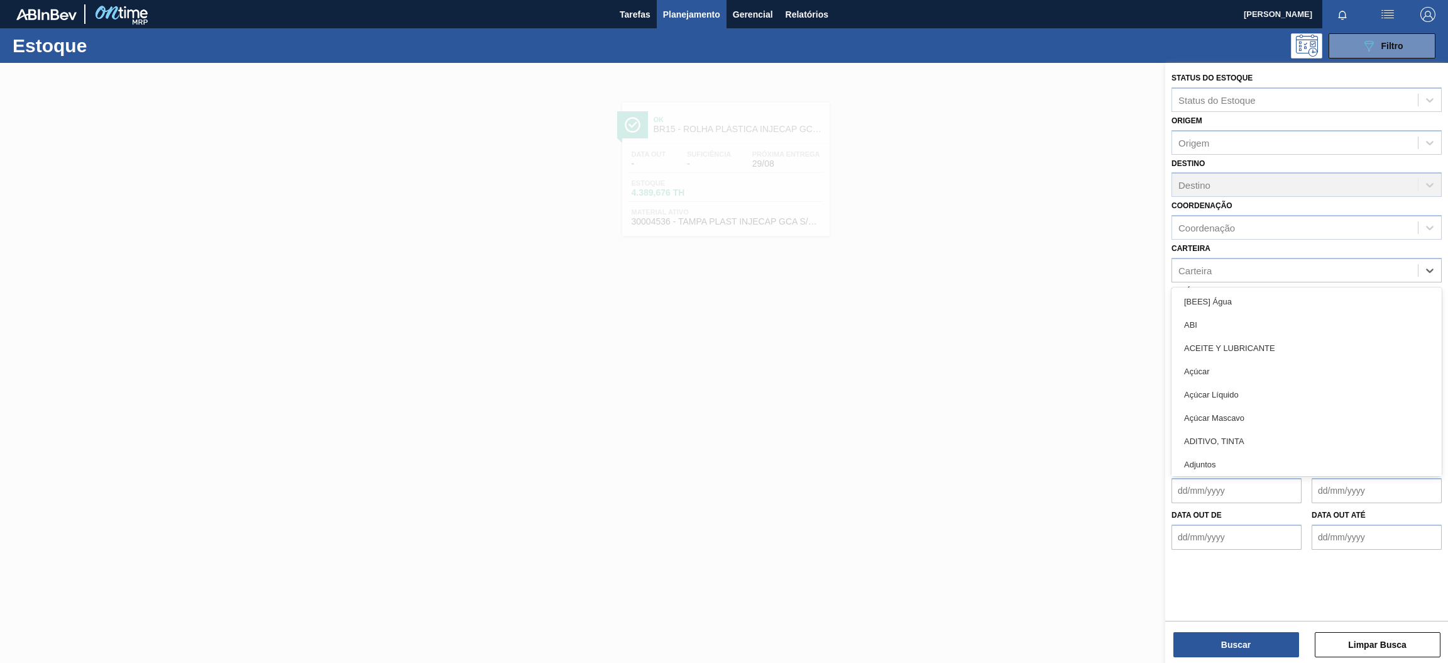
click at [1216, 251] on div "Carteira option , deselected. option [BEES] Água focused, 1 of 101. 101 results…" at bounding box center [1307, 261] width 270 height 43
click at [1227, 275] on div "Carteira" at bounding box center [1295, 270] width 246 height 18
type input "Aç"
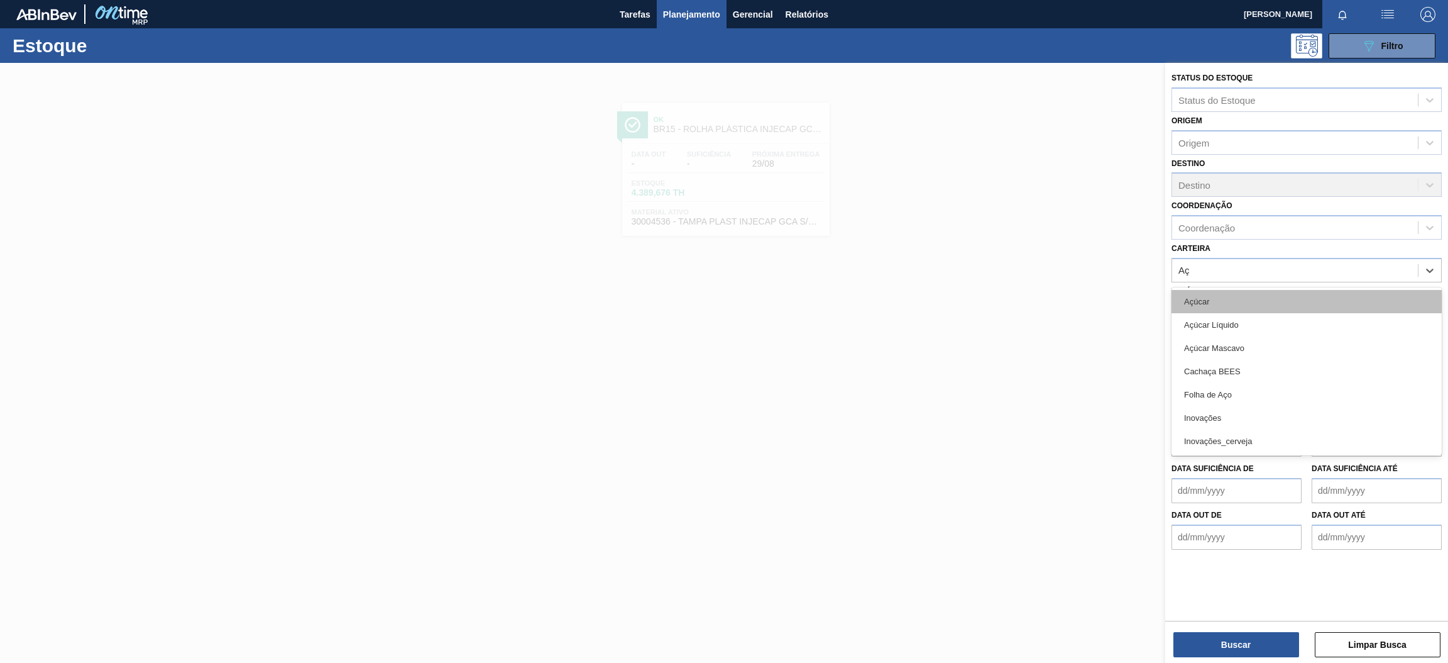
click at [1224, 298] on div "Açúcar" at bounding box center [1307, 301] width 270 height 23
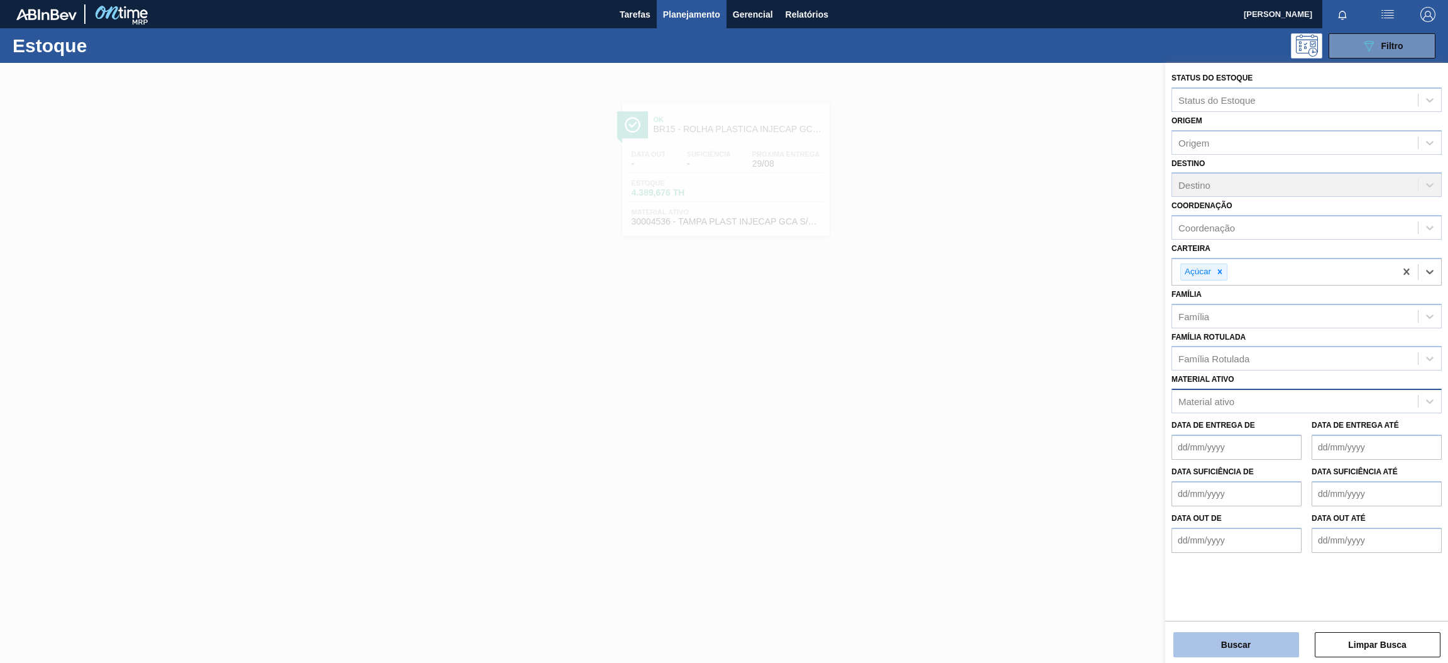
click at [1259, 641] on button "Buscar" at bounding box center [1237, 644] width 126 height 25
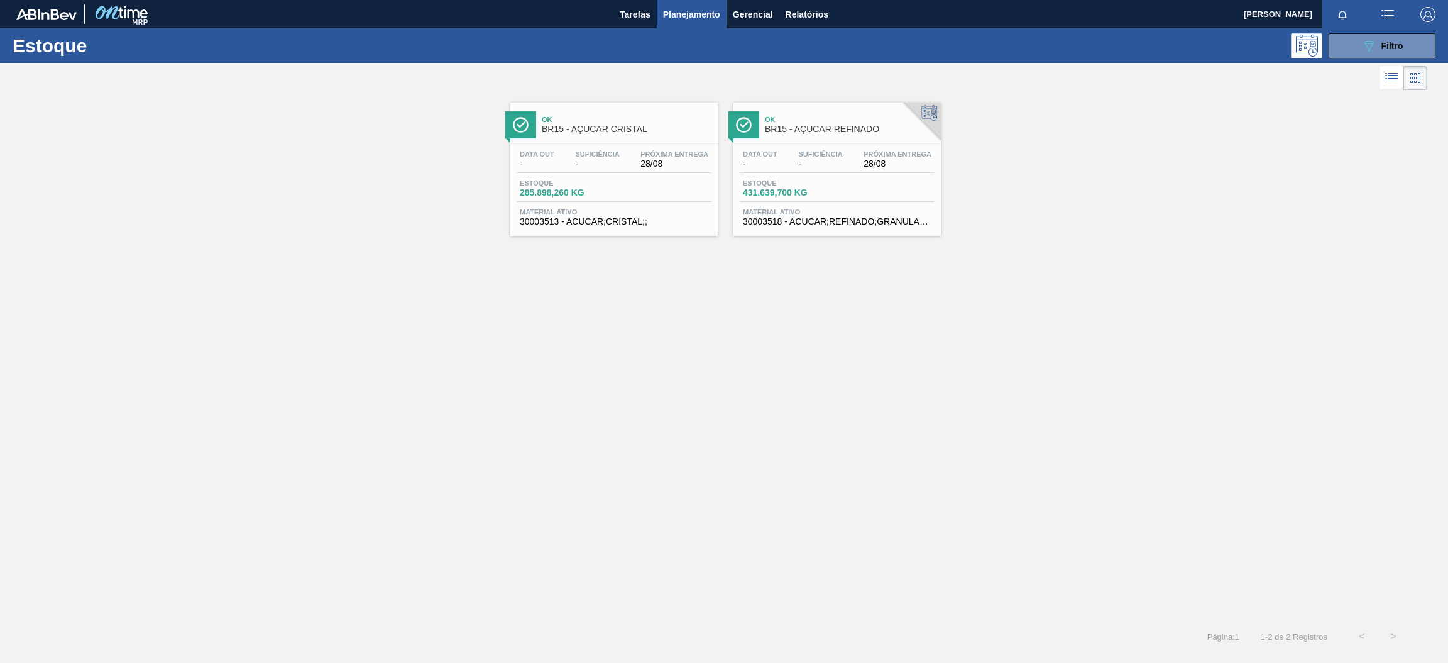
click at [632, 187] on div "Estoque 285.898,260 KG" at bounding box center [614, 190] width 195 height 23
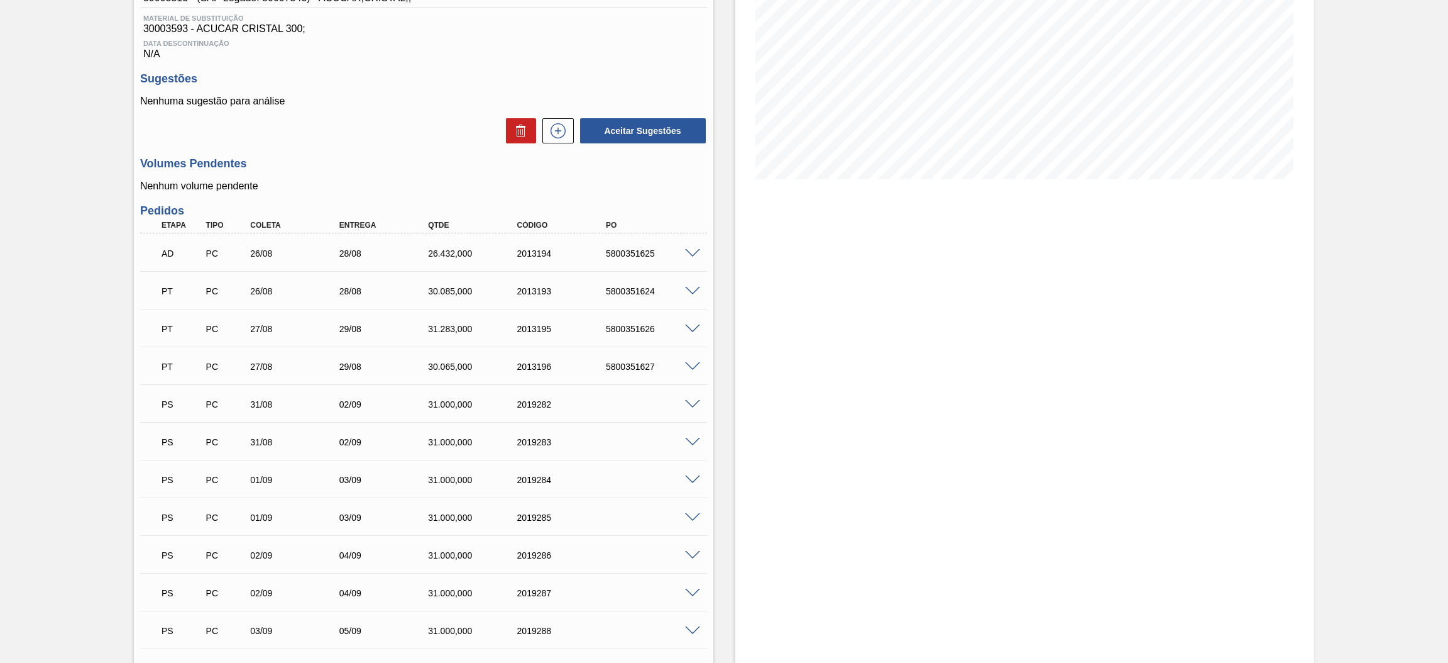
scroll to position [282, 0]
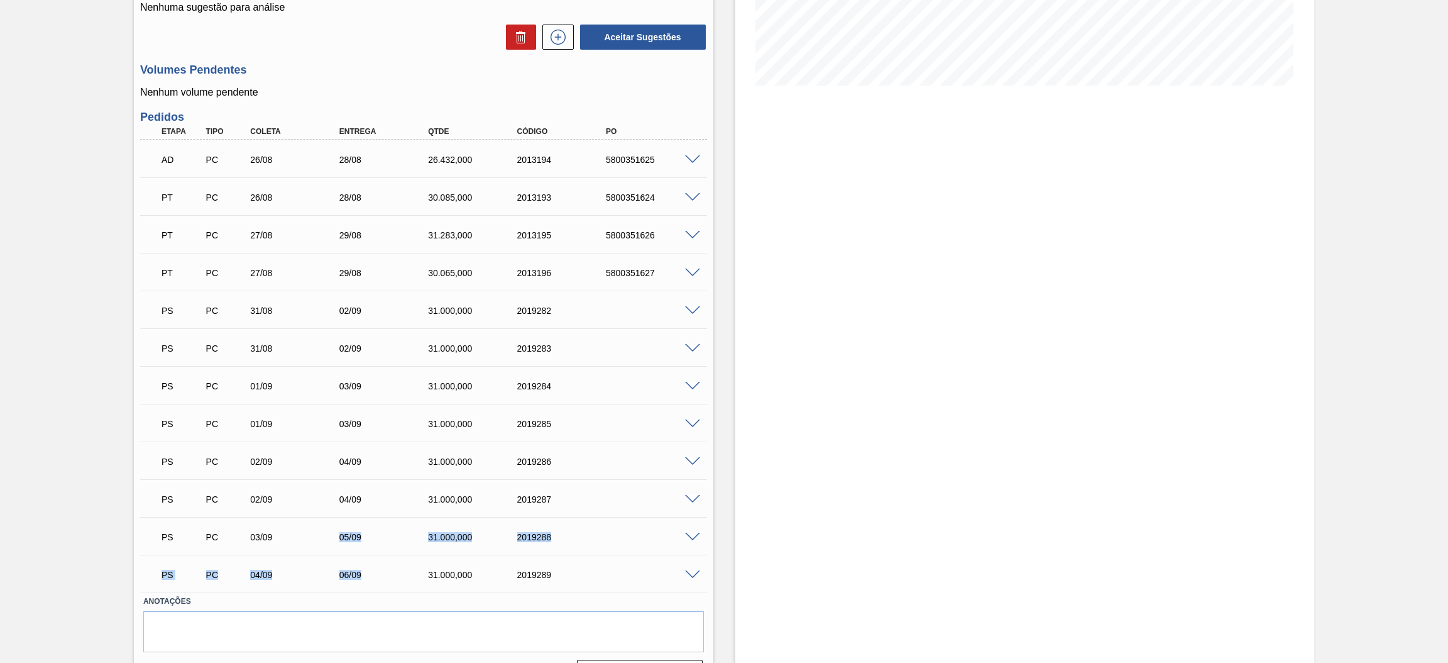
drag, startPoint x: 376, startPoint y: 570, endPoint x: 333, endPoint y: 552, distance: 46.8
click at [333, 554] on div "PS PC 04/09 06/09 31.000,000 2019289 Material 30003513 - ACUCAR;CRISTAL;; Orige…" at bounding box center [423, 573] width 567 height 38
drag, startPoint x: 328, startPoint y: 300, endPoint x: 382, endPoint y: 342, distance: 68.5
click at [382, 342] on div "AD PC 26/08 28/08 26.432,000 2013194 5800351625 Material 30003513 - ACUCAR;CRIS…" at bounding box center [423, 366] width 567 height 453
drag, startPoint x: 368, startPoint y: 275, endPoint x: 317, endPoint y: 248, distance: 57.9
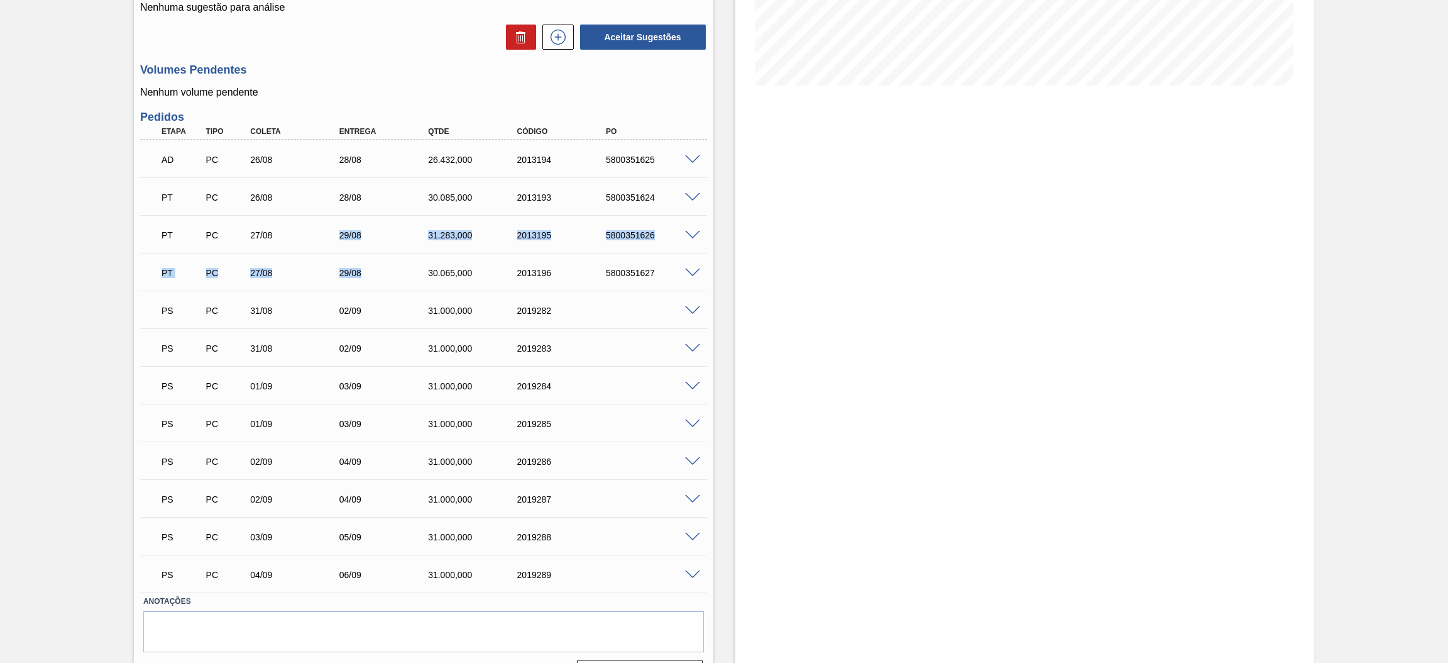
click at [317, 248] on div "AD PC 26/08 28/08 26.432,000 2013194 5800351625 Material 30003513 - ACUCAR;CRIS…" at bounding box center [423, 366] width 567 height 453
click at [485, 96] on p "Nenhum volume pendente" at bounding box center [423, 92] width 567 height 11
click at [688, 158] on span at bounding box center [692, 159] width 15 height 9
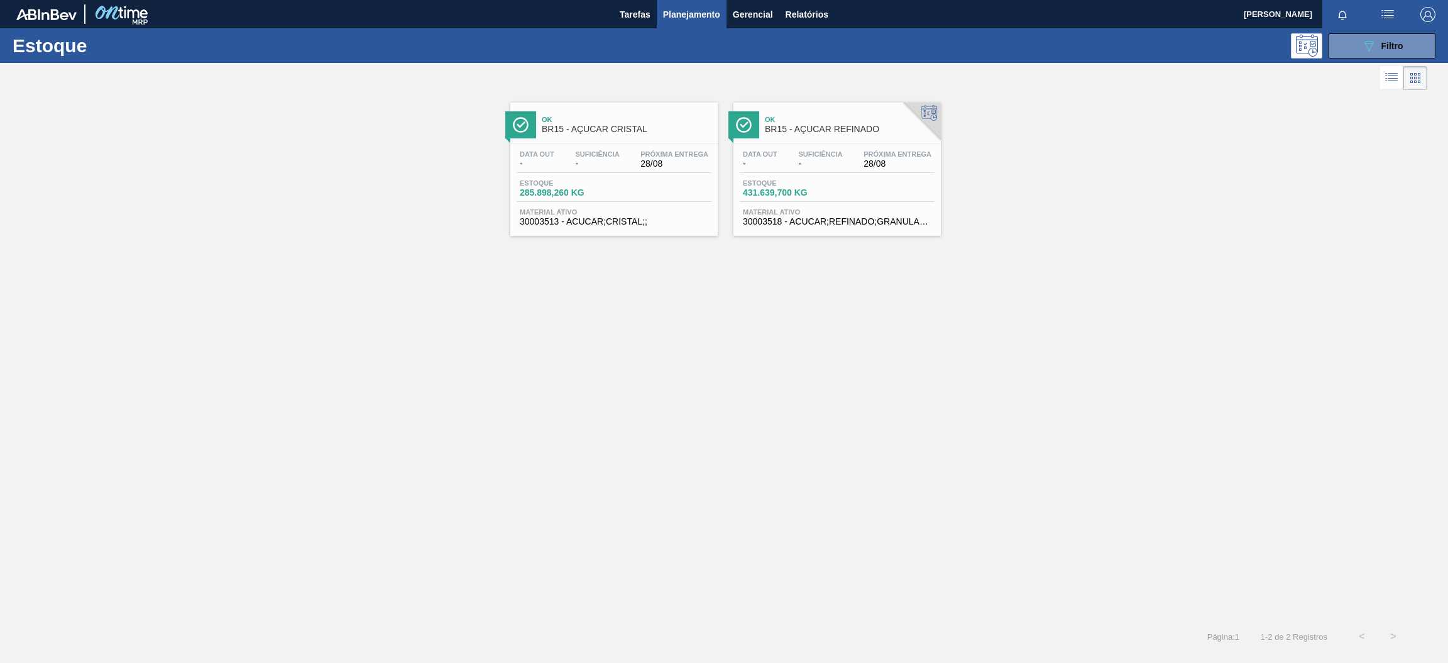
click at [842, 190] on div "Estoque 431.639,700 KG" at bounding box center [837, 190] width 195 height 23
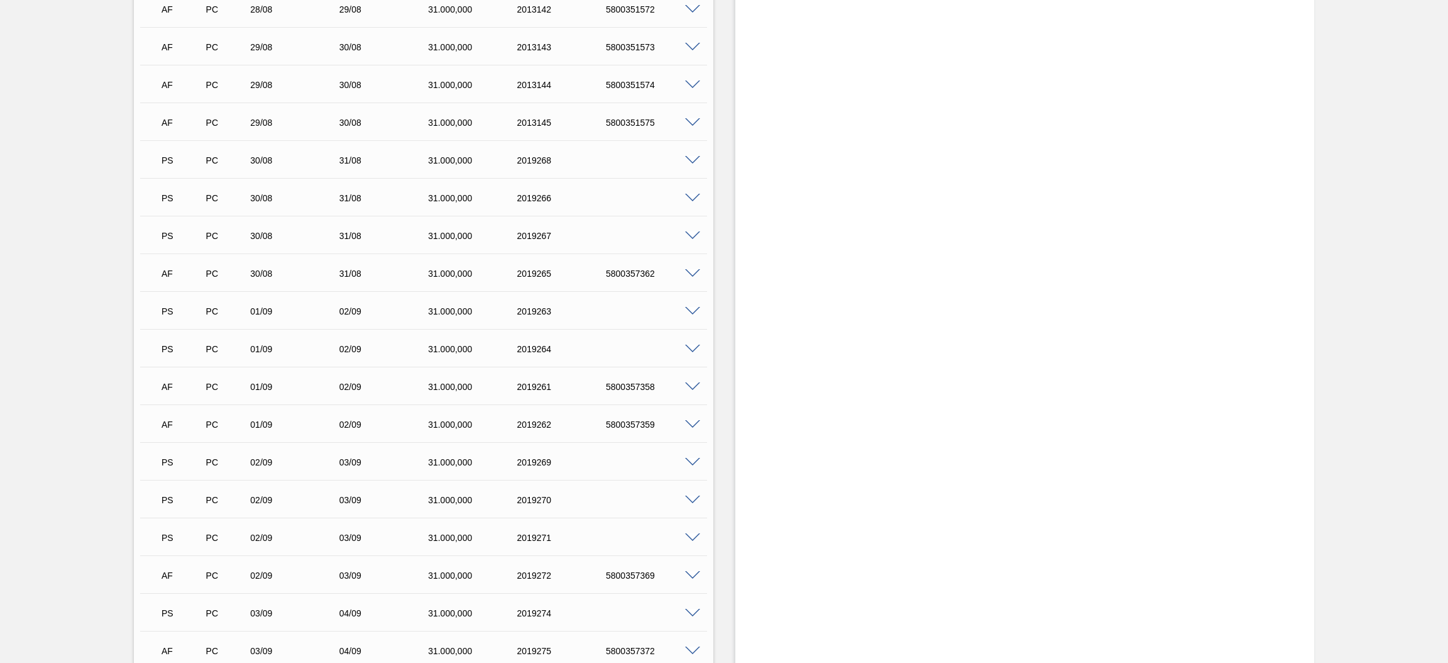
scroll to position [660, 0]
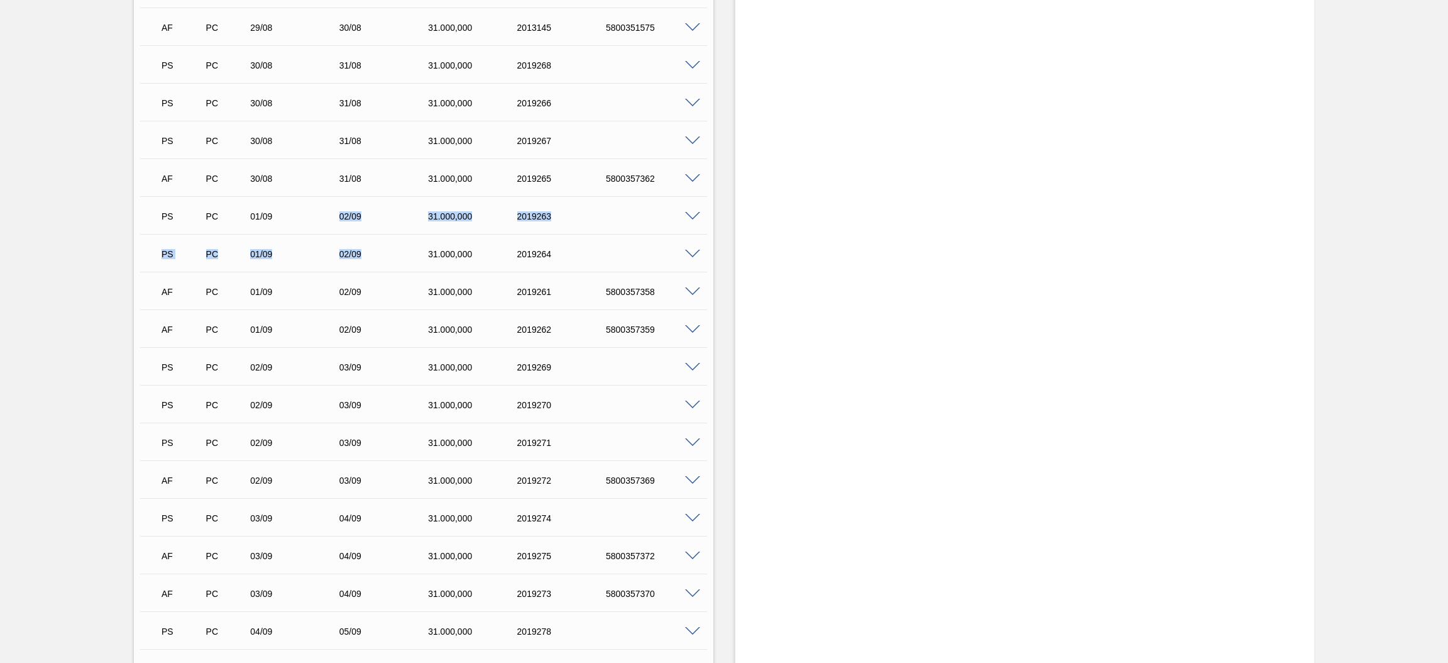
drag, startPoint x: 321, startPoint y: 214, endPoint x: 374, endPoint y: 256, distance: 67.5
click at [374, 256] on div "AF PC 25/08 26/08 31.000,000 2009096 5800347260 Material 30003518 - ACUCAR;REFI…" at bounding box center [423, 272] width 567 height 1132
click at [383, 224] on div "PS PC 01/09 02/09 31.000,000 2019263" at bounding box center [420, 214] width 534 height 25
drag, startPoint x: 335, startPoint y: 211, endPoint x: 365, endPoint y: 330, distance: 123.0
click at [365, 330] on div "AF PC 25/08 26/08 31.000,000 2009096 5800347260 Material 30003518 - ACUCAR;REFI…" at bounding box center [423, 272] width 567 height 1132
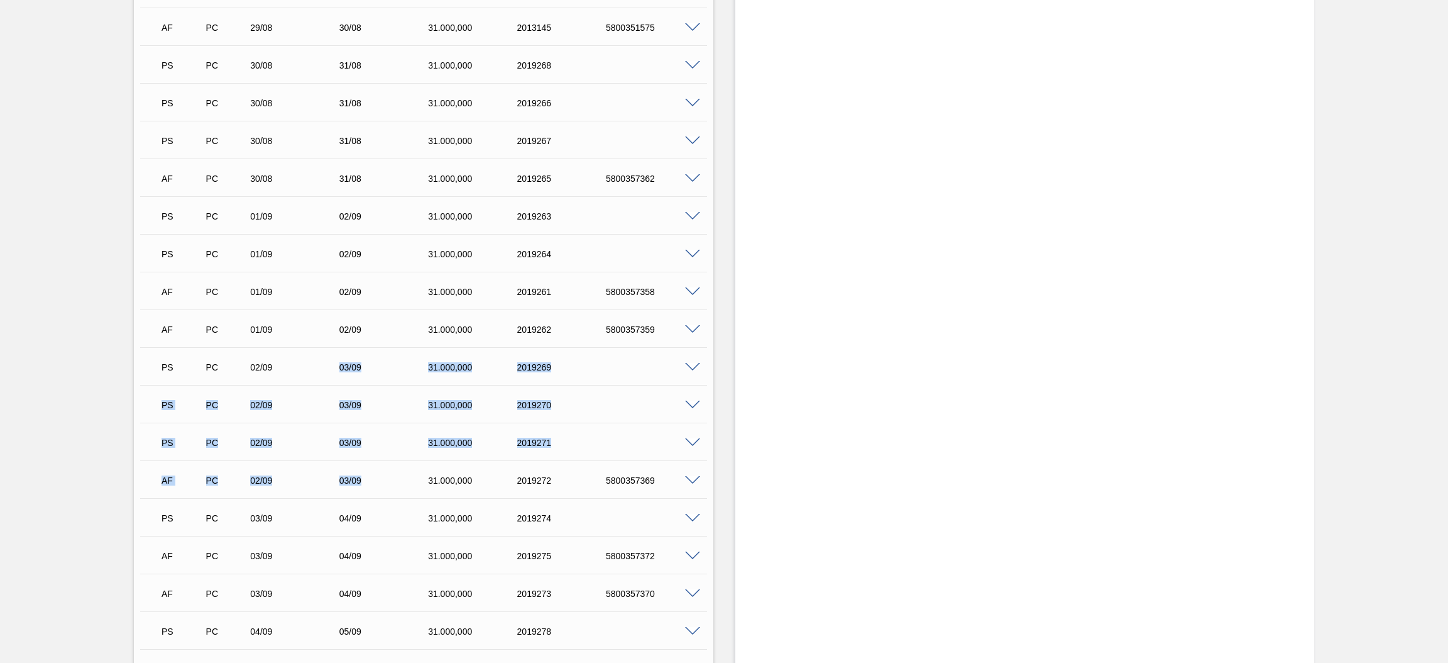
drag, startPoint x: 329, startPoint y: 366, endPoint x: 371, endPoint y: 477, distance: 118.4
click at [371, 477] on div "AF PC 25/08 26/08 31.000,000 2009096 5800347260 Material 30003518 - ACUCAR;REFI…" at bounding box center [423, 272] width 567 height 1132
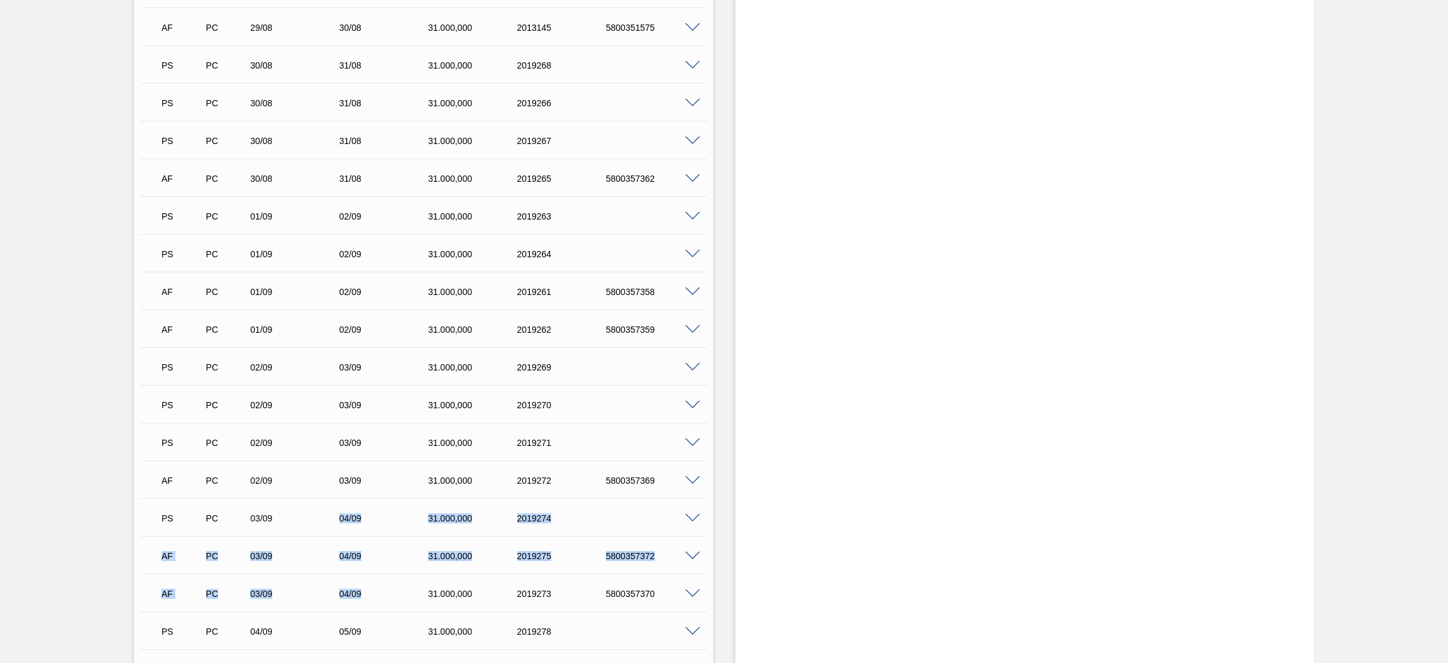
drag, startPoint x: 329, startPoint y: 519, endPoint x: 375, endPoint y: 590, distance: 84.0
click at [375, 590] on div "AF PC 25/08 26/08 31.000,000 2009096 5800347260 Material 30003518 - ACUCAR;REFI…" at bounding box center [423, 272] width 567 height 1132
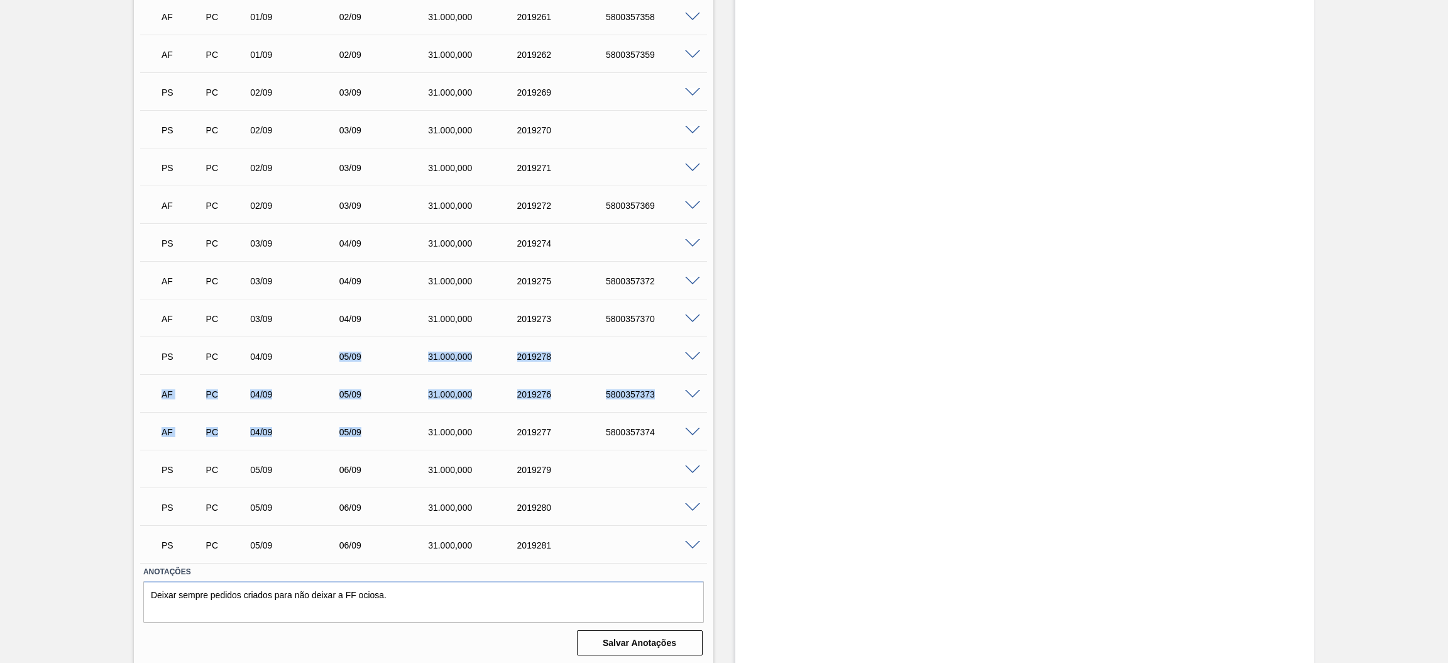
drag, startPoint x: 331, startPoint y: 358, endPoint x: 372, endPoint y: 432, distance: 85.0
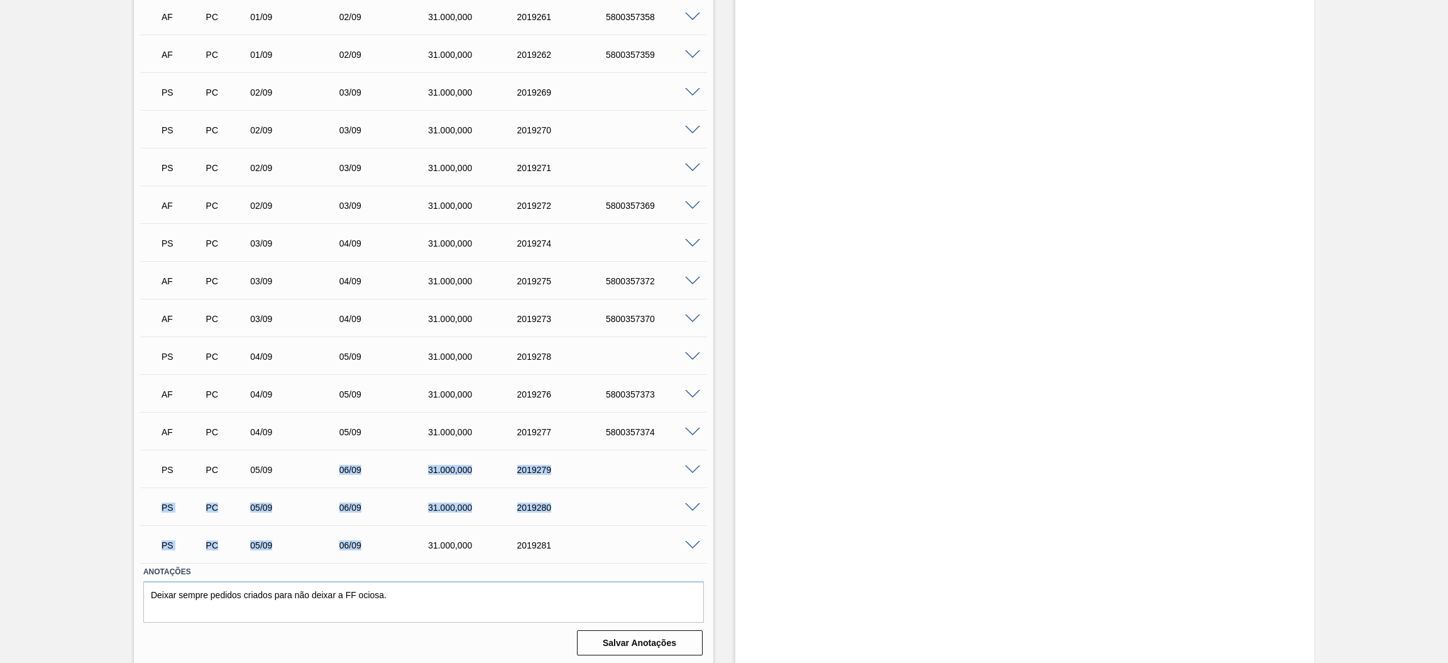
drag, startPoint x: 327, startPoint y: 466, endPoint x: 368, endPoint y: 532, distance: 77.6
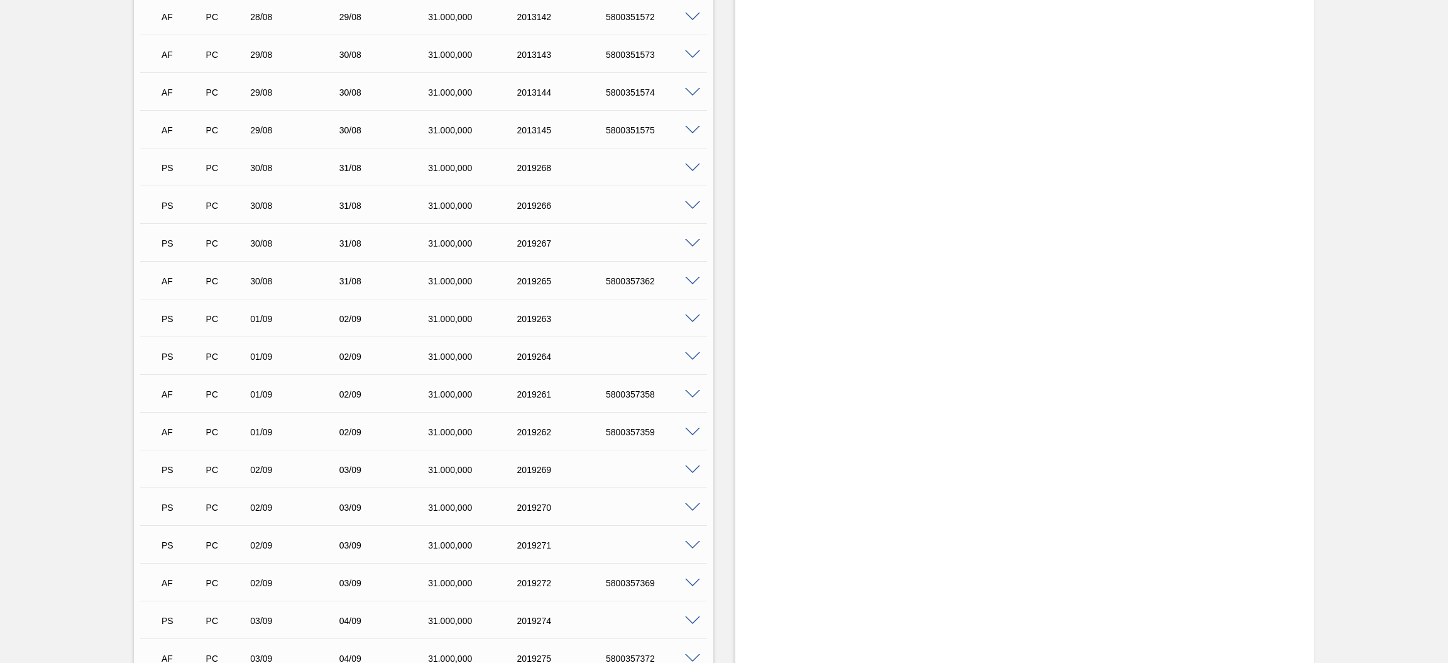
scroll to position [370, 0]
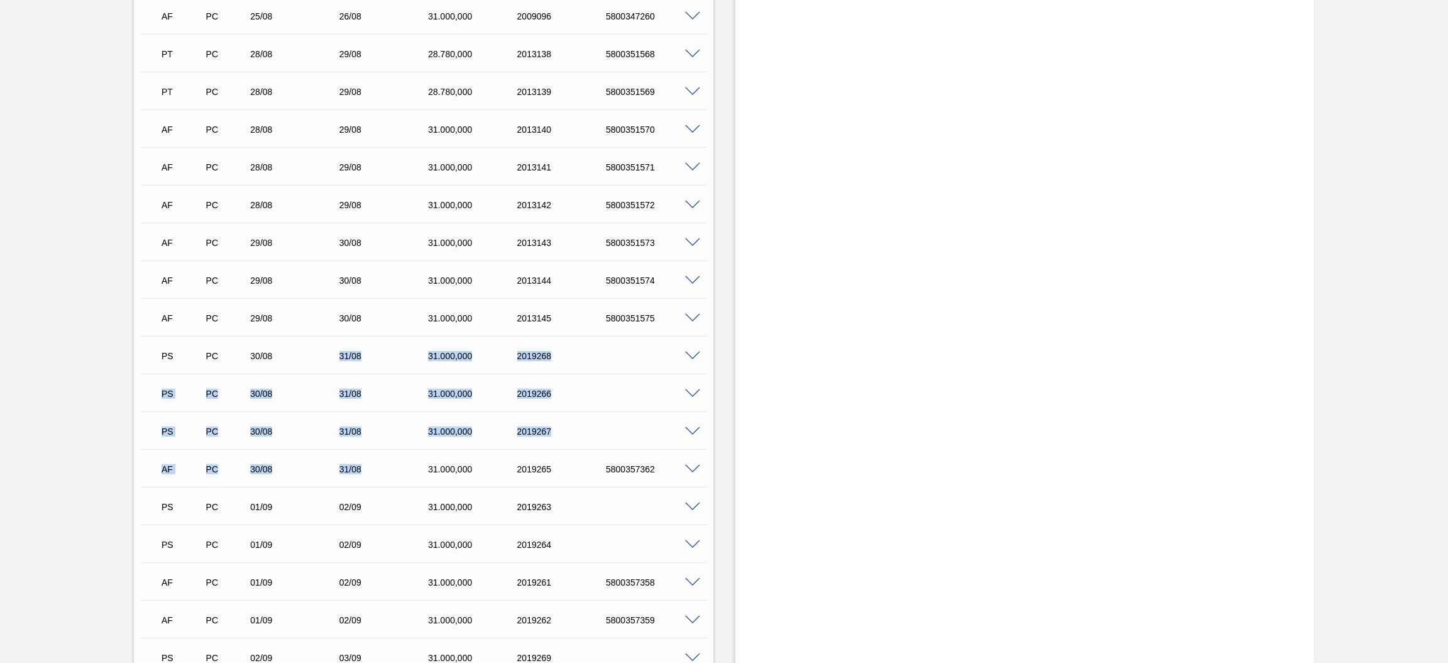
drag, startPoint x: 377, startPoint y: 470, endPoint x: 319, endPoint y: 355, distance: 128.5
click at [319, 355] on div "AF PC 25/08 26/08 31.000,000 2009096 5800347260 Material 30003518 - ACUCAR;REFI…" at bounding box center [423, 562] width 567 height 1132
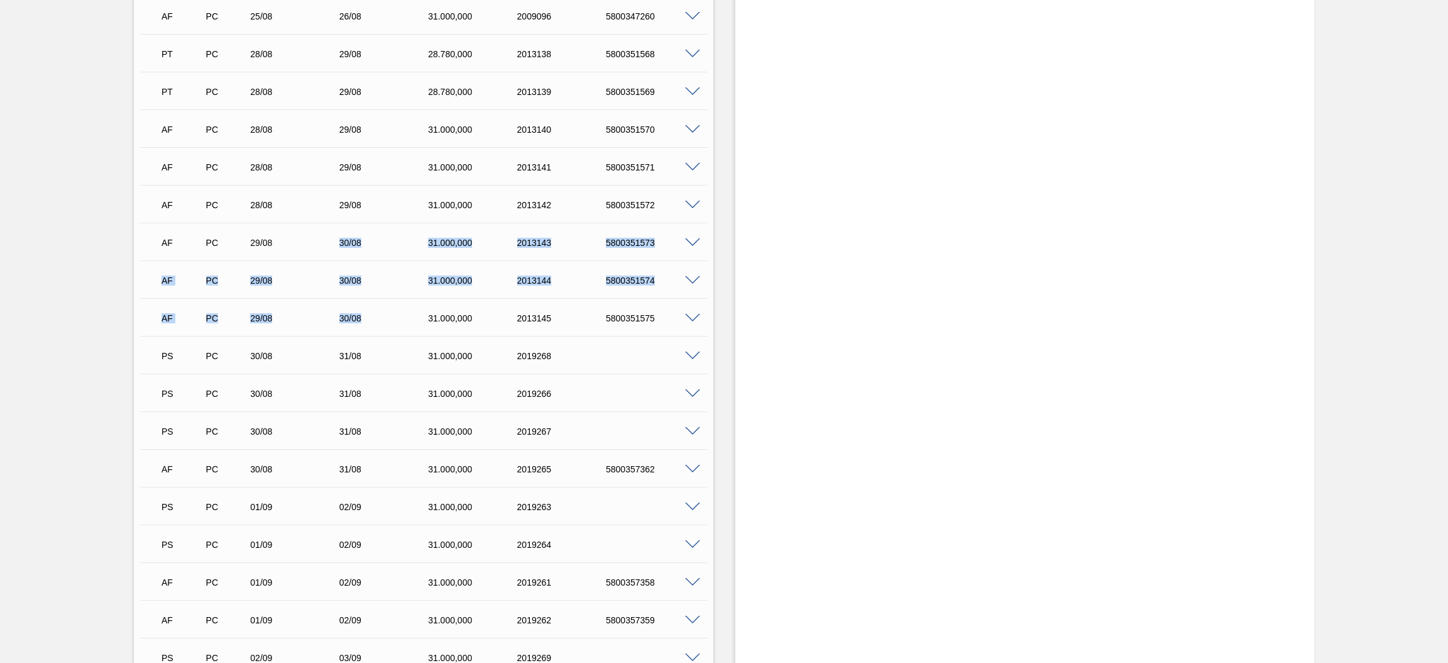
drag, startPoint x: 380, startPoint y: 316, endPoint x: 328, endPoint y: 240, distance: 92.2
click at [328, 240] on div "AF PC 25/08 26/08 31.000,000 2009096 5800347260 Material 30003518 - ACUCAR;REFI…" at bounding box center [423, 562] width 567 height 1132
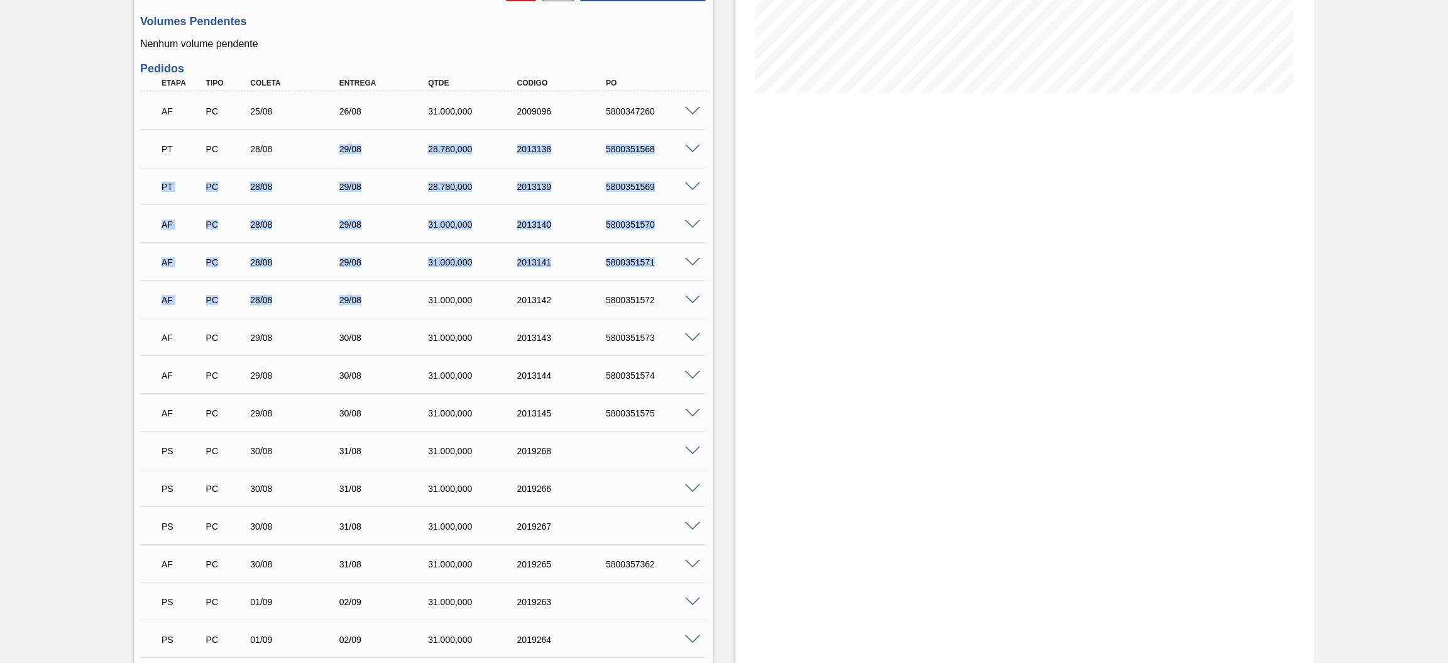
drag, startPoint x: 372, startPoint y: 297, endPoint x: 316, endPoint y: 151, distance: 156.4
click at [316, 151] on div "AF PC 25/08 26/08 31.000,000 2009096 5800347260 Material 30003518 - ACUCAR;REFI…" at bounding box center [423, 657] width 567 height 1132
click at [379, 304] on div "AF PC 28/08 29/08 31.000,000 2013142 5800351572" at bounding box center [420, 298] width 534 height 25
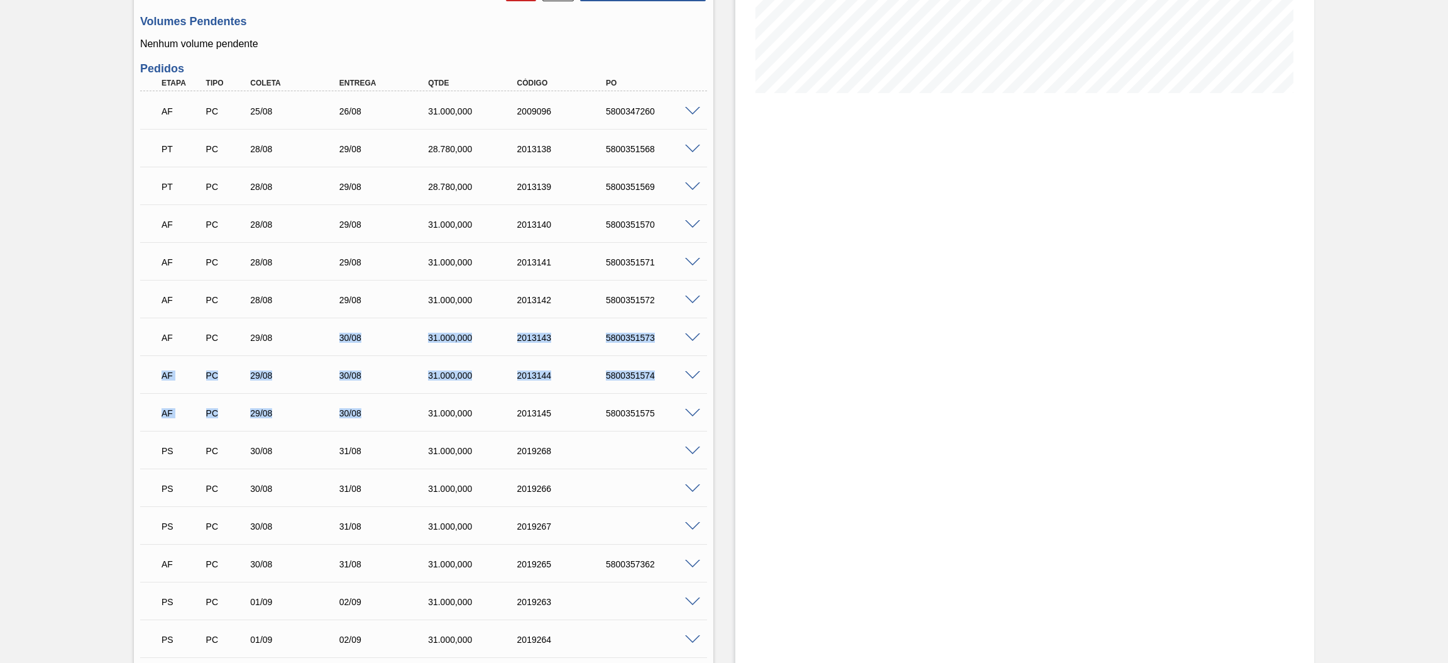
drag, startPoint x: 380, startPoint y: 414, endPoint x: 325, endPoint y: 336, distance: 95.2
click at [325, 336] on div "AF PC 25/08 26/08 31.000,000 2009096 5800347260 Material 30003518 - ACUCAR;REFI…" at bounding box center [423, 657] width 567 height 1132
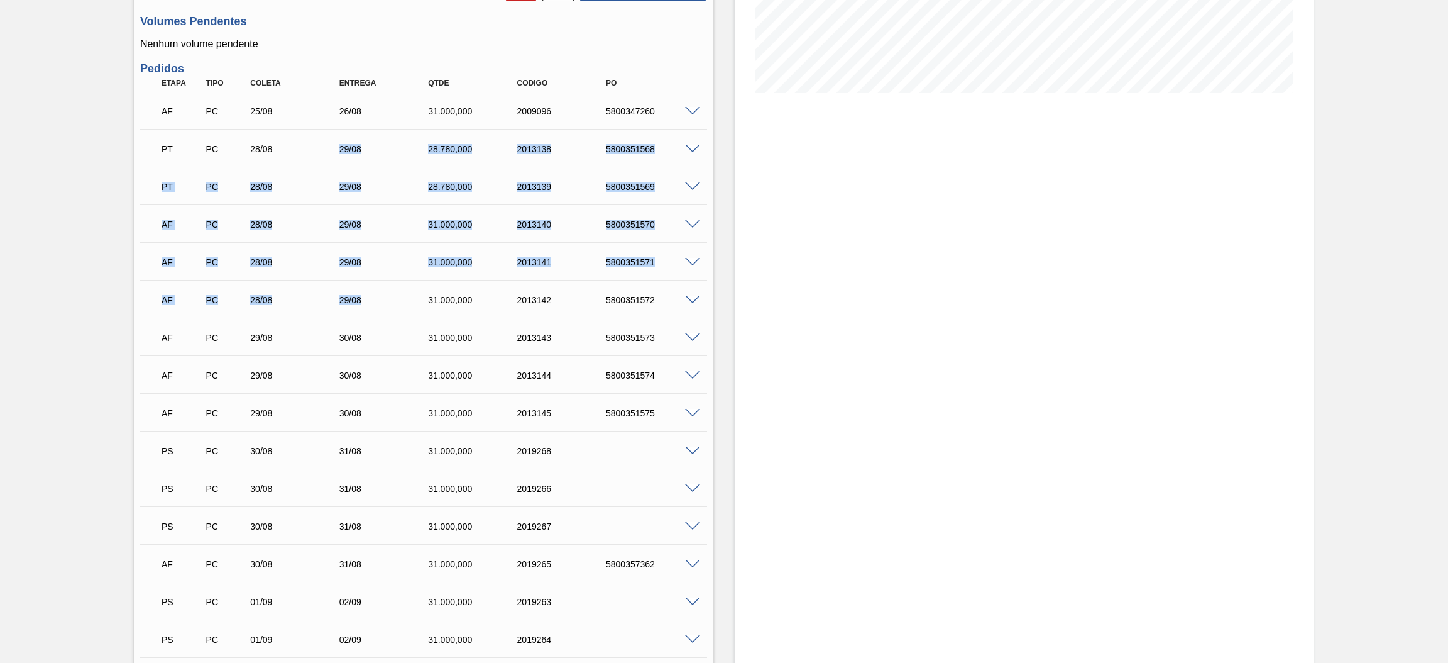
drag, startPoint x: 372, startPoint y: 300, endPoint x: 323, endPoint y: 157, distance: 151.3
click at [323, 157] on div "AF PC 25/08 26/08 31.000,000 2009096 5800347260 Material 30003518 - ACUCAR;REFI…" at bounding box center [423, 657] width 567 height 1132
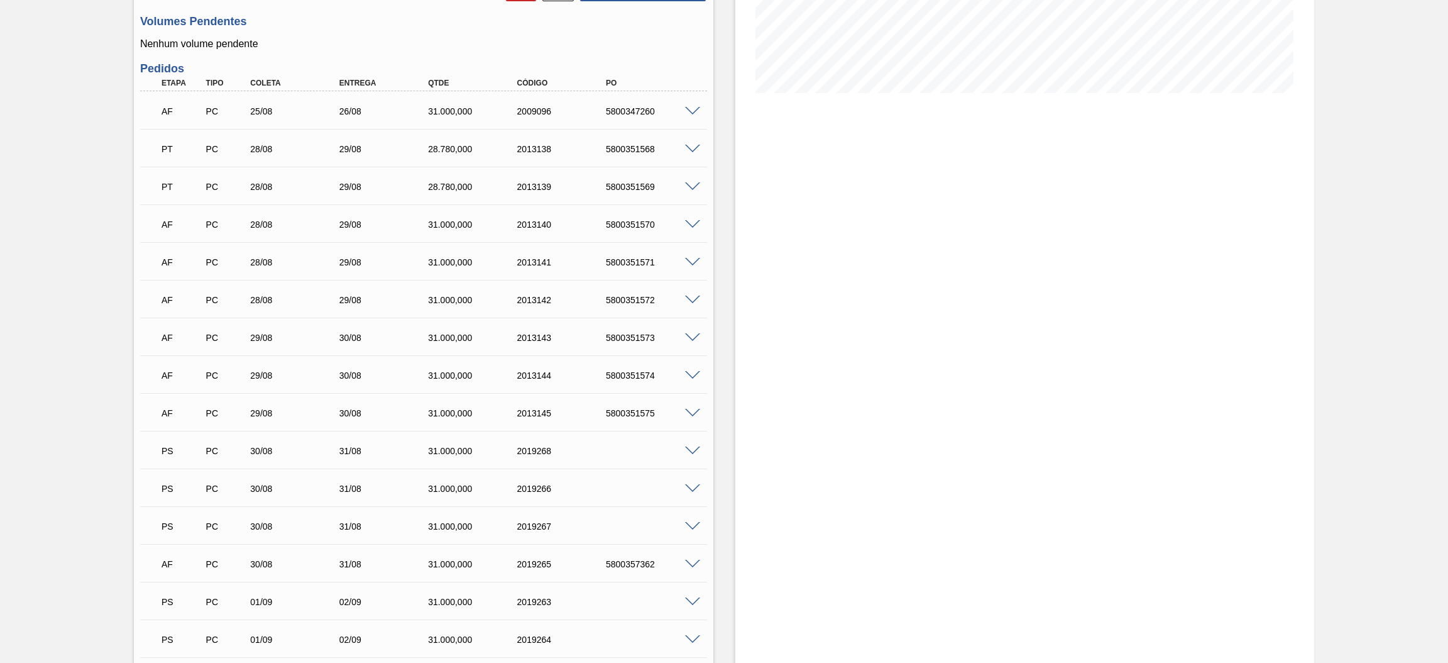
click at [763, 253] on div "Estoque De [DATE] Até [DATE] Filtro" at bounding box center [1026, 557] width 580 height 1538
